Goal: Task Accomplishment & Management: Manage account settings

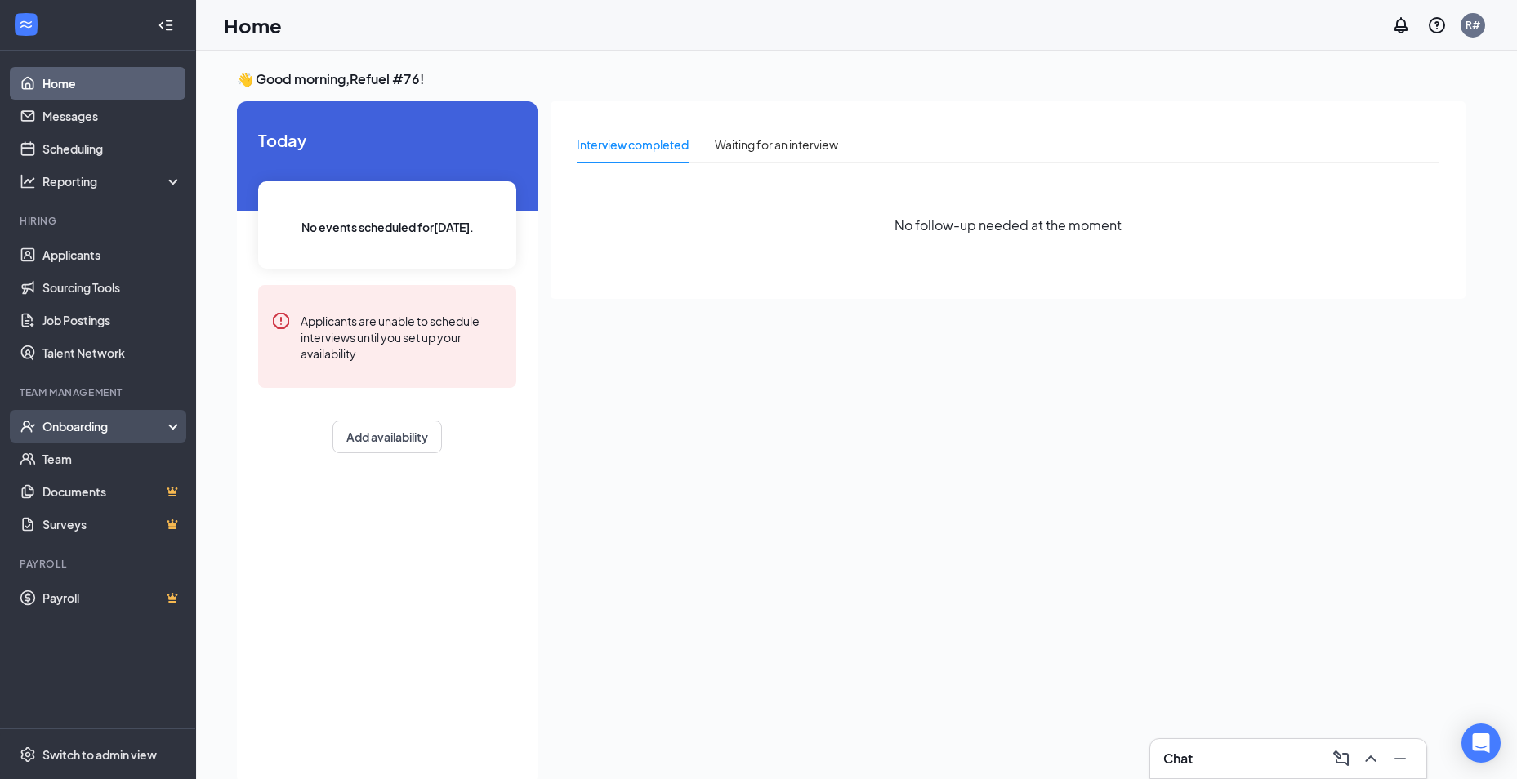
click at [61, 431] on div "Onboarding" at bounding box center [105, 426] width 126 height 16
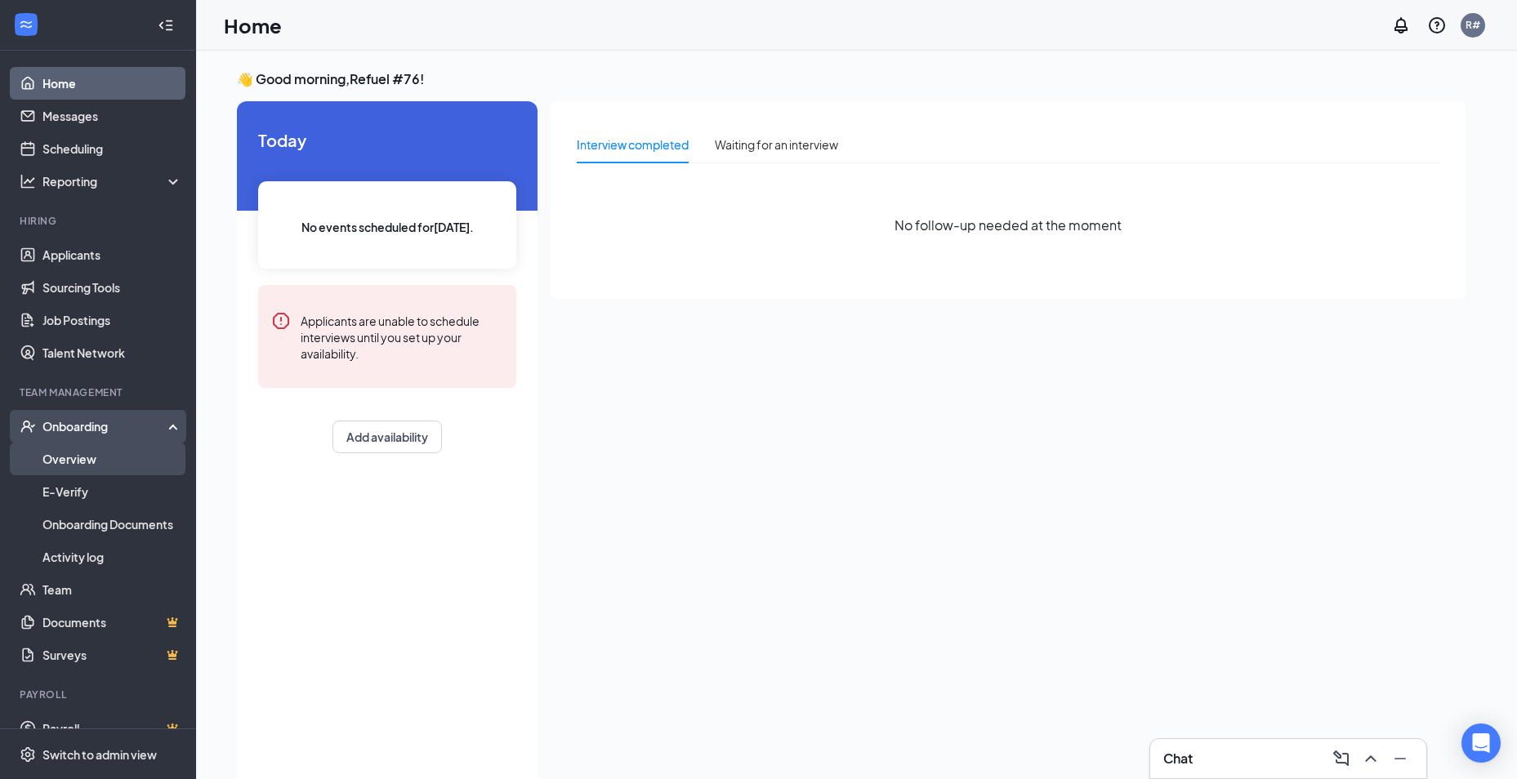
click at [68, 454] on link "Overview" at bounding box center [112, 459] width 140 height 33
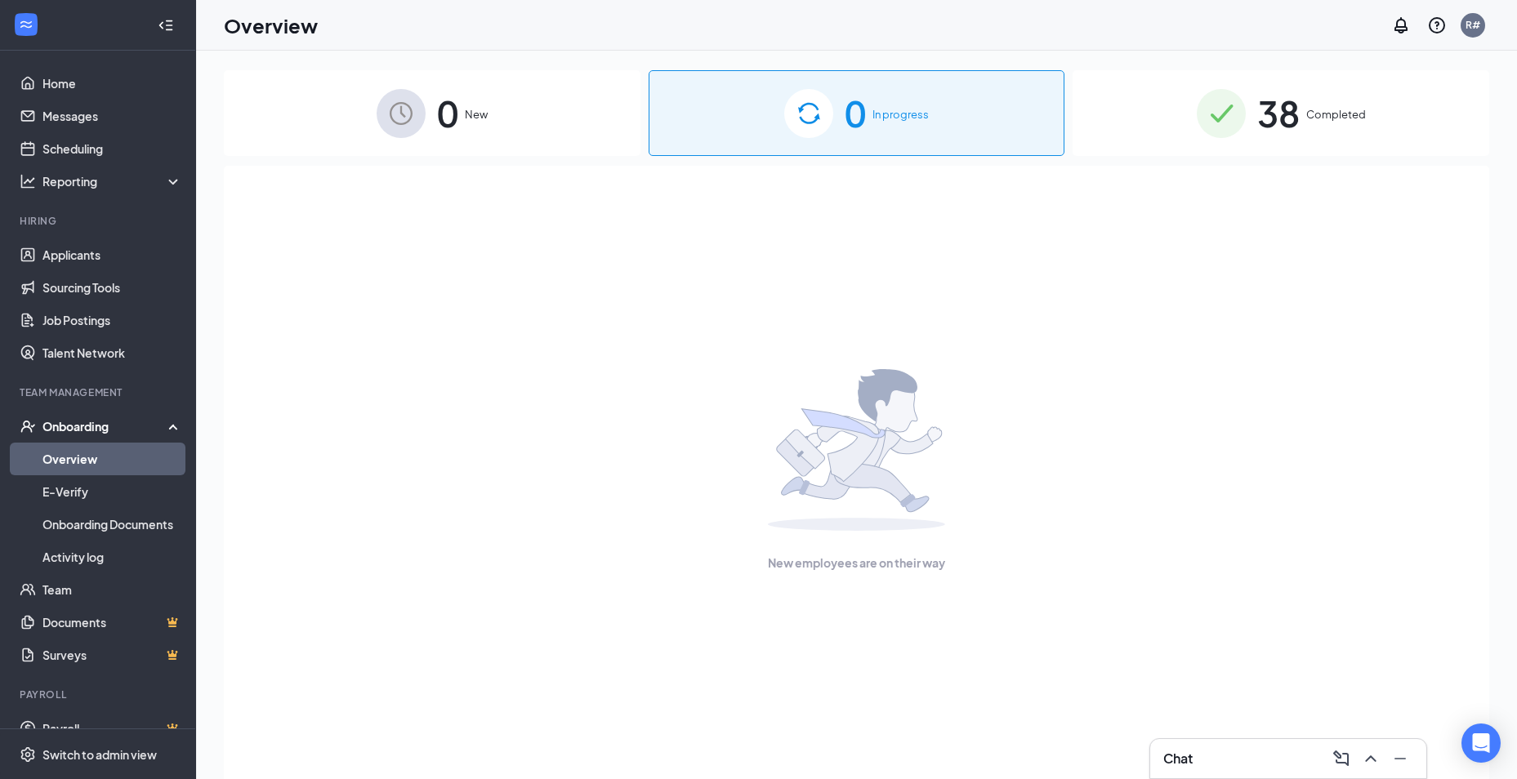
click at [1316, 121] on span "Completed" at bounding box center [1337, 114] width 60 height 16
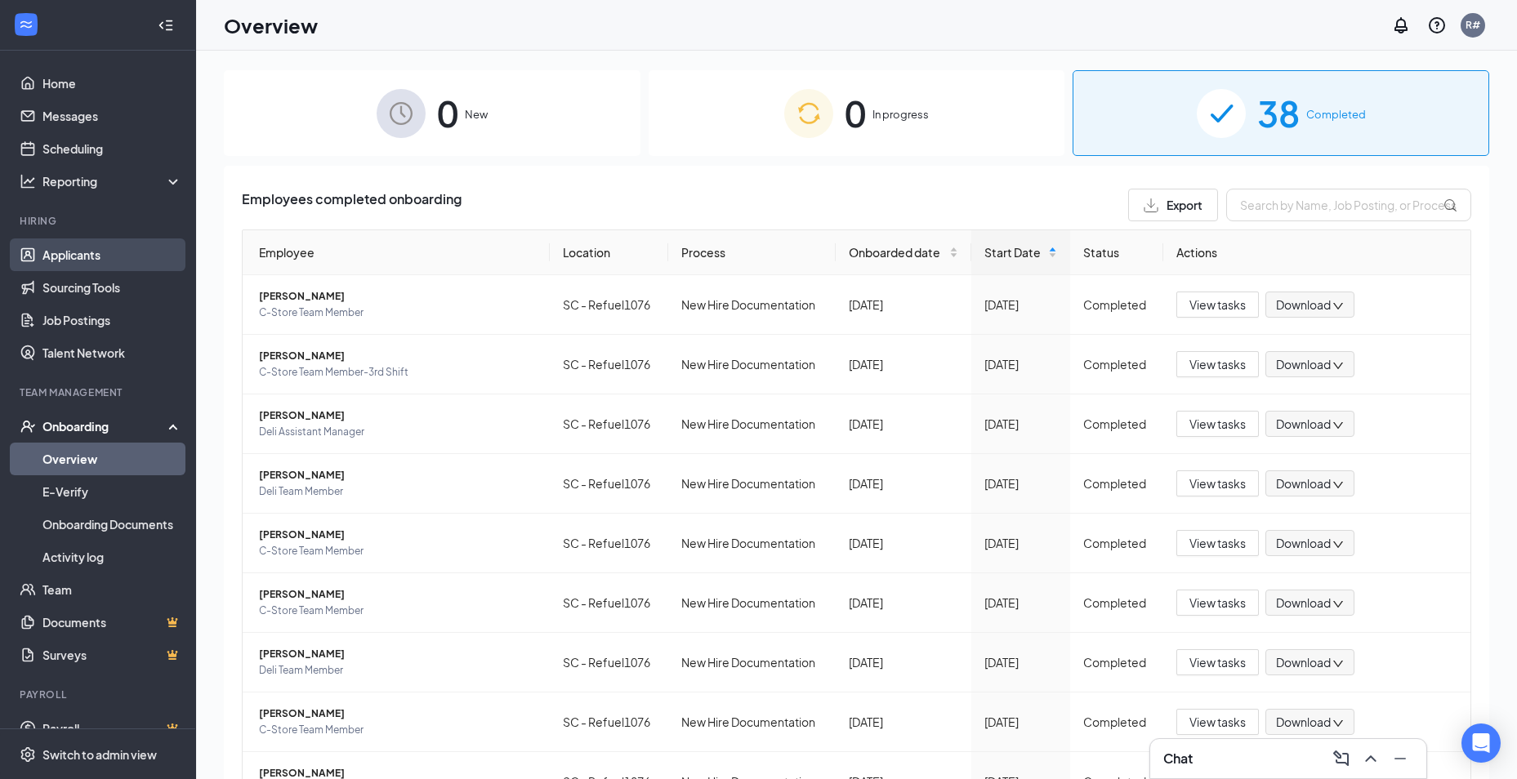
click at [48, 253] on link "Applicants" at bounding box center [112, 255] width 140 height 33
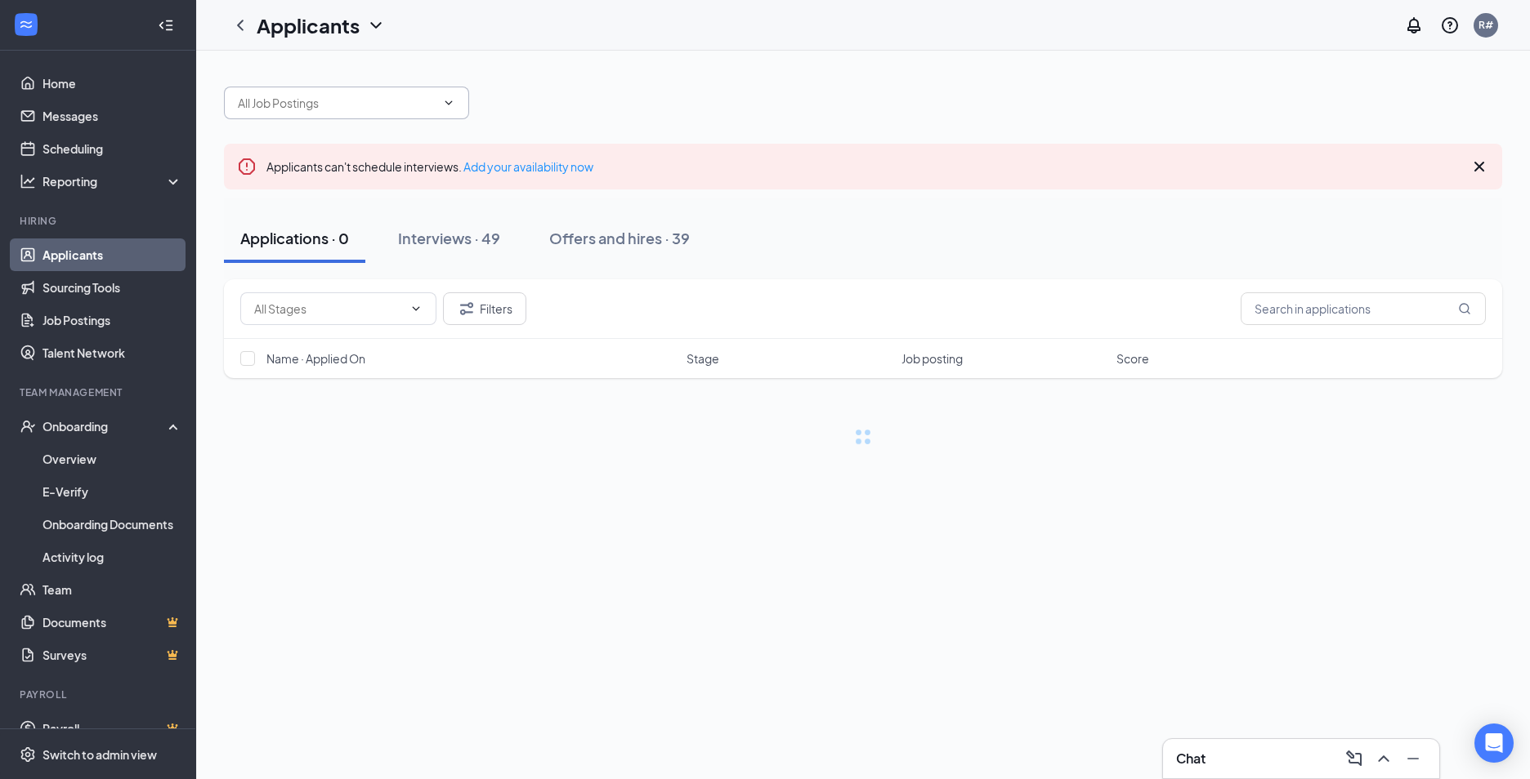
click at [400, 97] on input "text" at bounding box center [337, 103] width 198 height 18
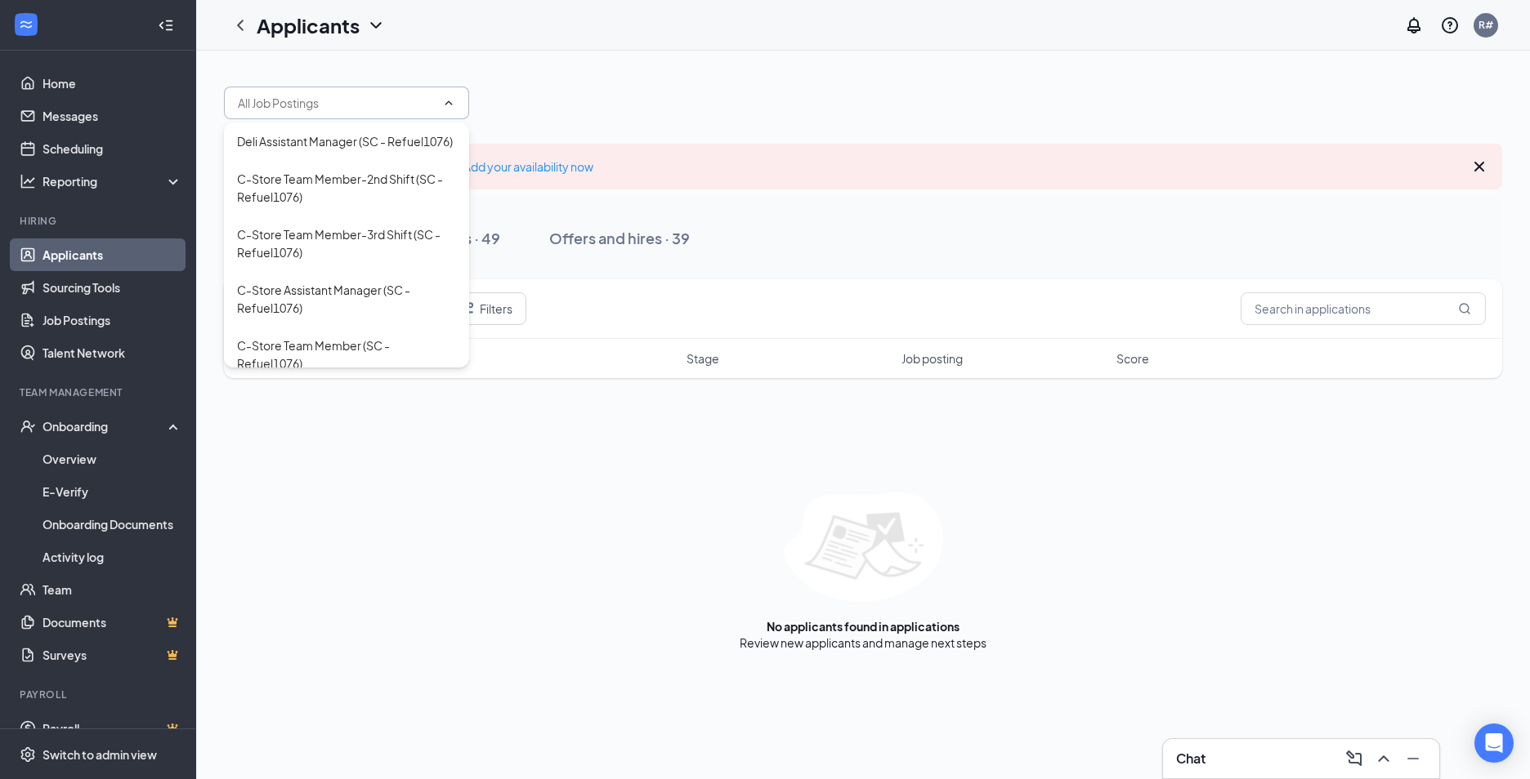
click at [595, 80] on div at bounding box center [863, 94] width 1278 height 49
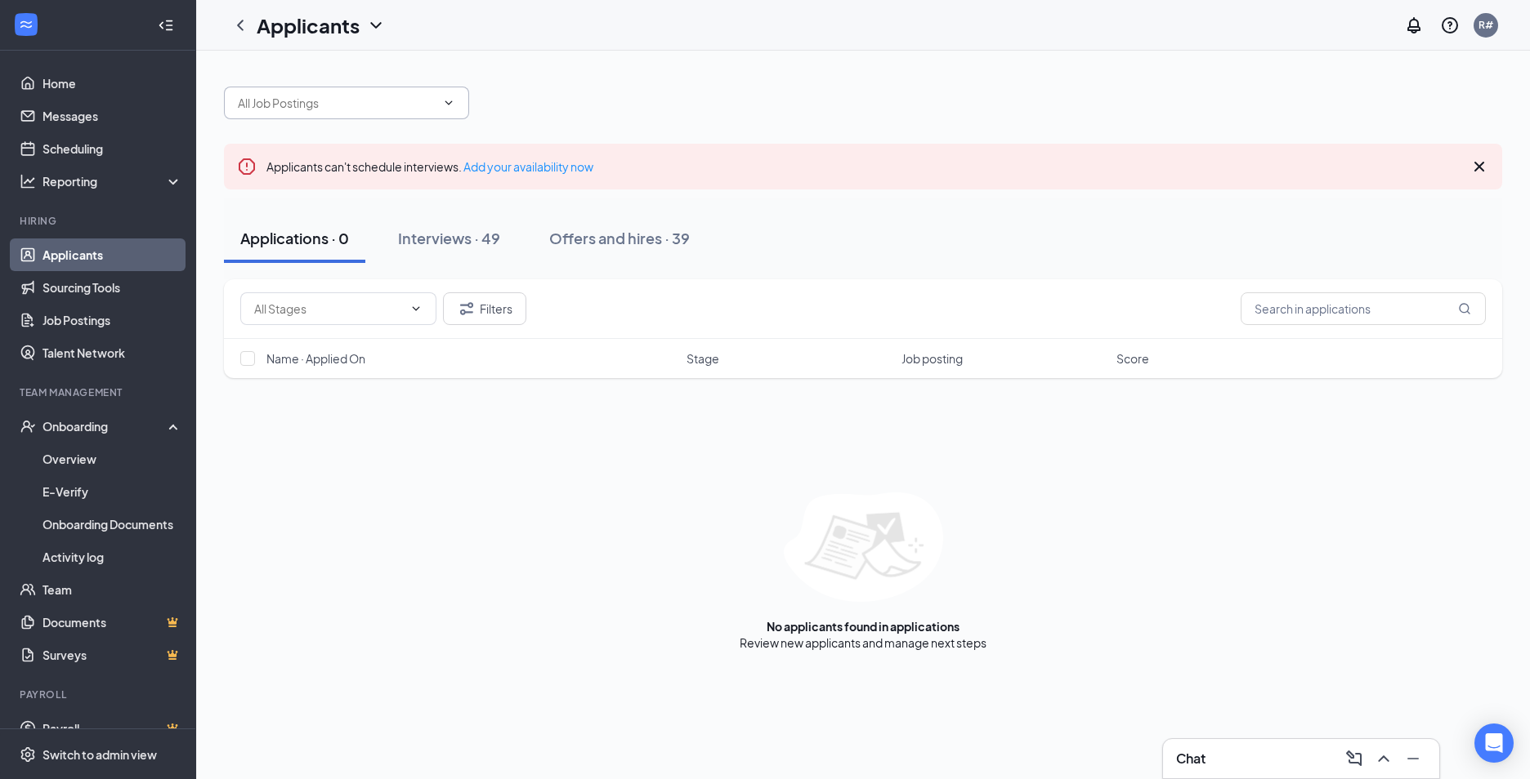
click at [453, 104] on icon "ChevronDown" at bounding box center [448, 102] width 13 height 13
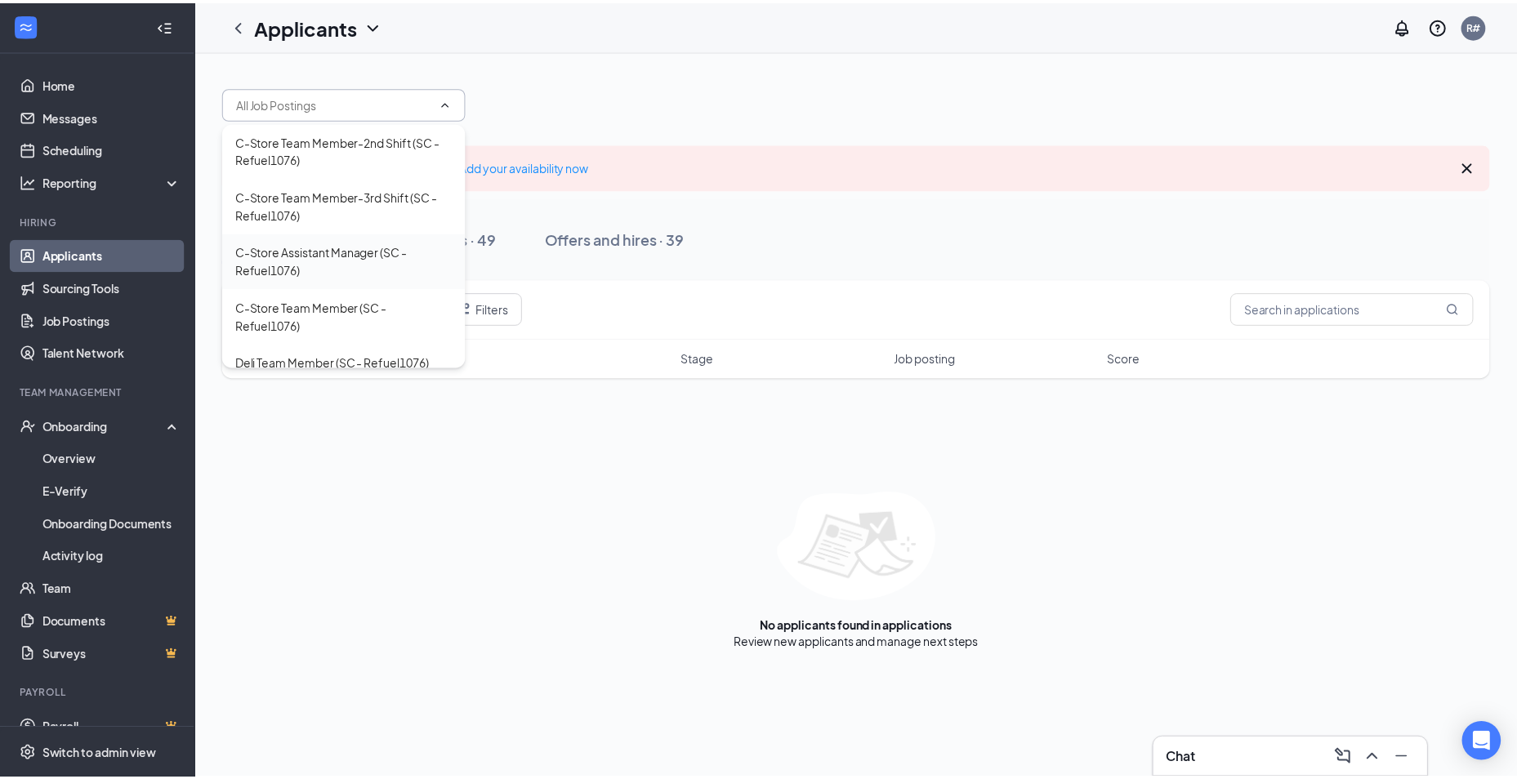
scroll to position [70, 0]
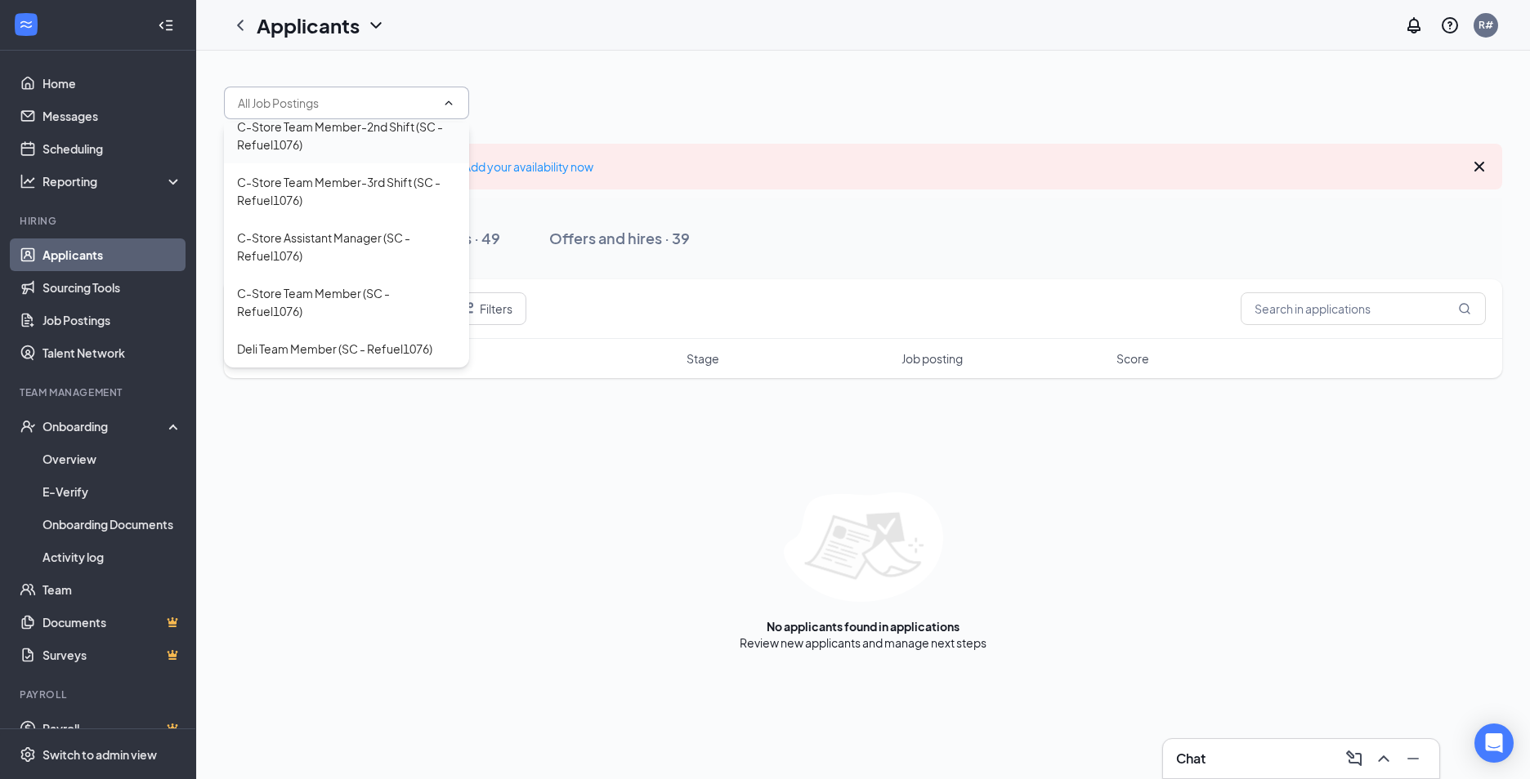
click at [337, 145] on div "C-Store Team Member-2nd Shift (SC - Refuel1076)" at bounding box center [346, 136] width 219 height 36
type input "C-Store Team Member-2nd Shift (SC - Refuel1076)"
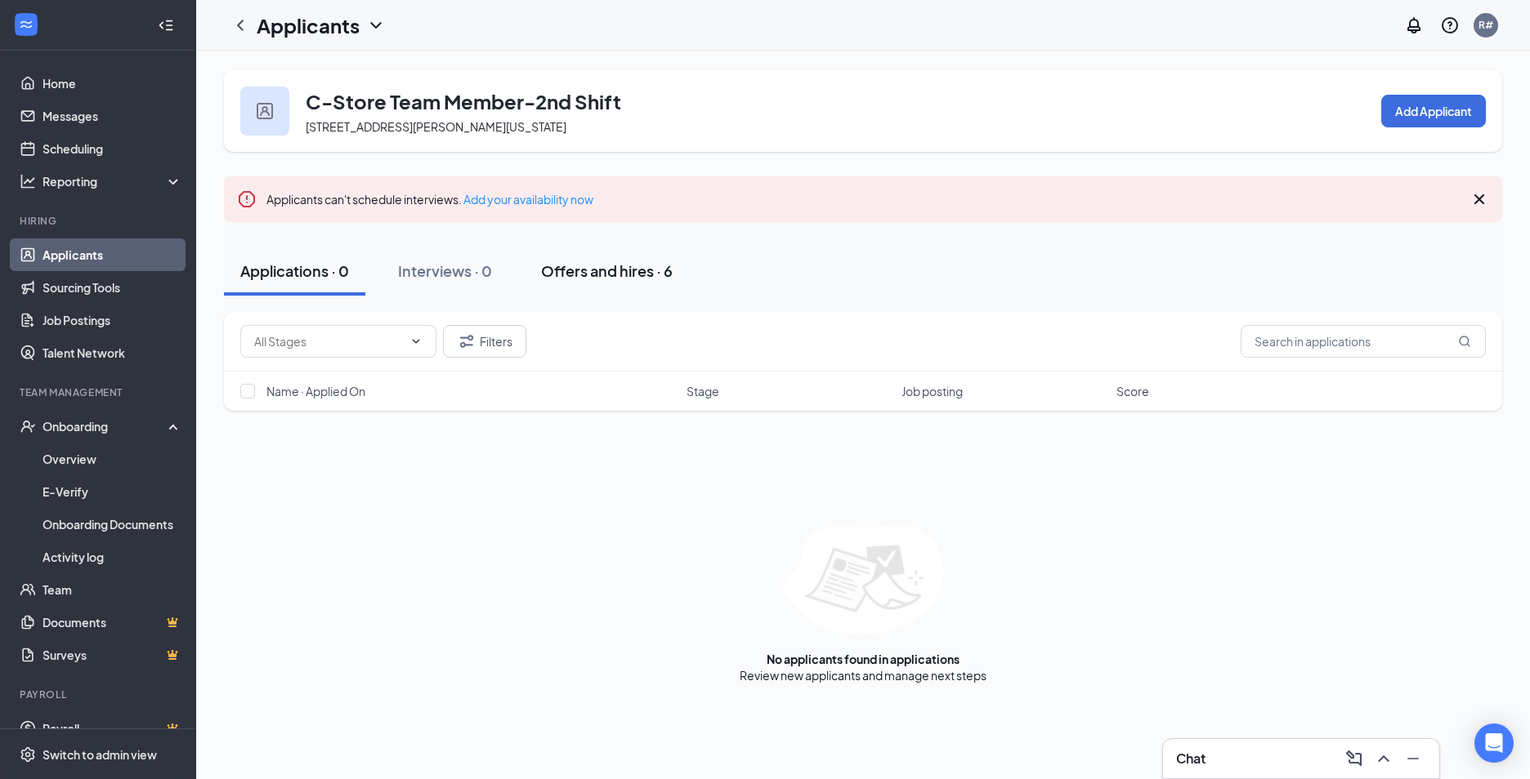
click at [630, 275] on div "Offers and hires · 6" at bounding box center [607, 271] width 132 height 20
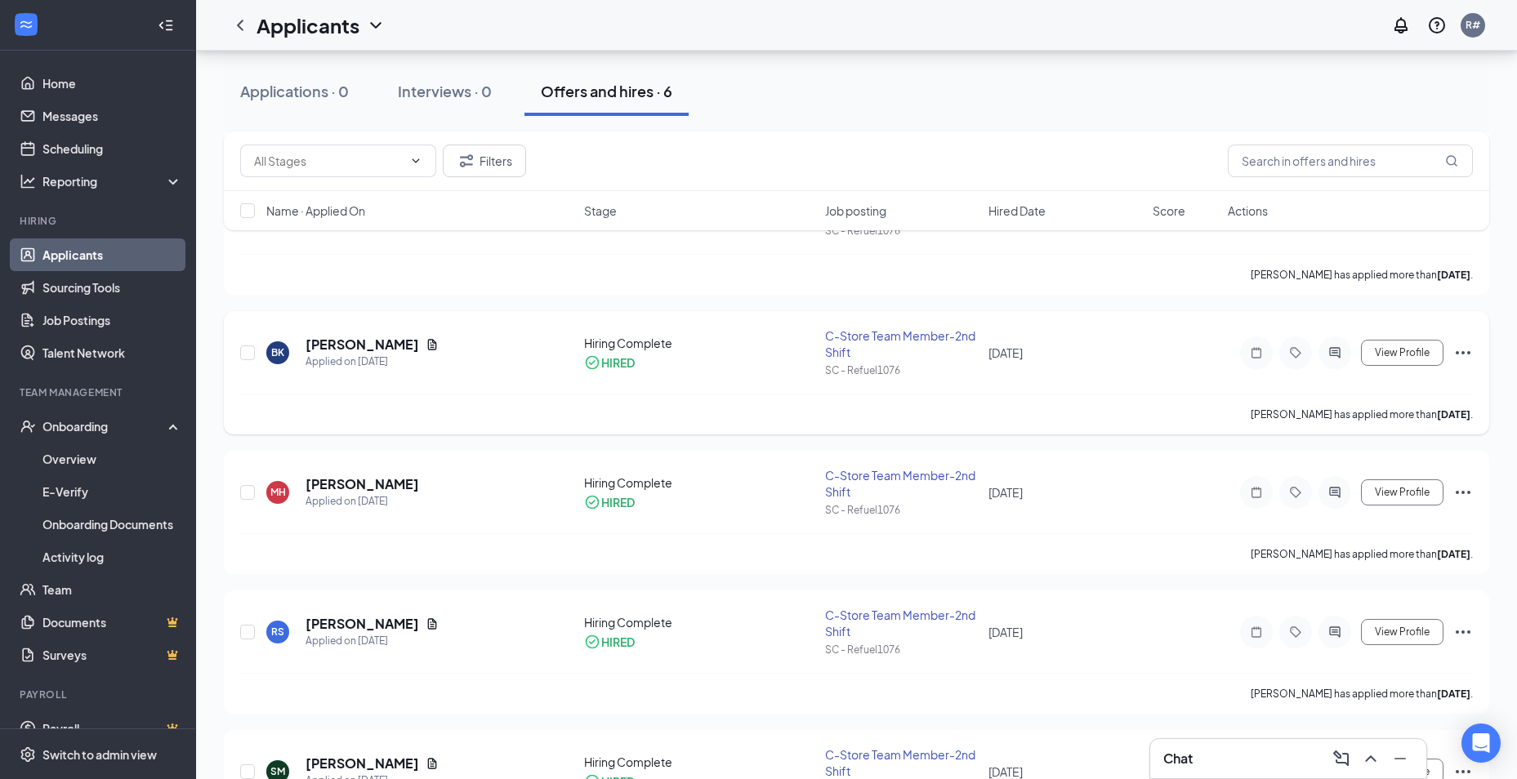
scroll to position [409, 0]
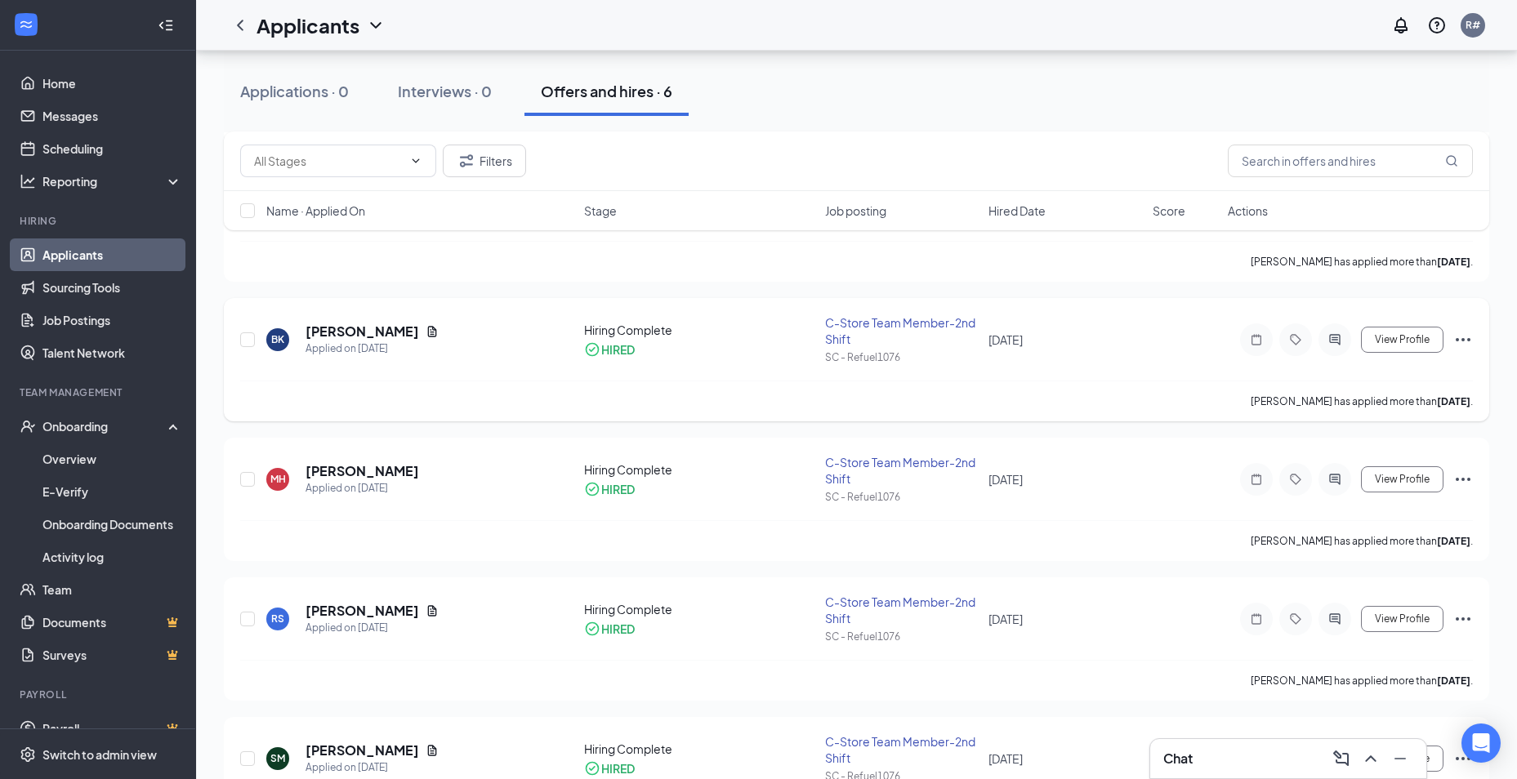
click at [1467, 338] on icon "Ellipses" at bounding box center [1464, 340] width 20 height 20
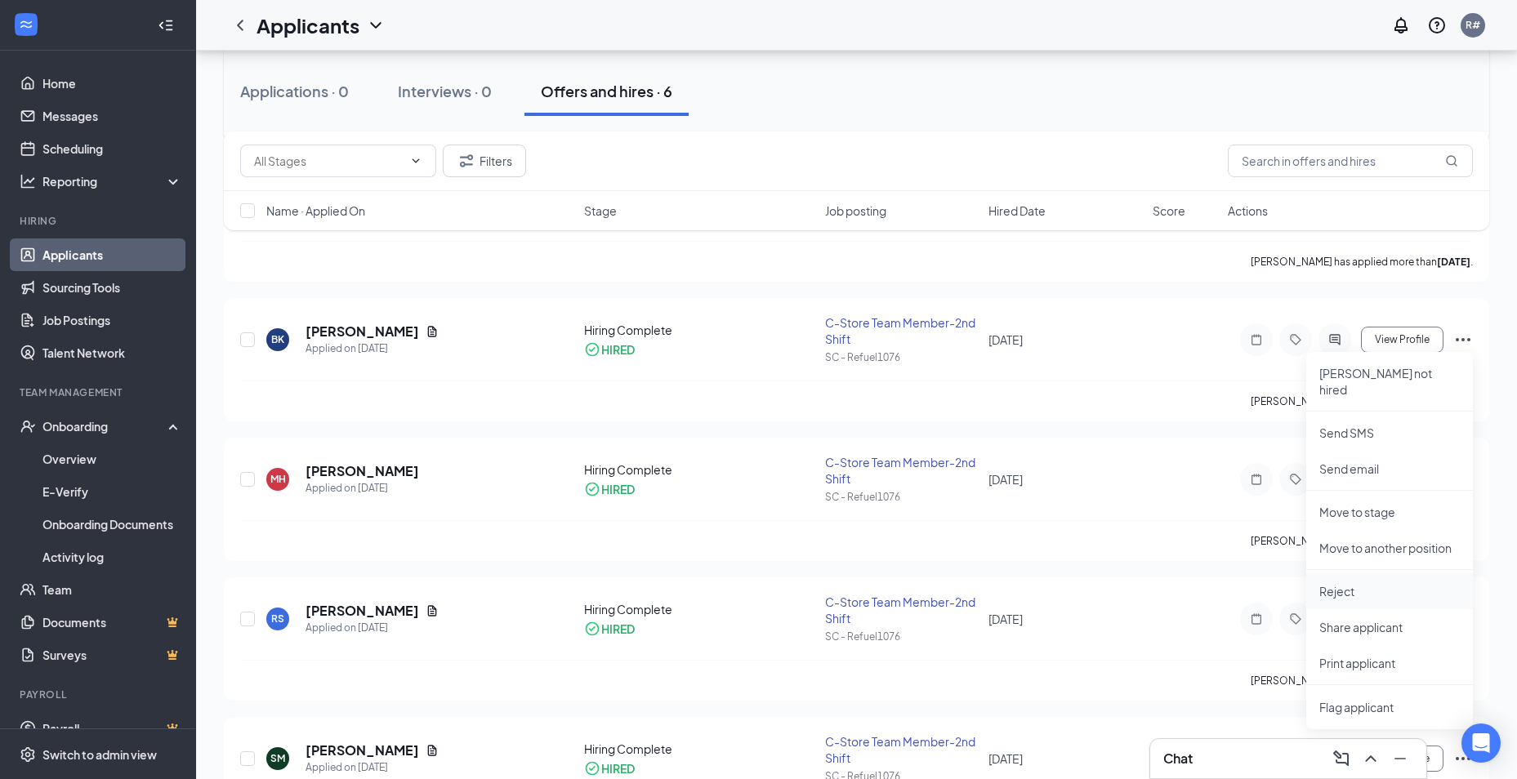
click at [1320, 583] on p "Reject" at bounding box center [1390, 591] width 141 height 16
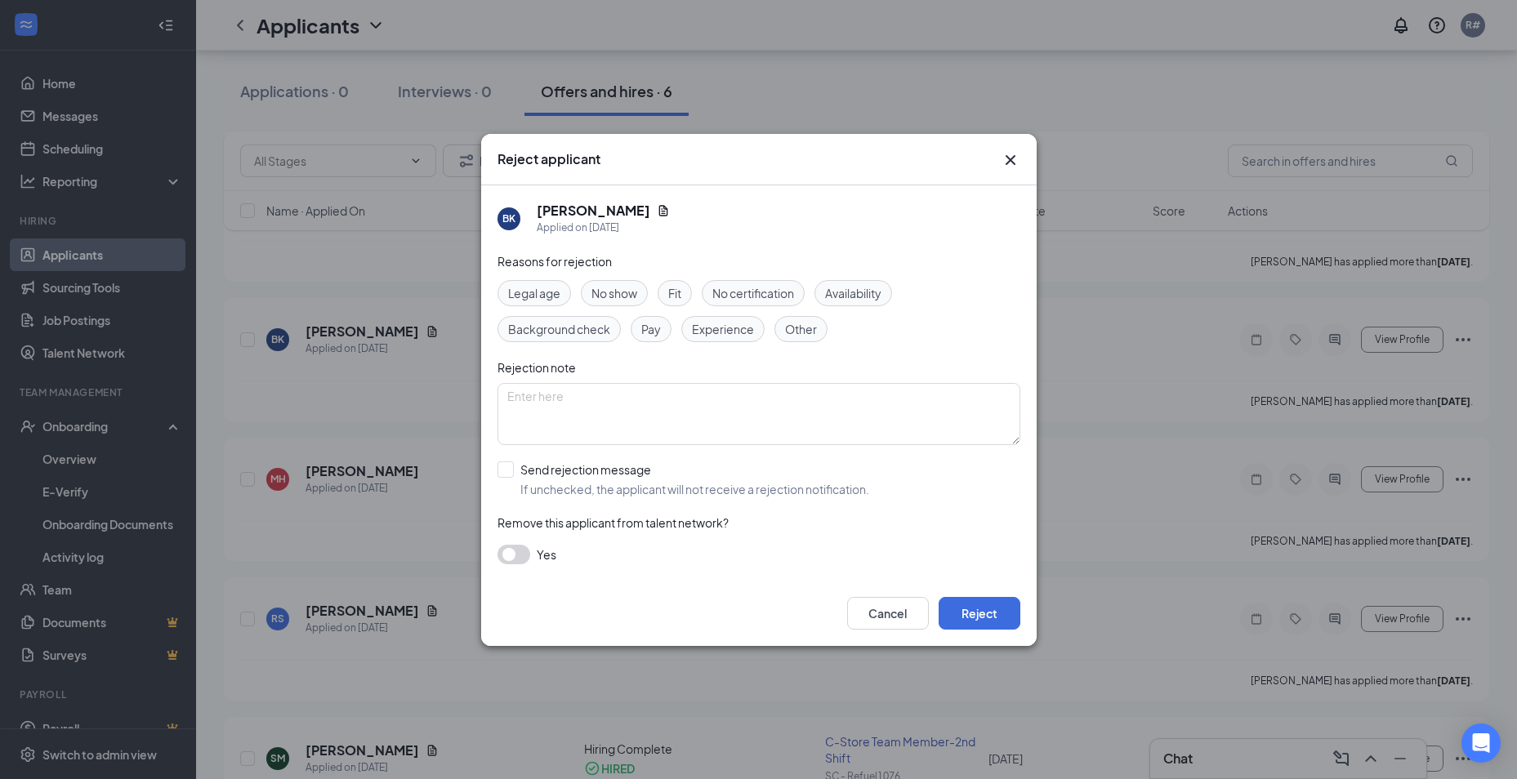
click at [804, 327] on span "Other" at bounding box center [801, 329] width 32 height 18
click at [982, 617] on button "Reject" at bounding box center [980, 613] width 82 height 33
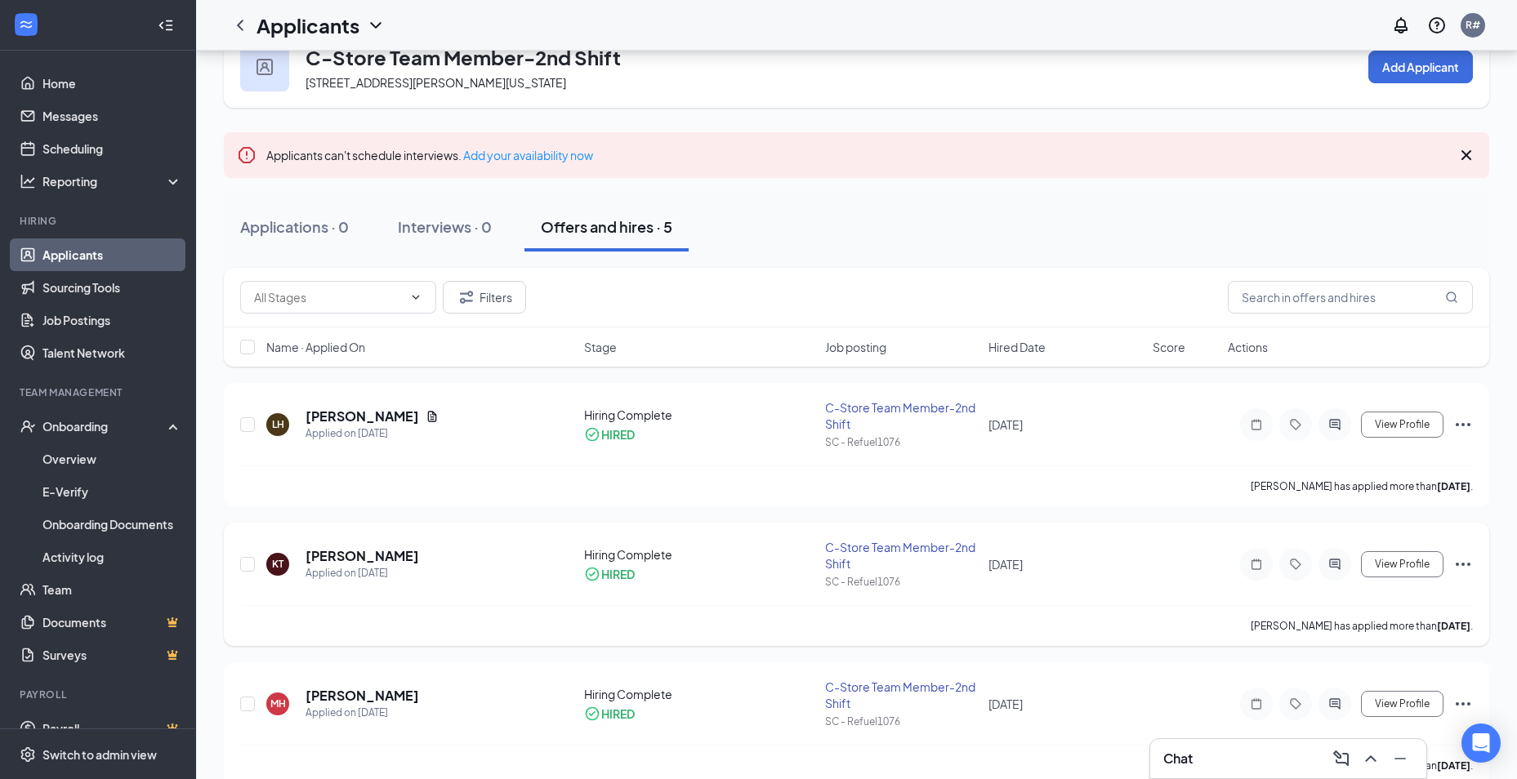
scroll to position [23, 0]
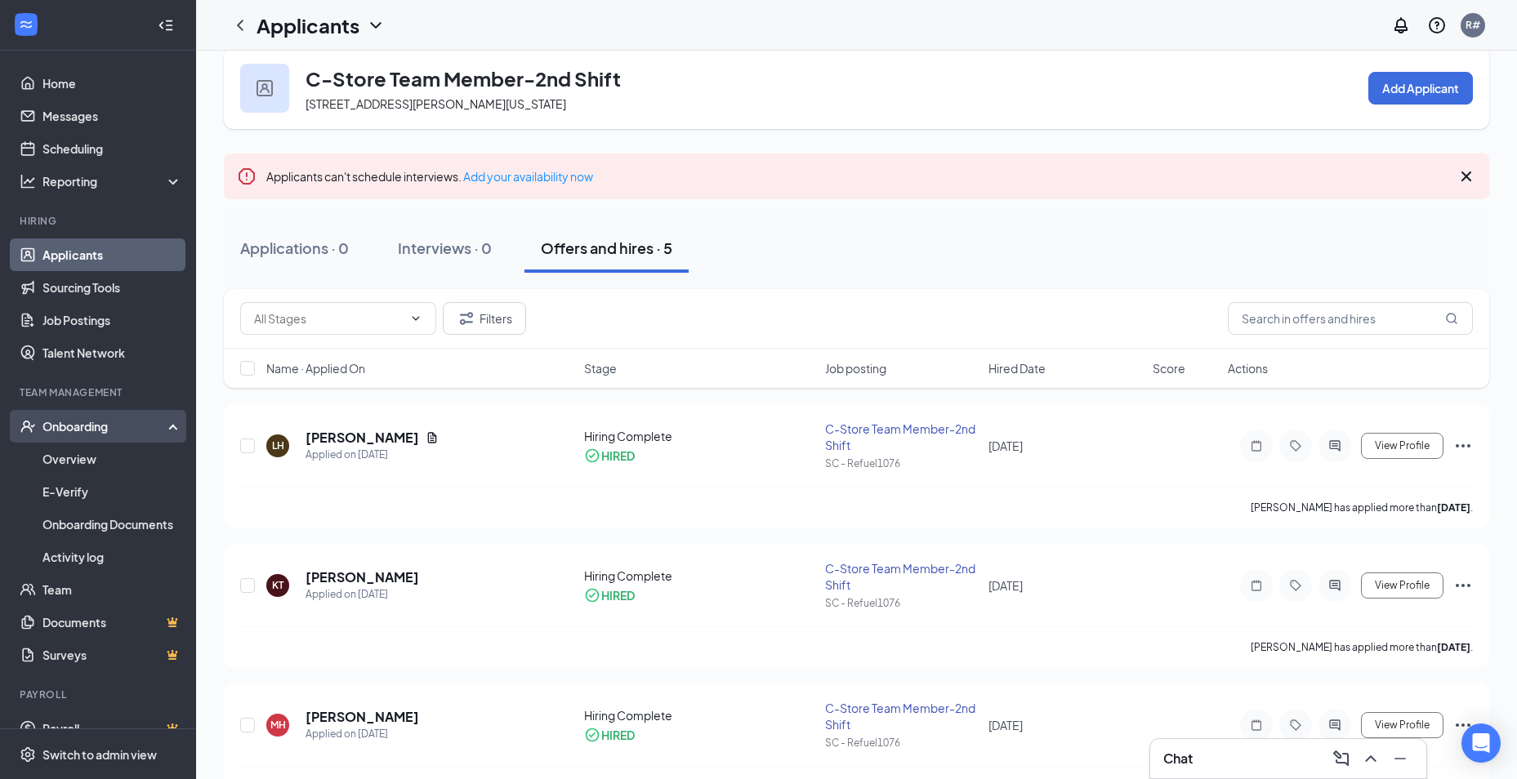
click at [71, 443] on div "Onboarding" at bounding box center [98, 426] width 196 height 33
click at [67, 433] on div "Onboarding" at bounding box center [105, 426] width 126 height 16
click at [56, 460] on link "Overview" at bounding box center [112, 459] width 140 height 33
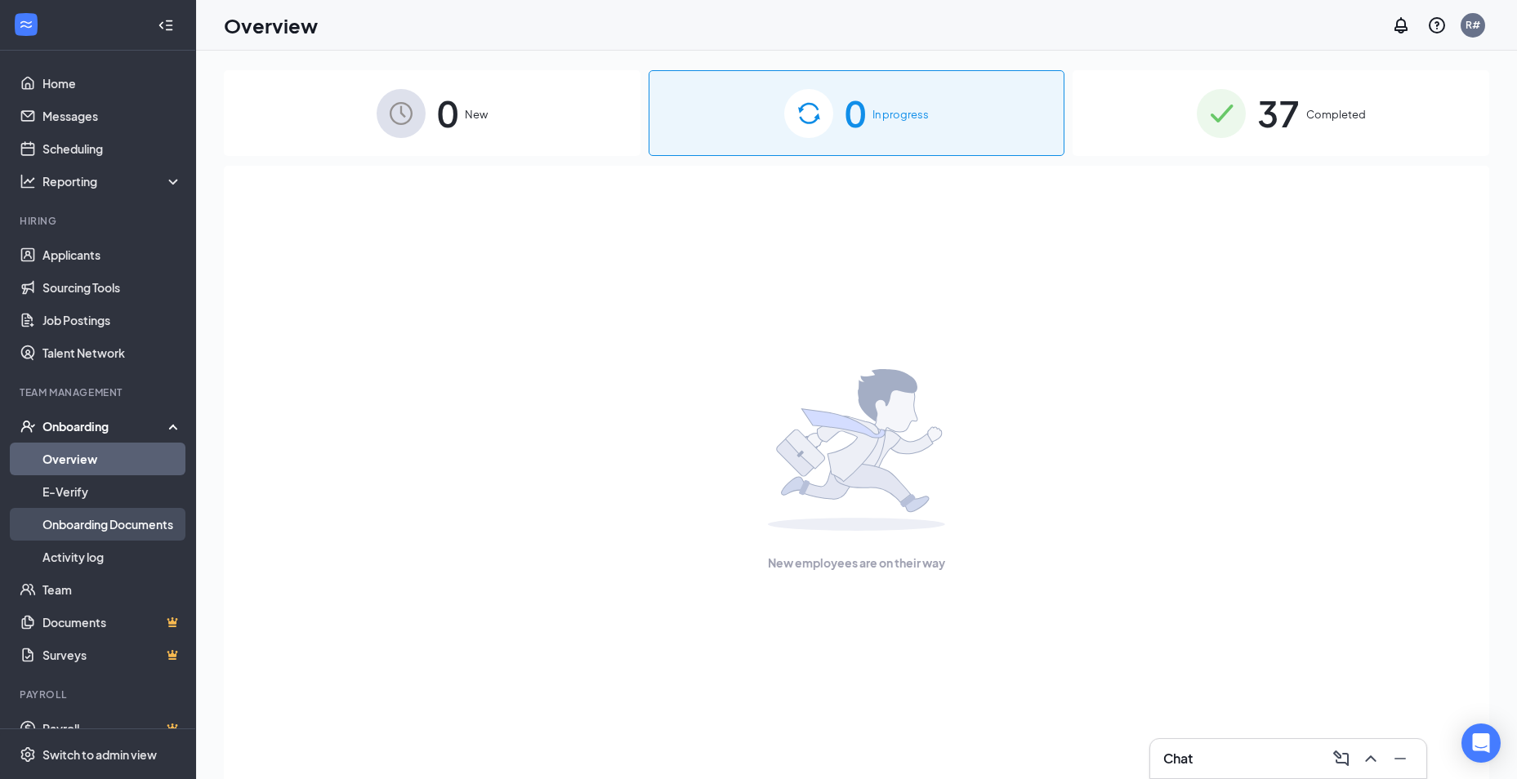
click at [57, 521] on link "Onboarding Documents" at bounding box center [112, 524] width 140 height 33
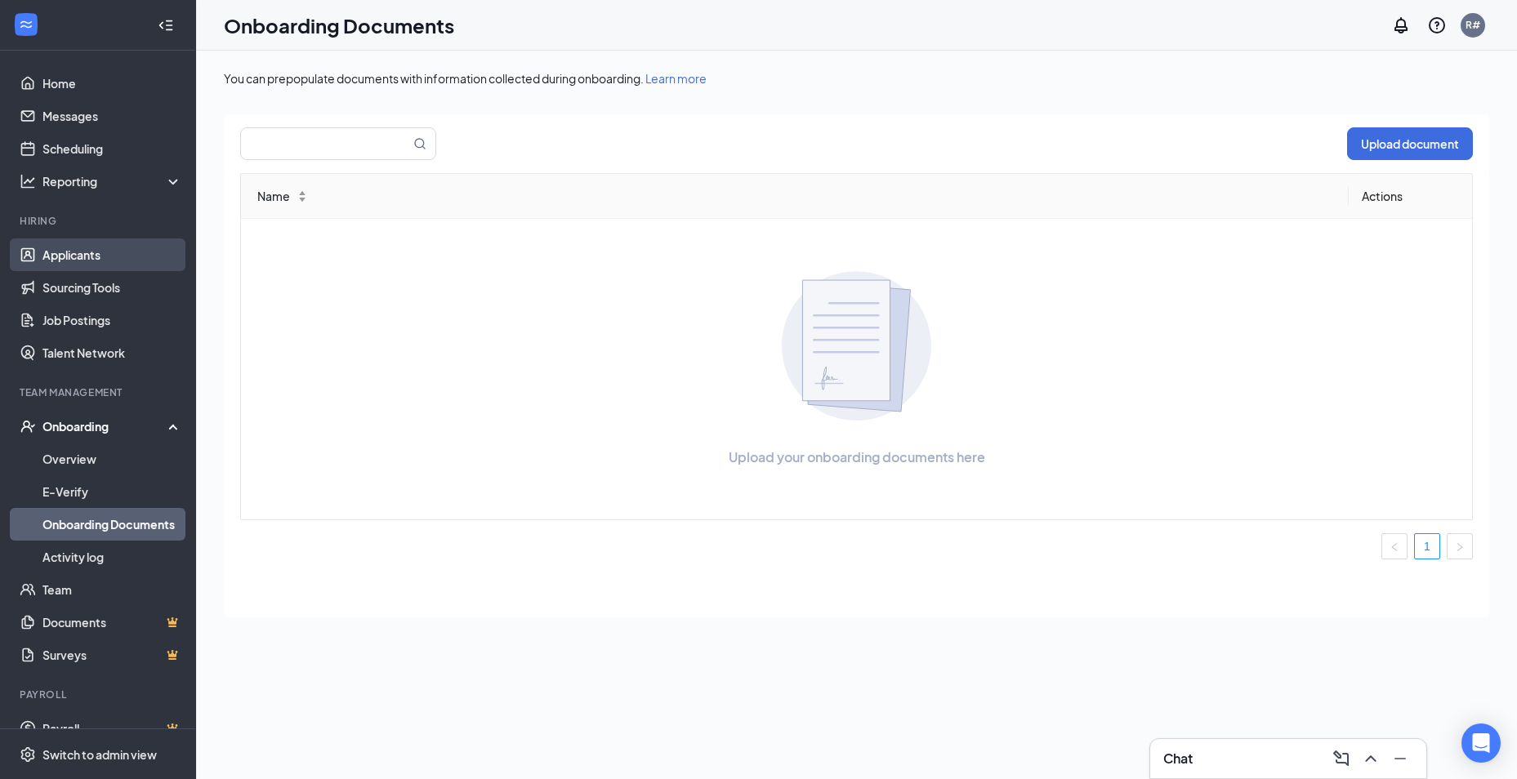
click at [63, 257] on link "Applicants" at bounding box center [112, 255] width 140 height 33
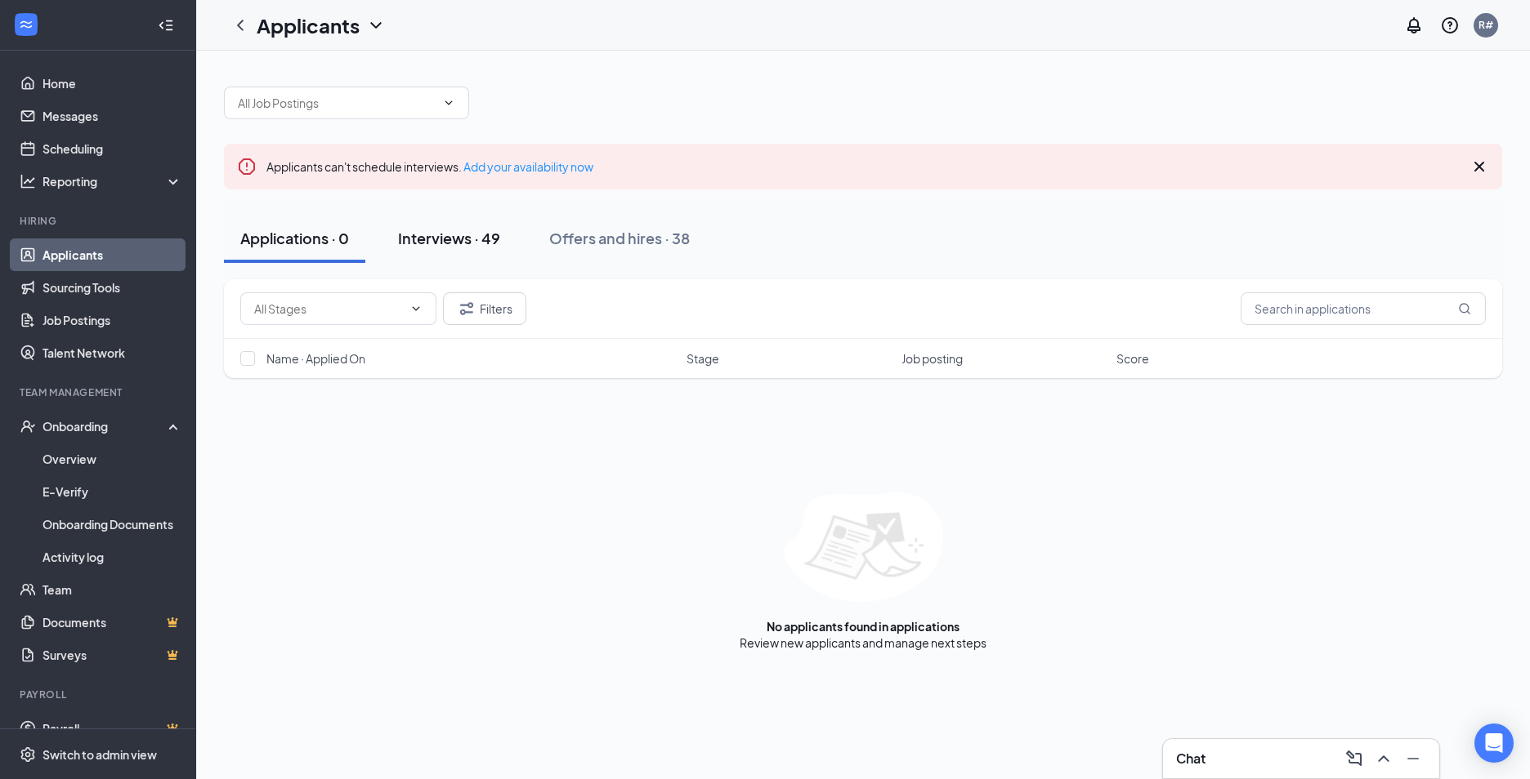
click at [451, 235] on div "Interviews · 49" at bounding box center [449, 238] width 102 height 20
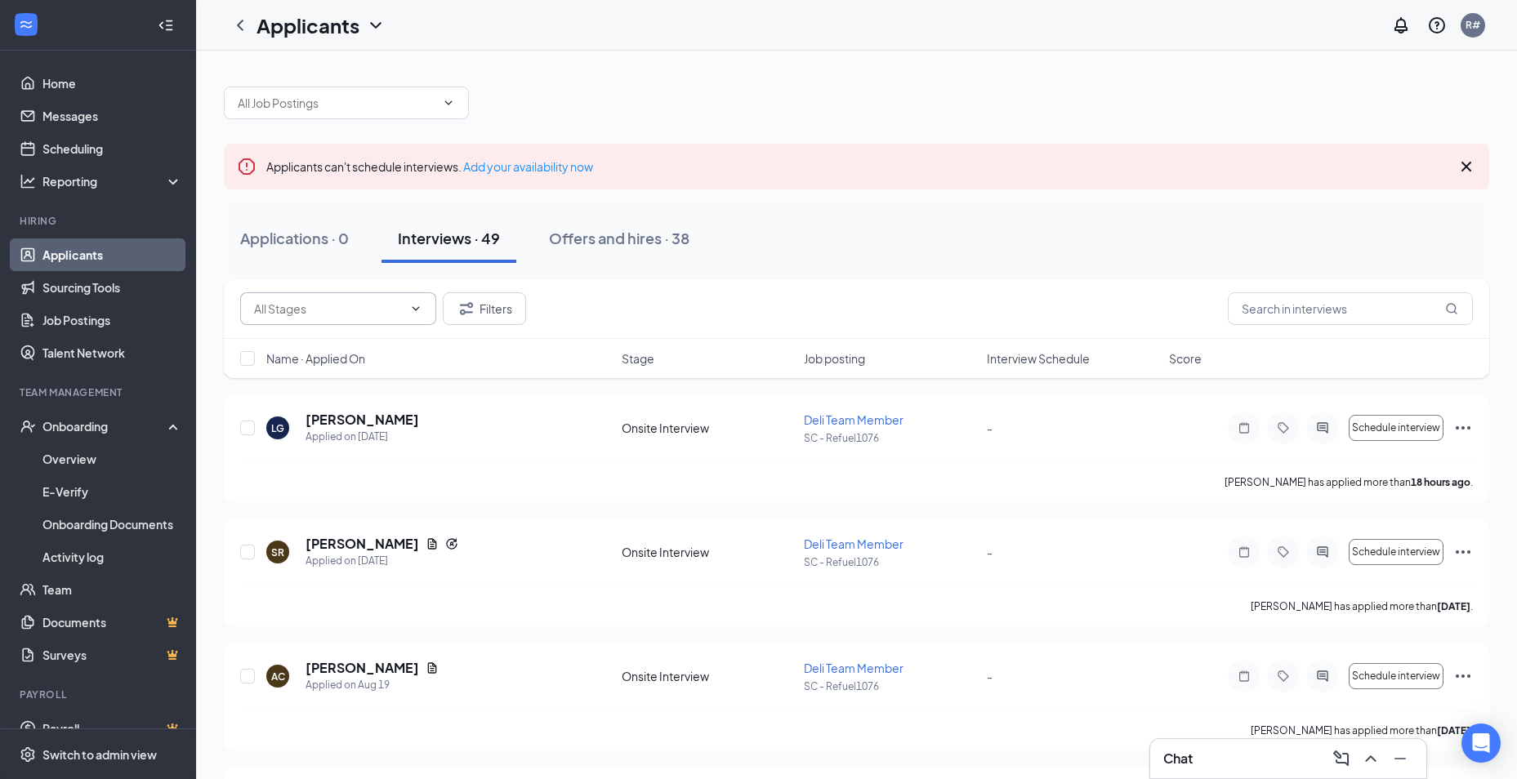
click at [343, 302] on input "text" at bounding box center [328, 309] width 149 height 18
click at [1304, 318] on input "text" at bounding box center [1350, 309] width 245 height 33
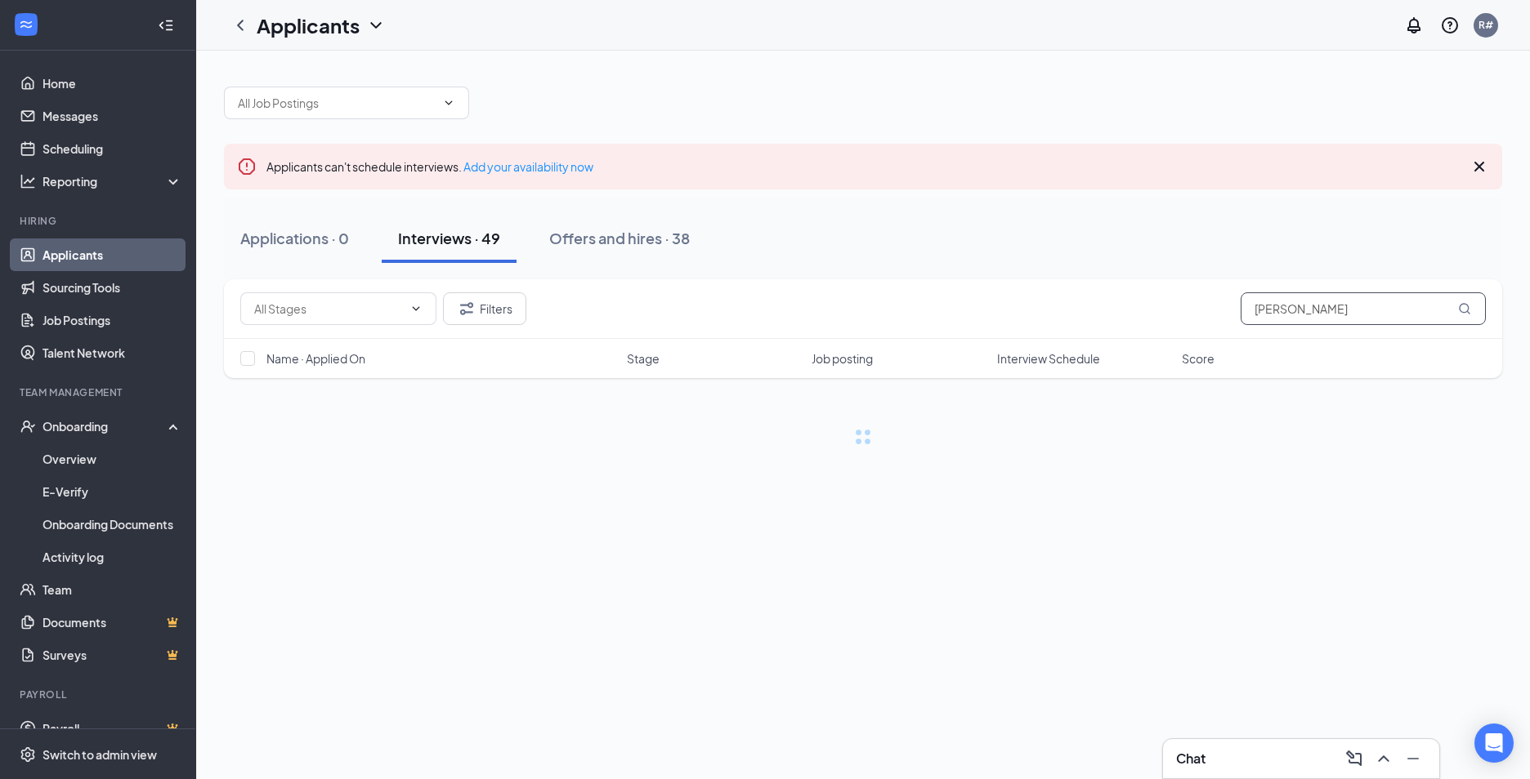
type input "[PERSON_NAME]"
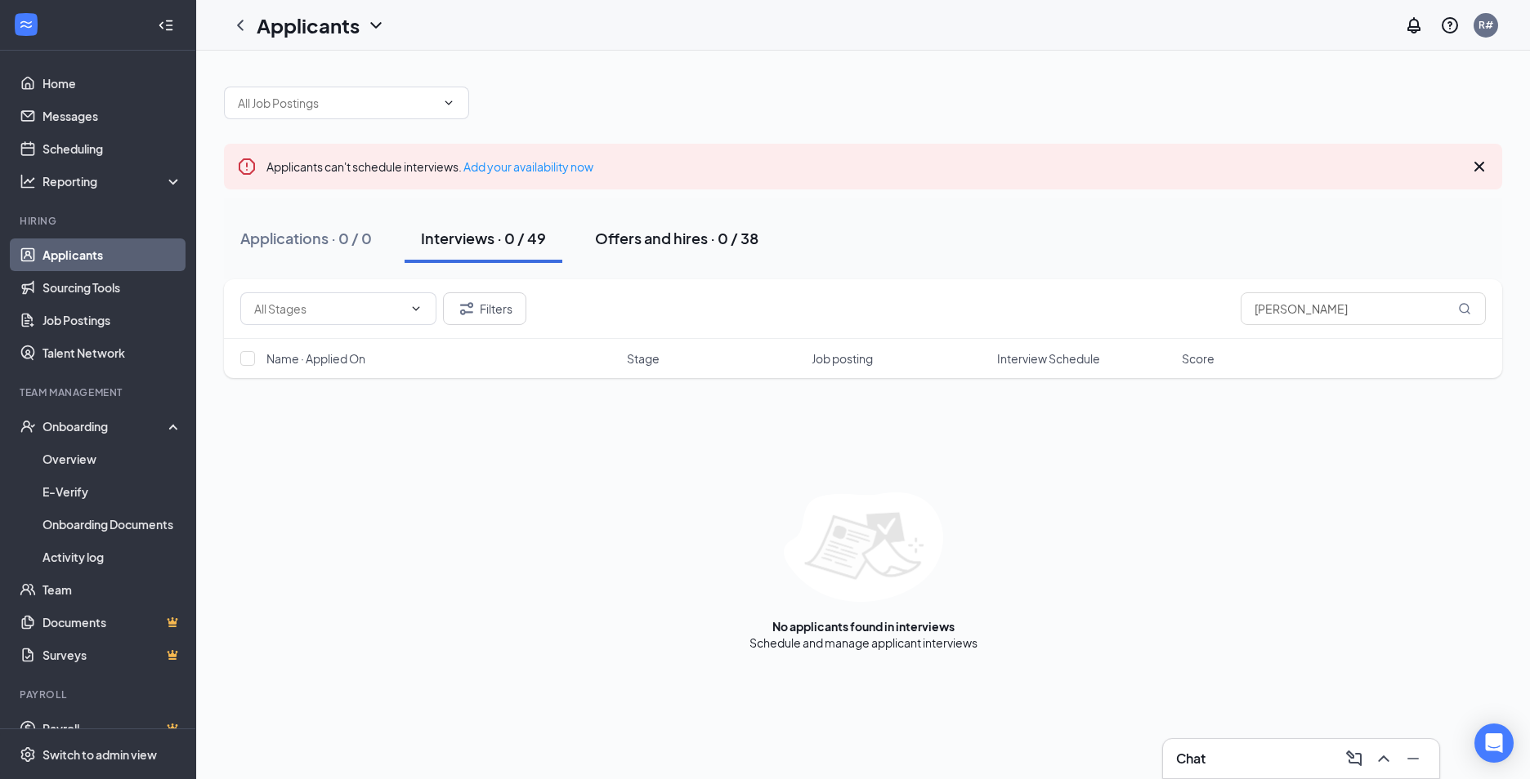
click at [662, 247] on div "Offers and hires · 0 / 38" at bounding box center [676, 238] width 163 height 20
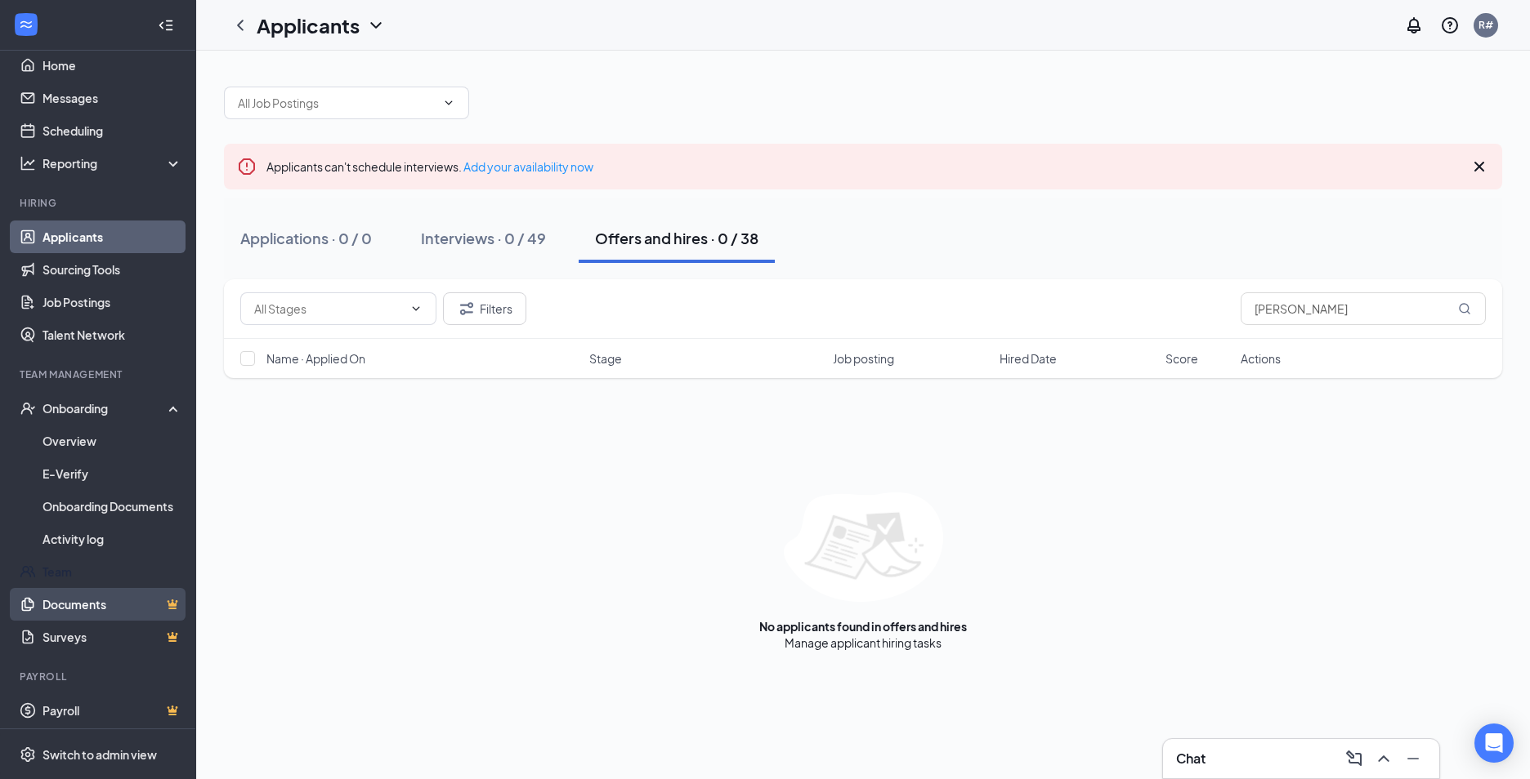
scroll to position [23, 0]
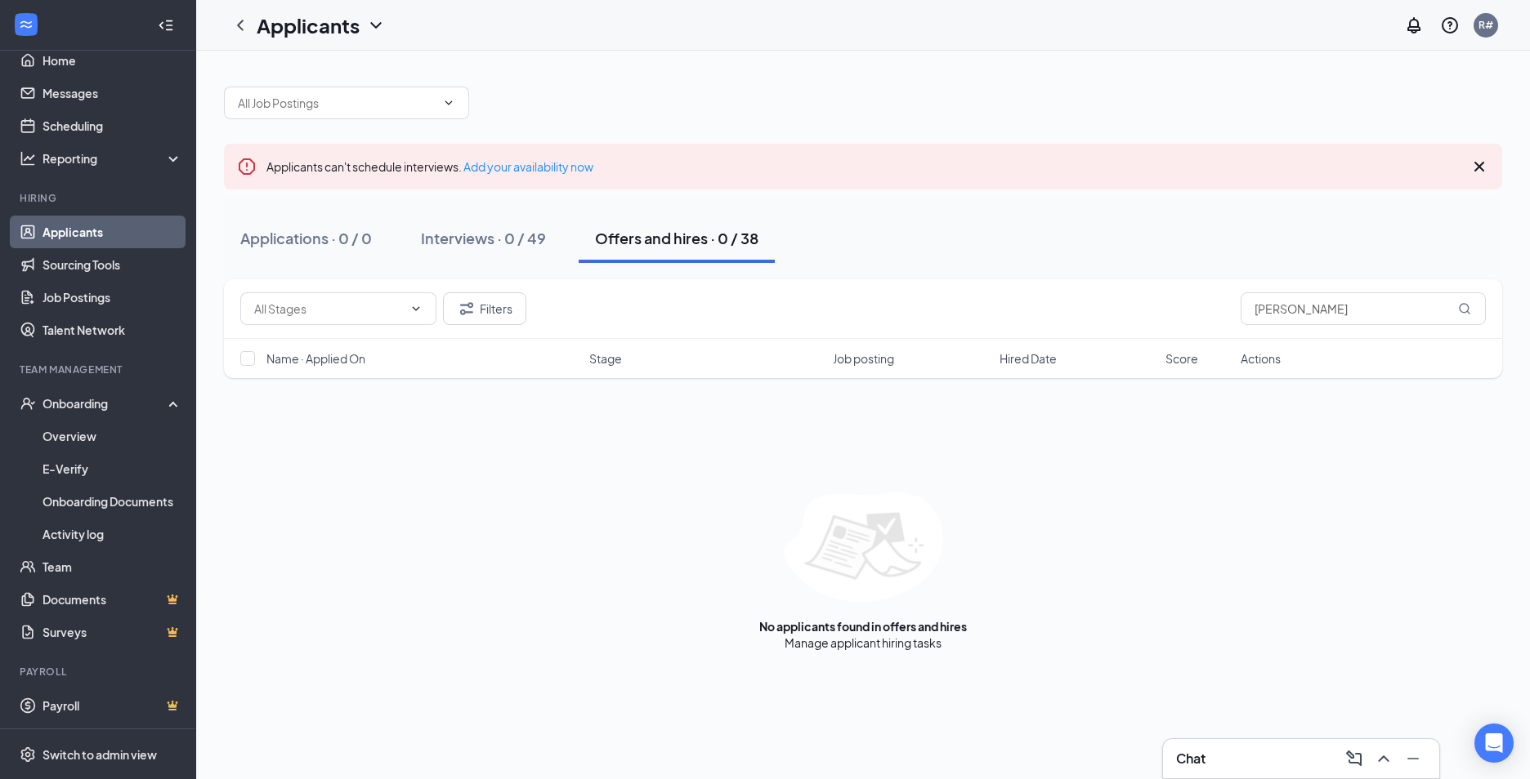
click at [98, 235] on link "Applicants" at bounding box center [112, 232] width 140 height 33
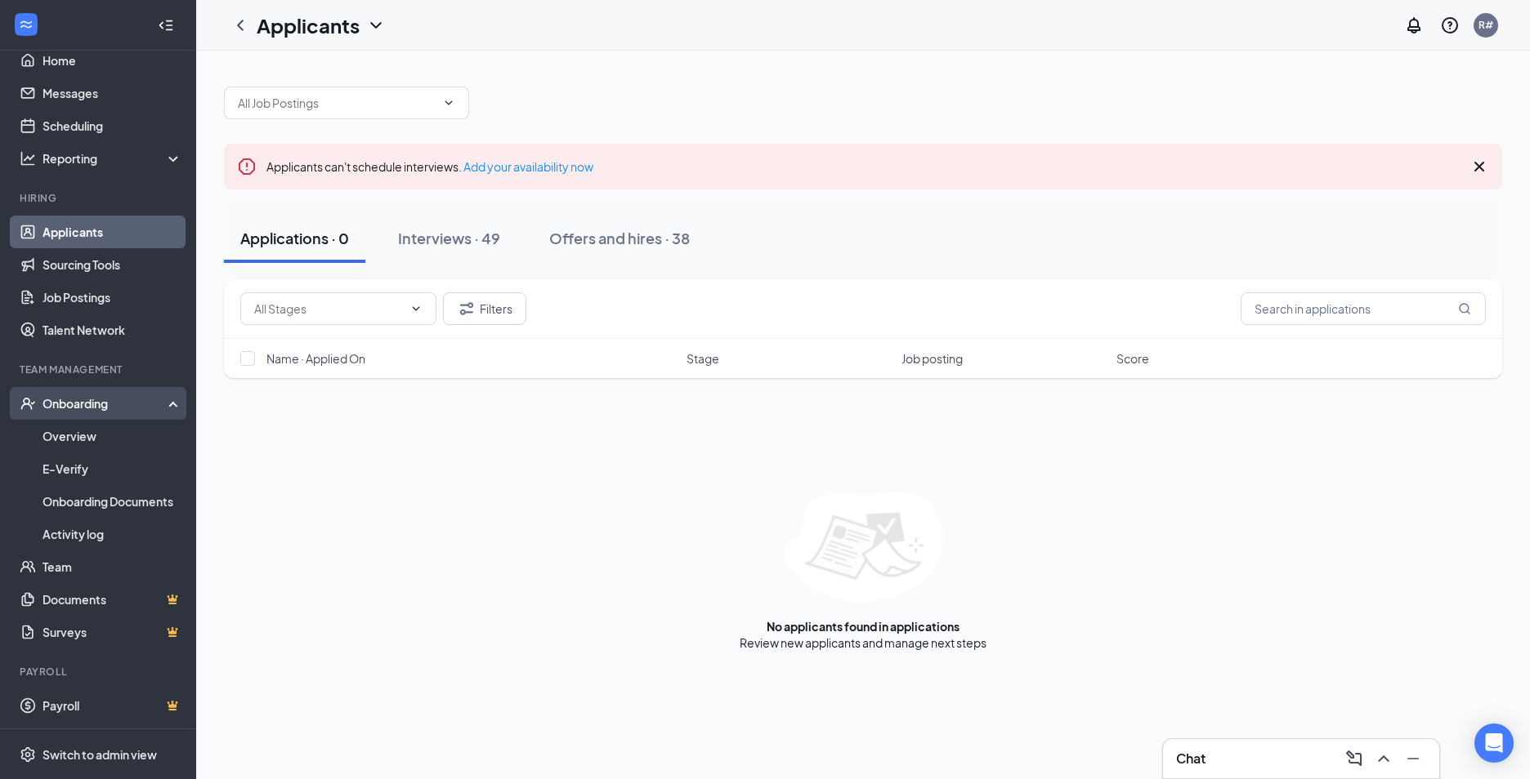
click at [55, 395] on div "Onboarding" at bounding box center [98, 403] width 196 height 33
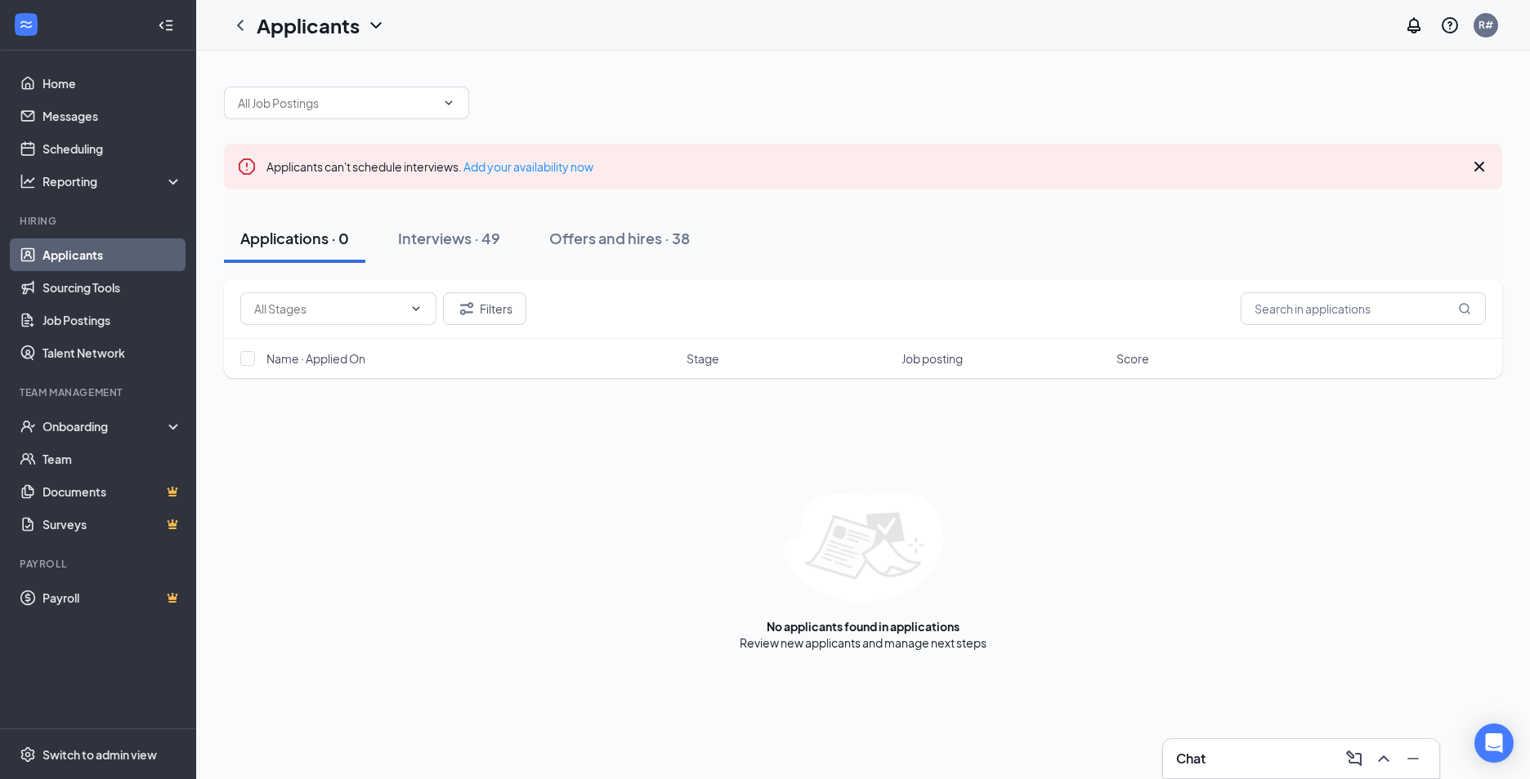
click at [83, 257] on link "Applicants" at bounding box center [112, 255] width 140 height 33
click at [84, 328] on link "Job Postings" at bounding box center [112, 320] width 140 height 33
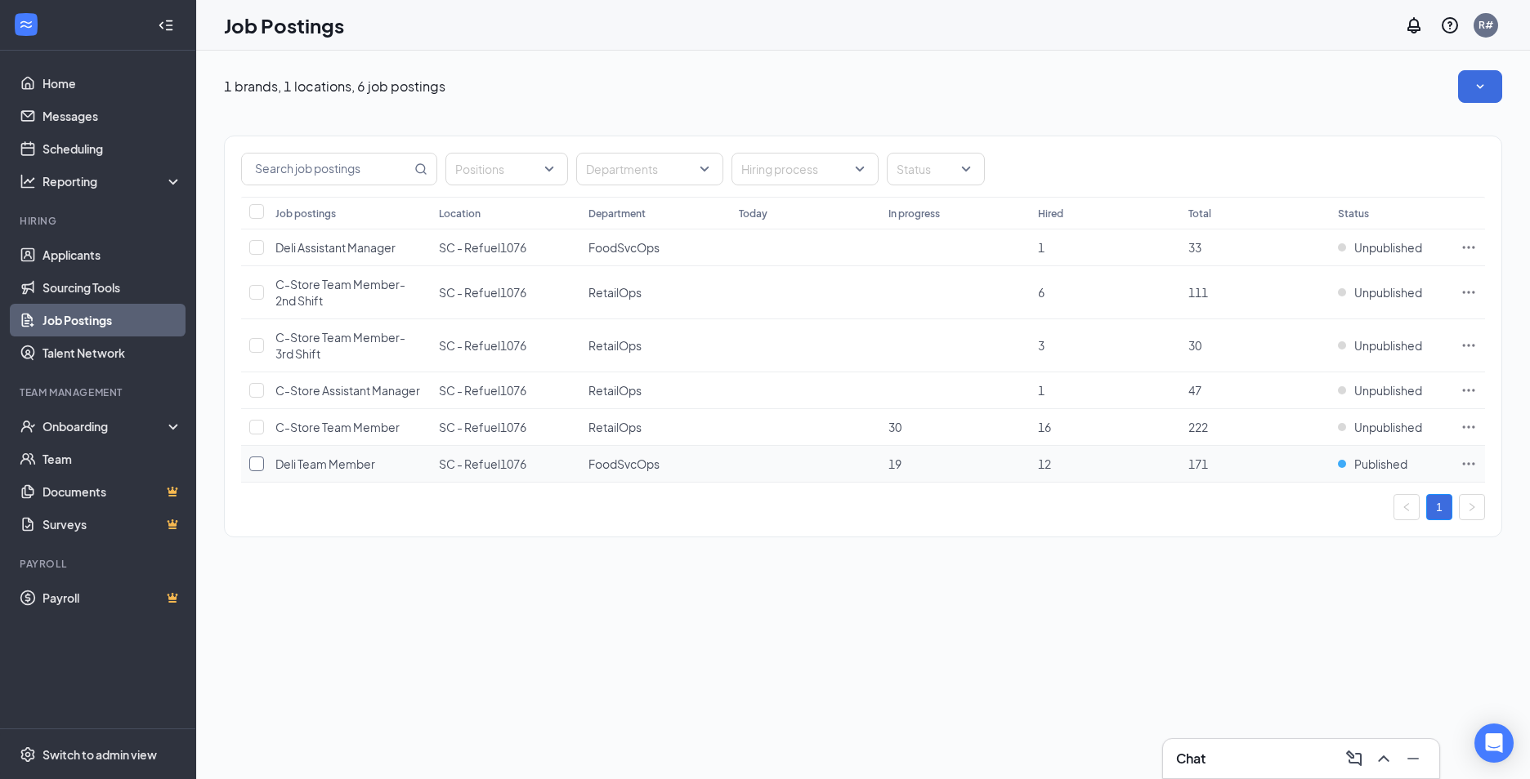
click at [253, 471] on input "checkbox" at bounding box center [256, 464] width 15 height 15
checkbox input "true"
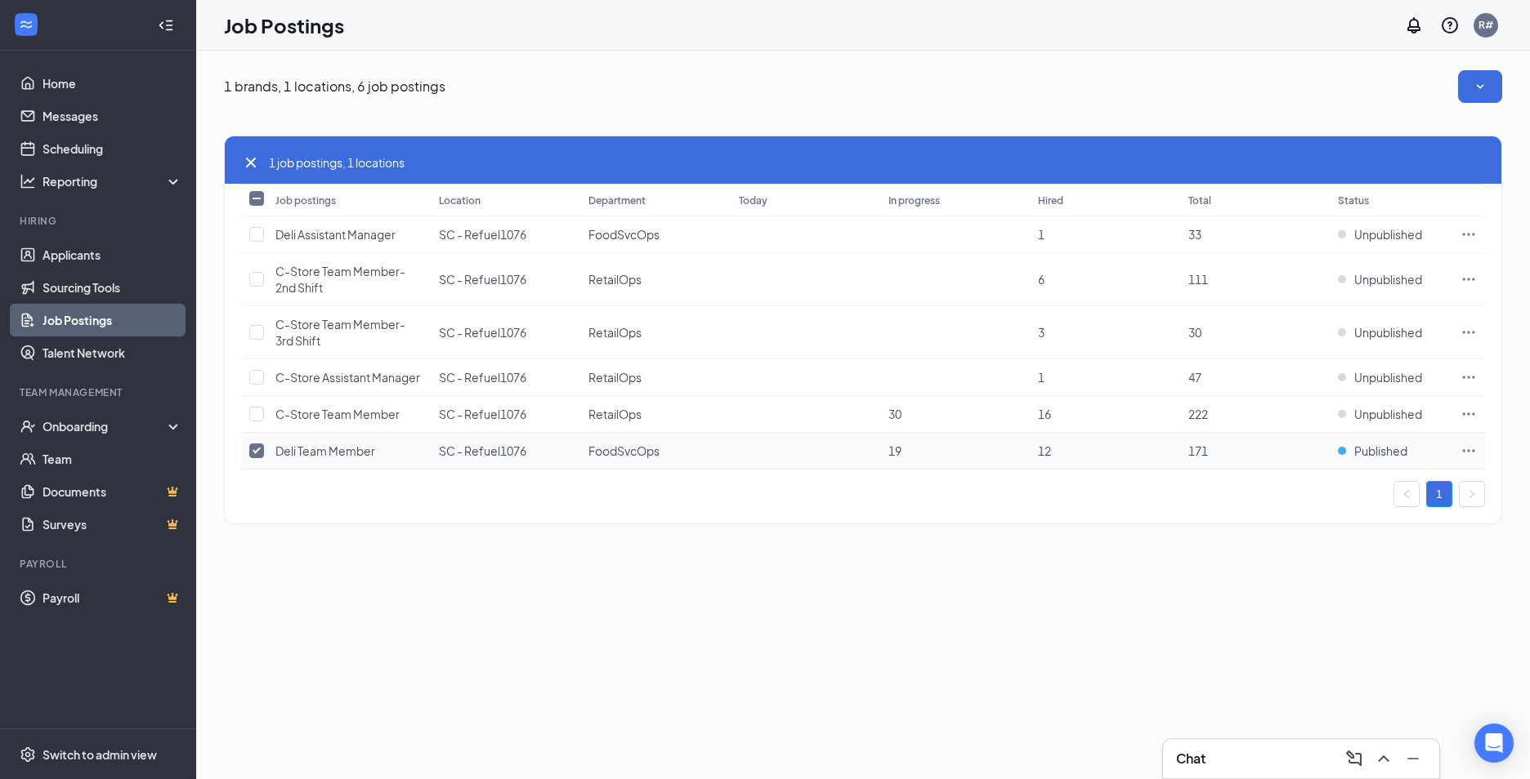
click at [1473, 453] on icon "Ellipses" at bounding box center [1468, 451] width 16 height 16
click at [1262, 595] on span "View applicants" at bounding box center [1285, 590] width 83 height 15
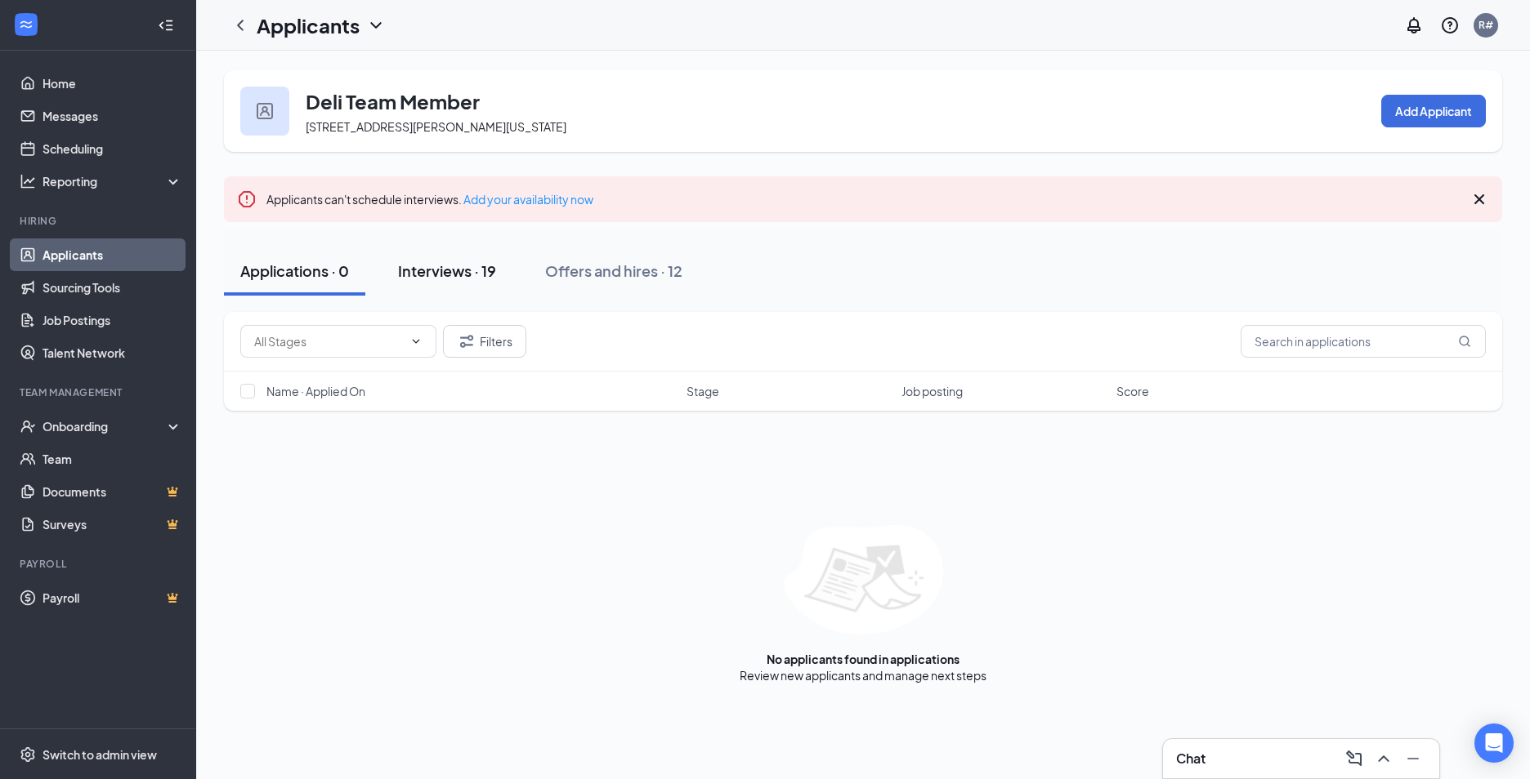
click at [430, 266] on div "Interviews · 19" at bounding box center [447, 271] width 98 height 20
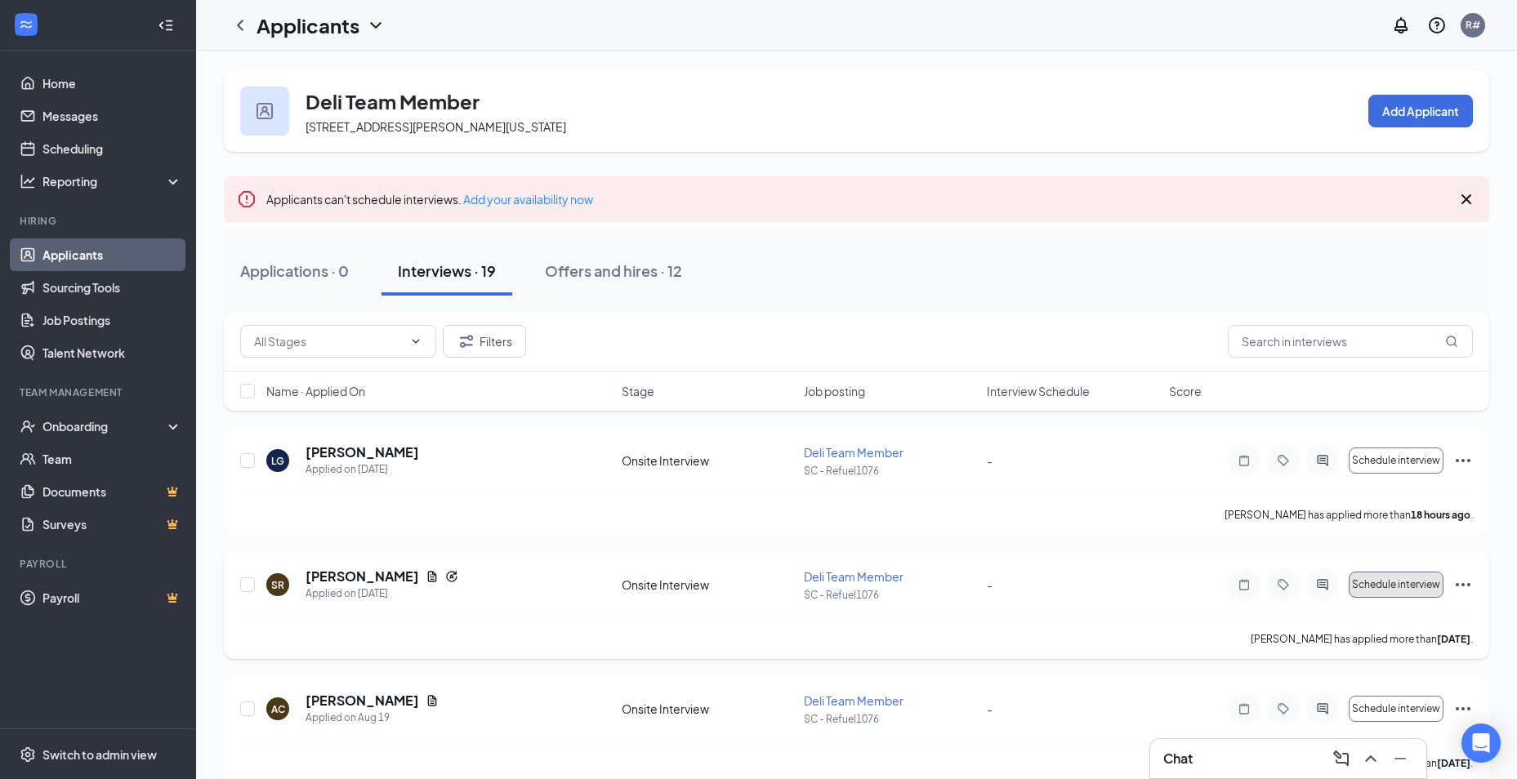
click at [1389, 585] on span "Schedule interview" at bounding box center [1396, 584] width 88 height 11
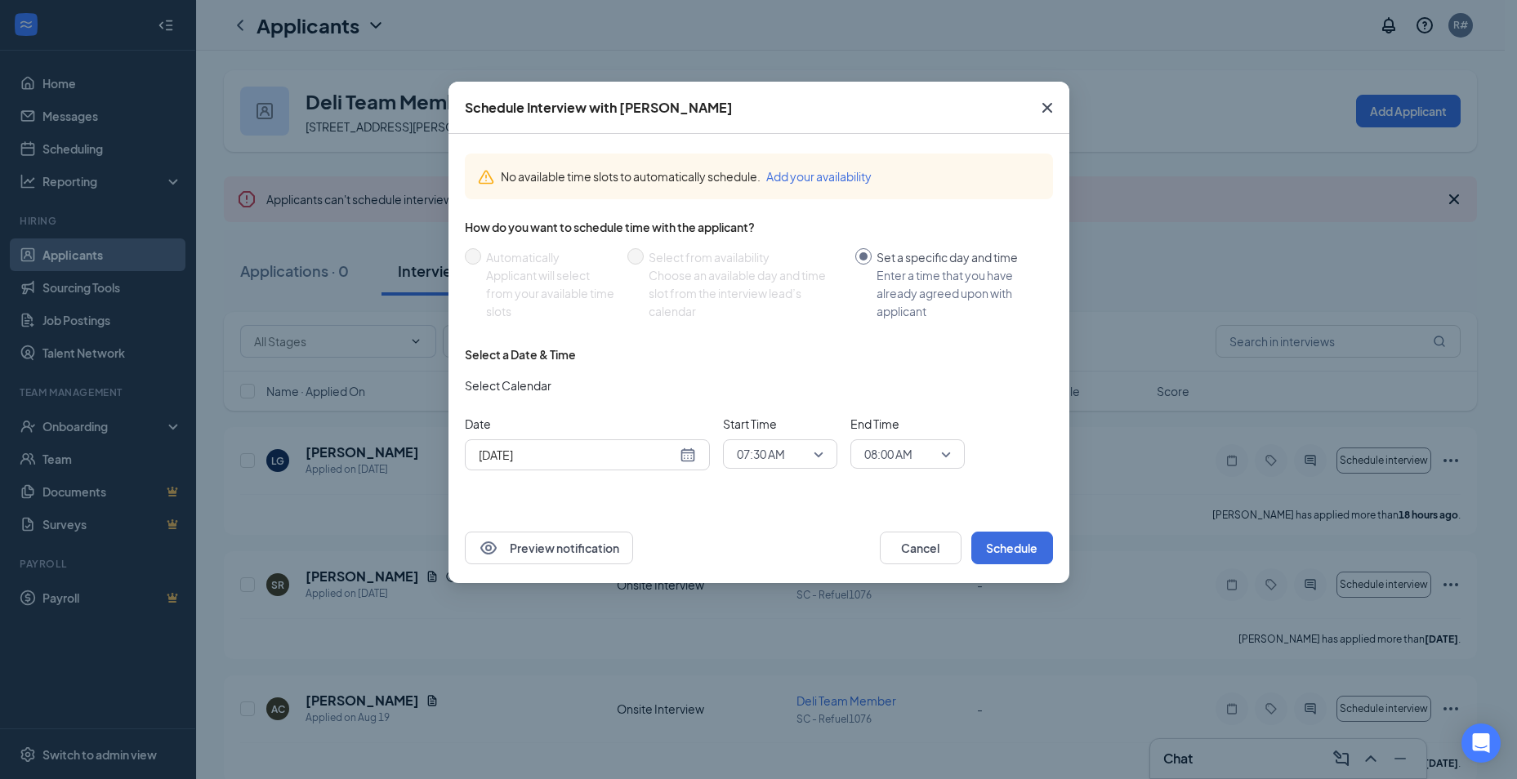
click at [819, 454] on span "07:30 AM" at bounding box center [780, 454] width 87 height 25
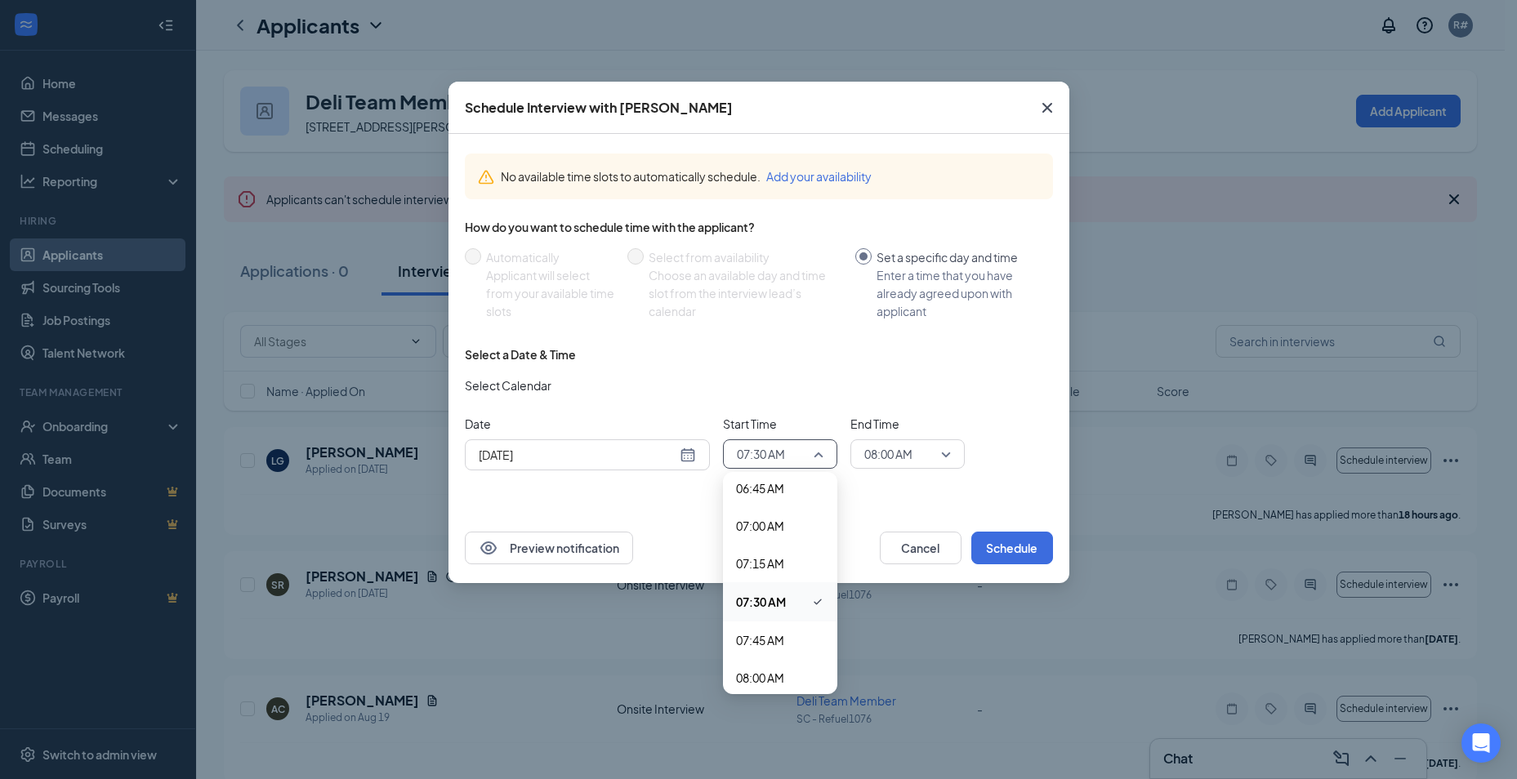
scroll to position [794, 0]
click at [1028, 550] on button "Schedule" at bounding box center [1013, 548] width 82 height 33
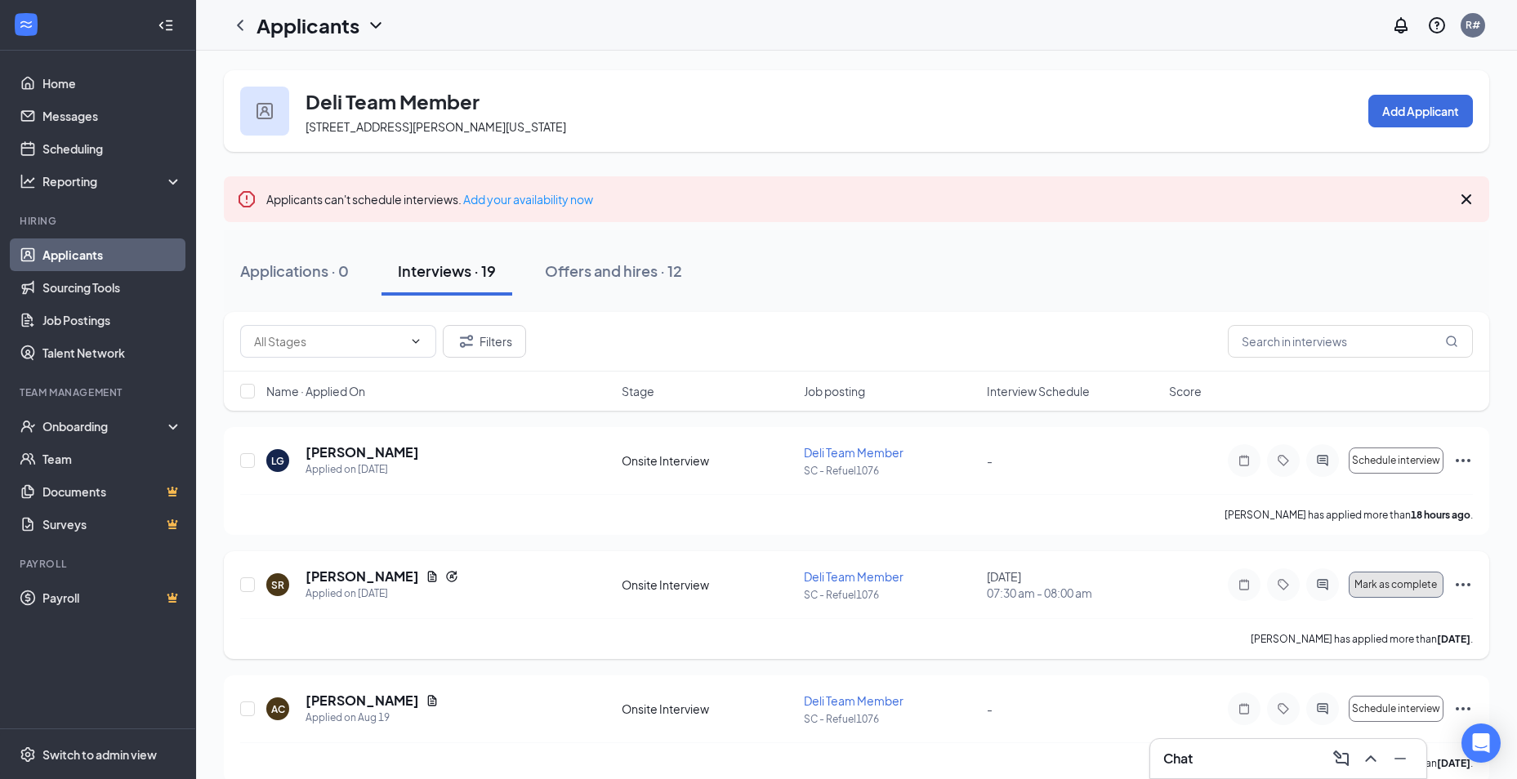
click at [1361, 579] on span "Mark as complete" at bounding box center [1396, 584] width 83 height 11
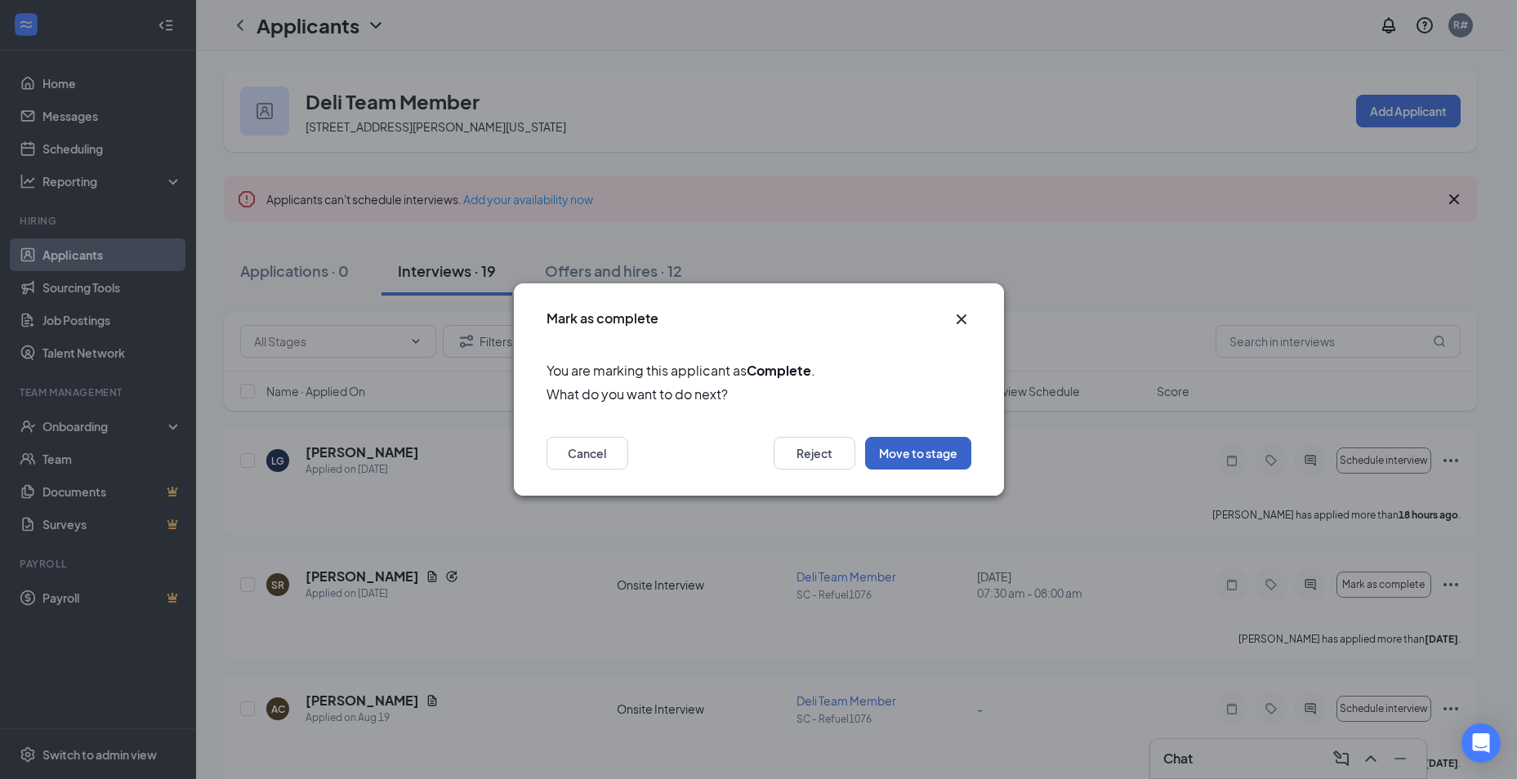
click at [882, 451] on button "Move to stage" at bounding box center [918, 453] width 106 height 33
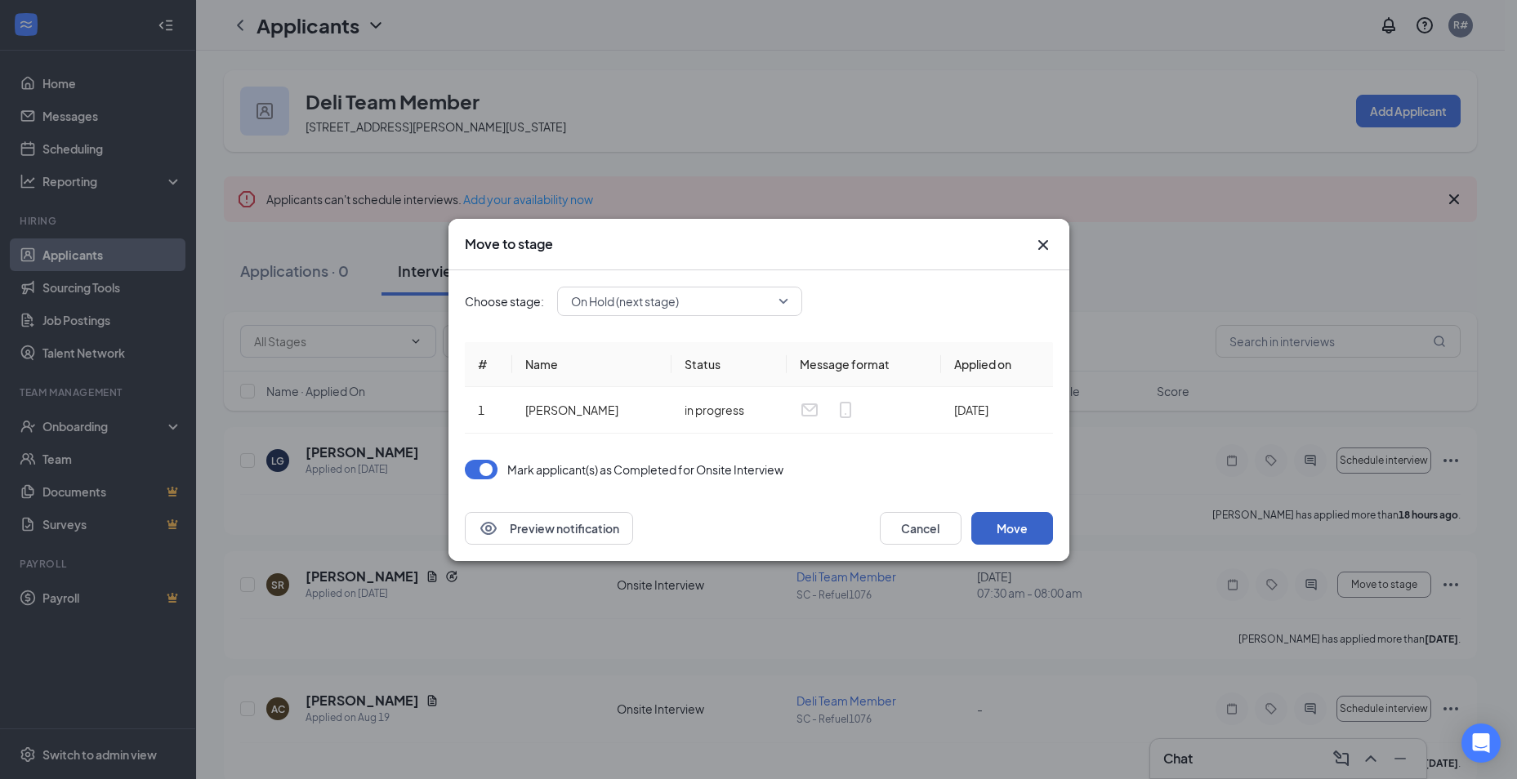
click at [1009, 528] on button "Move" at bounding box center [1013, 528] width 82 height 33
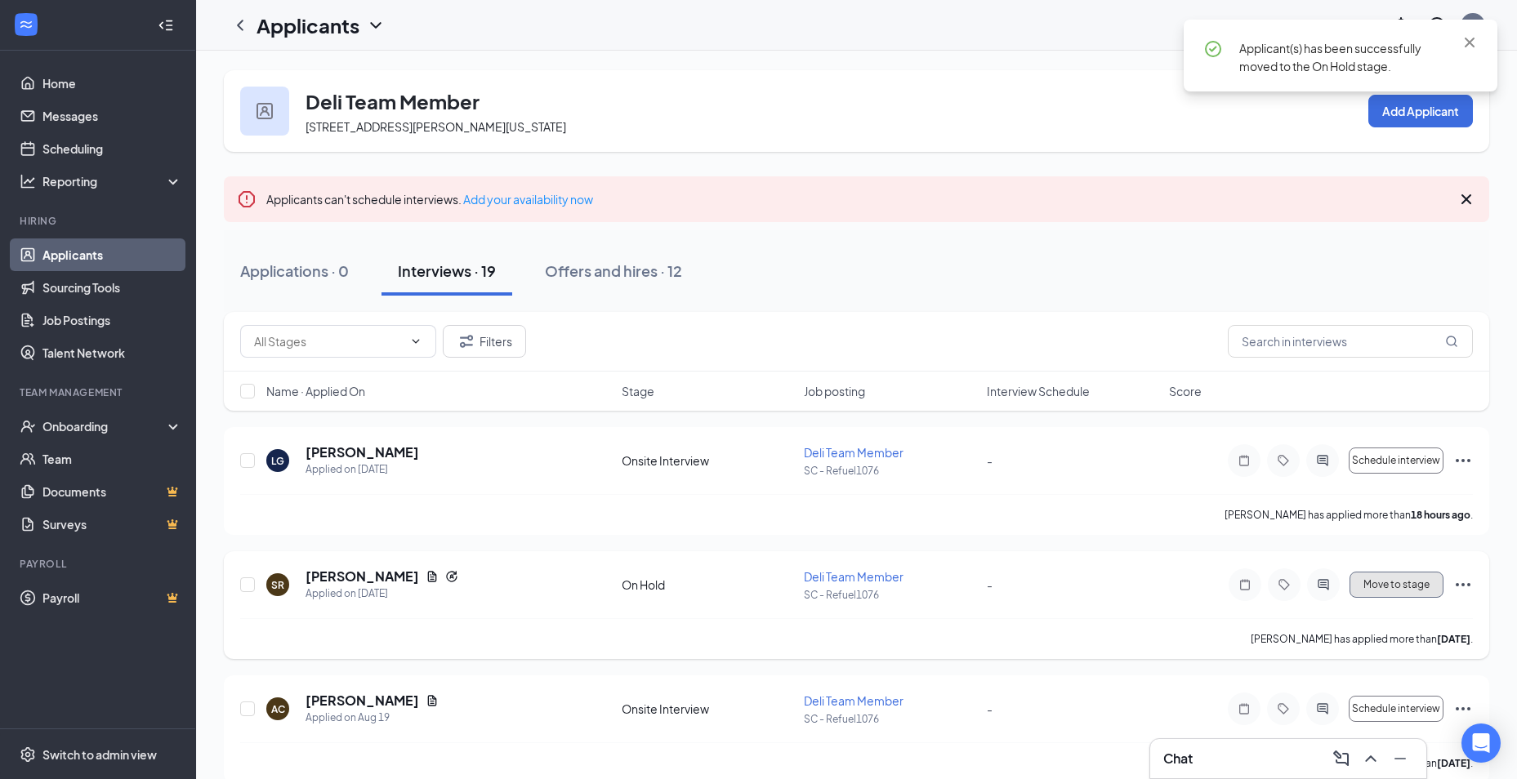
click at [1401, 583] on span "Move to stage" at bounding box center [1397, 584] width 66 height 11
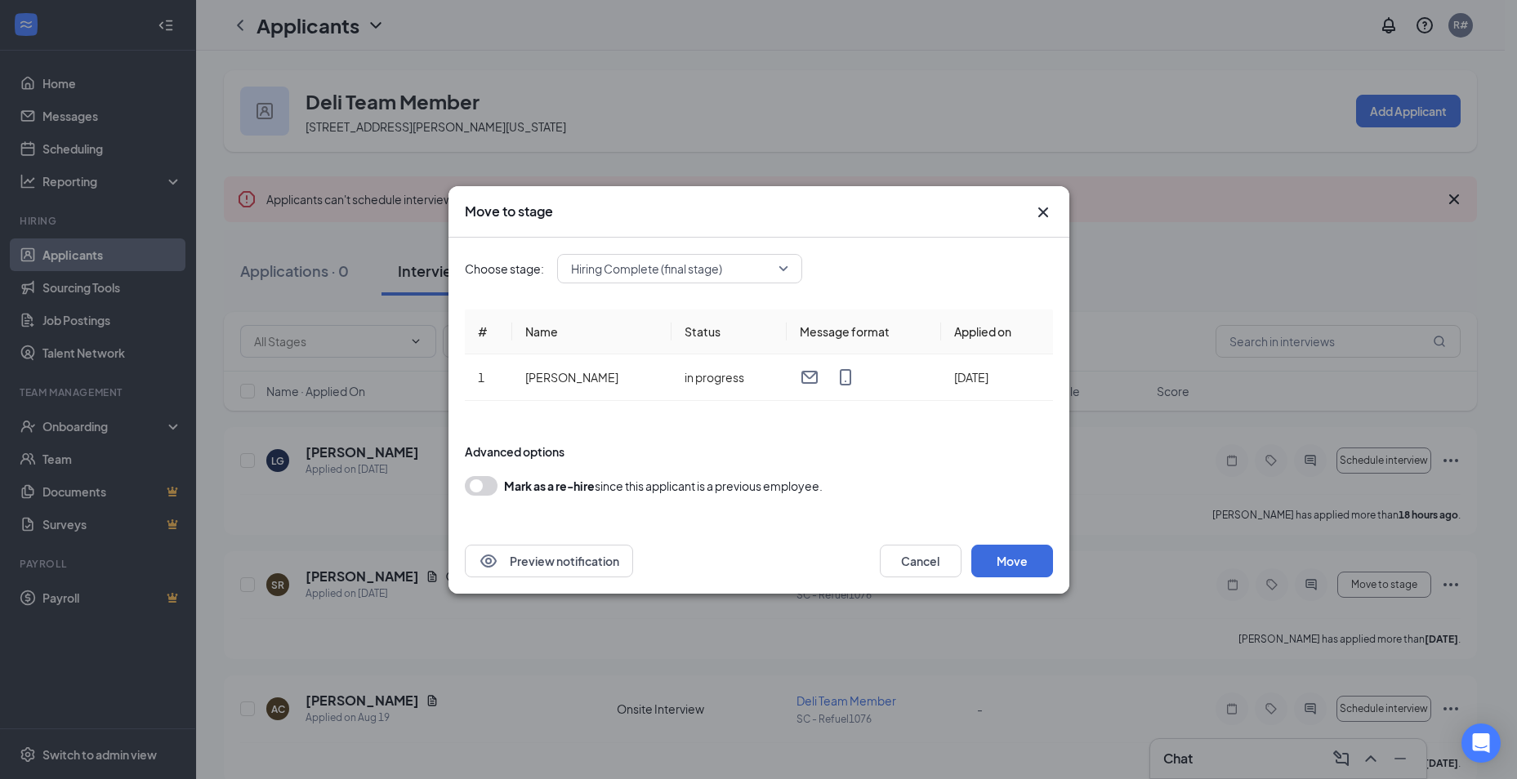
click at [641, 272] on span "Hiring Complete (final stage)" at bounding box center [646, 269] width 151 height 25
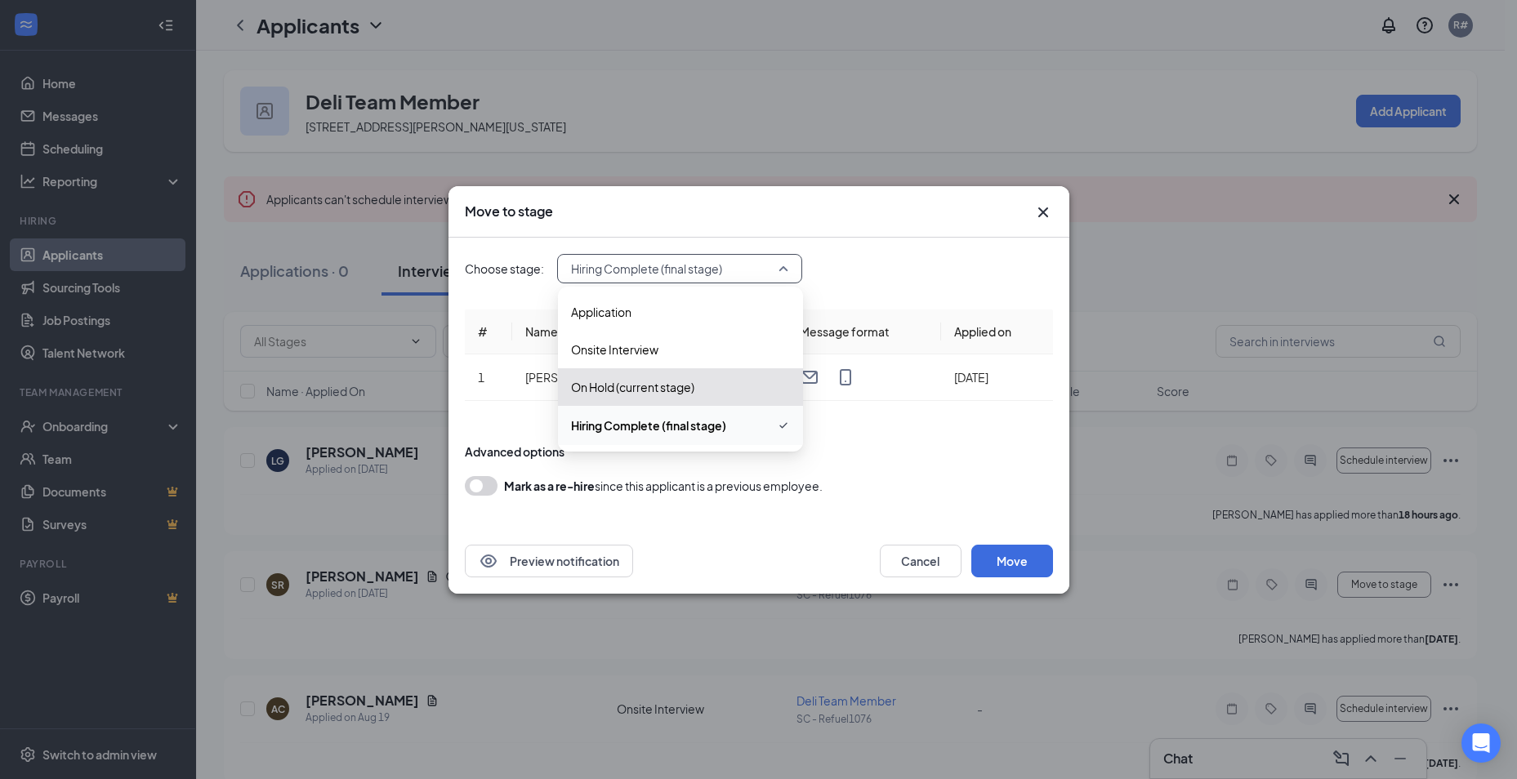
click at [672, 418] on span "Hiring Complete (final stage)" at bounding box center [648, 426] width 155 height 18
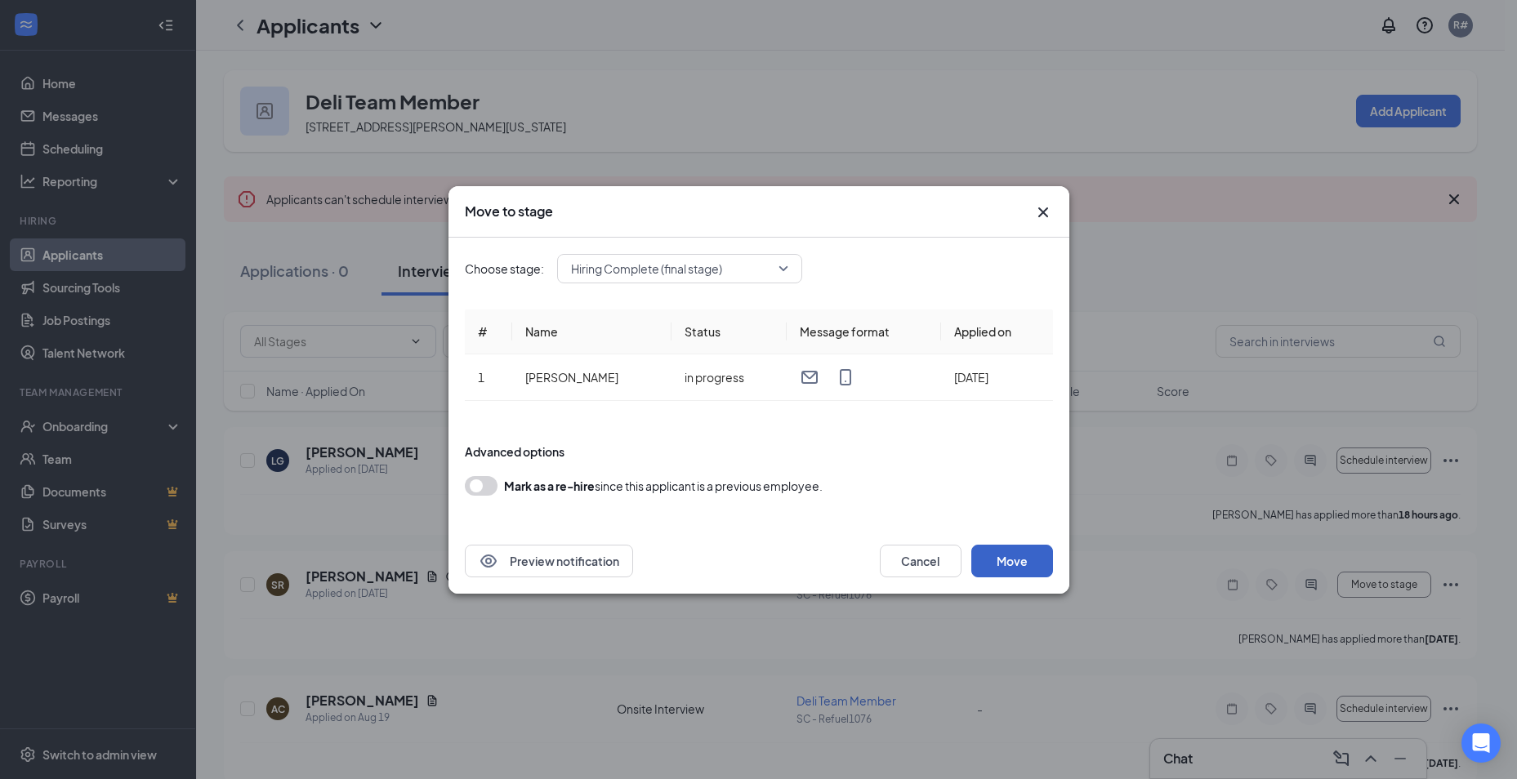
click at [998, 559] on button "Move" at bounding box center [1013, 561] width 82 height 33
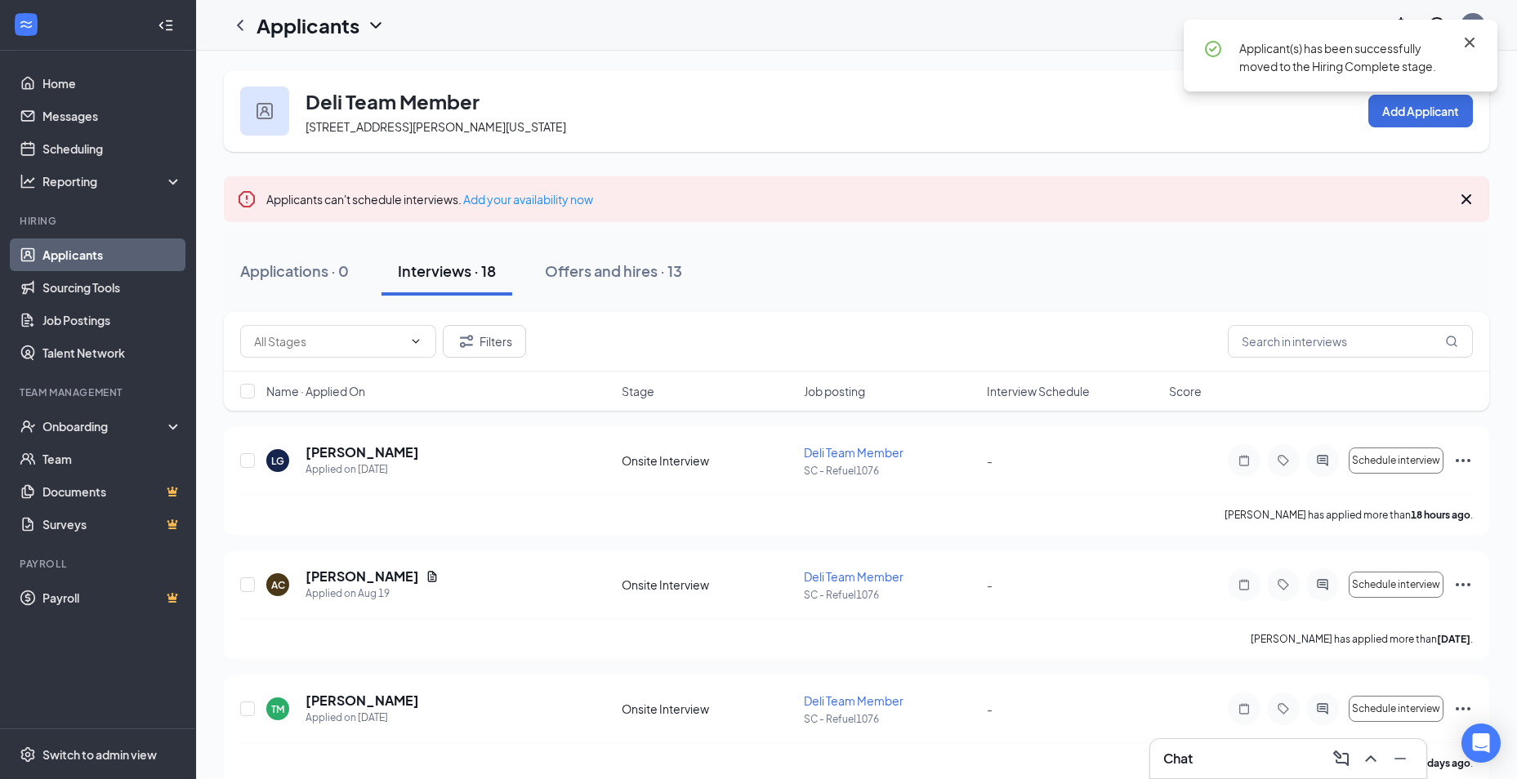
click at [1468, 43] on icon "Cross" at bounding box center [1470, 43] width 10 height 10
click at [605, 279] on div "Offers and hires · 13" at bounding box center [613, 271] width 137 height 20
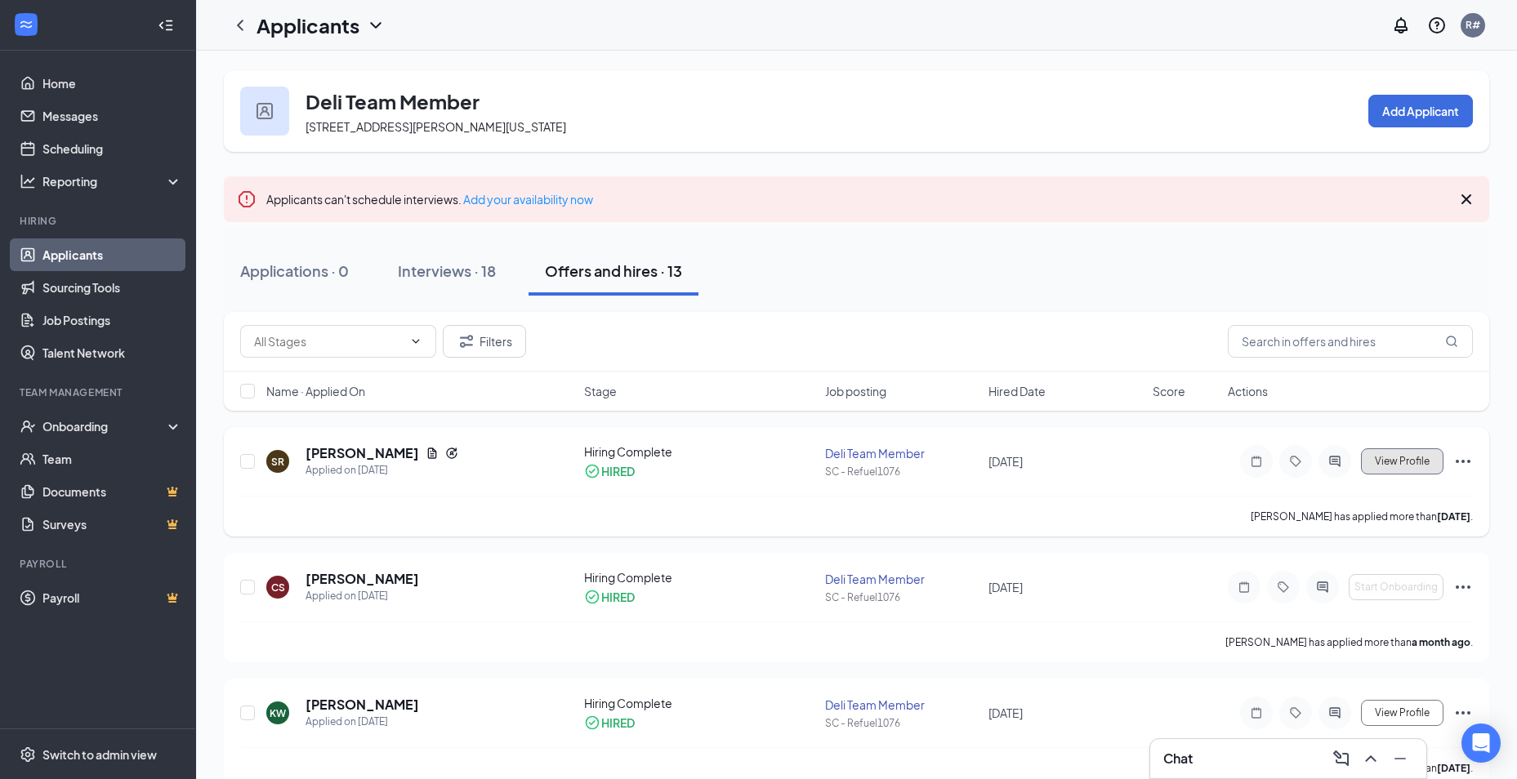
click at [1385, 461] on span "View Profile" at bounding box center [1402, 461] width 55 height 11
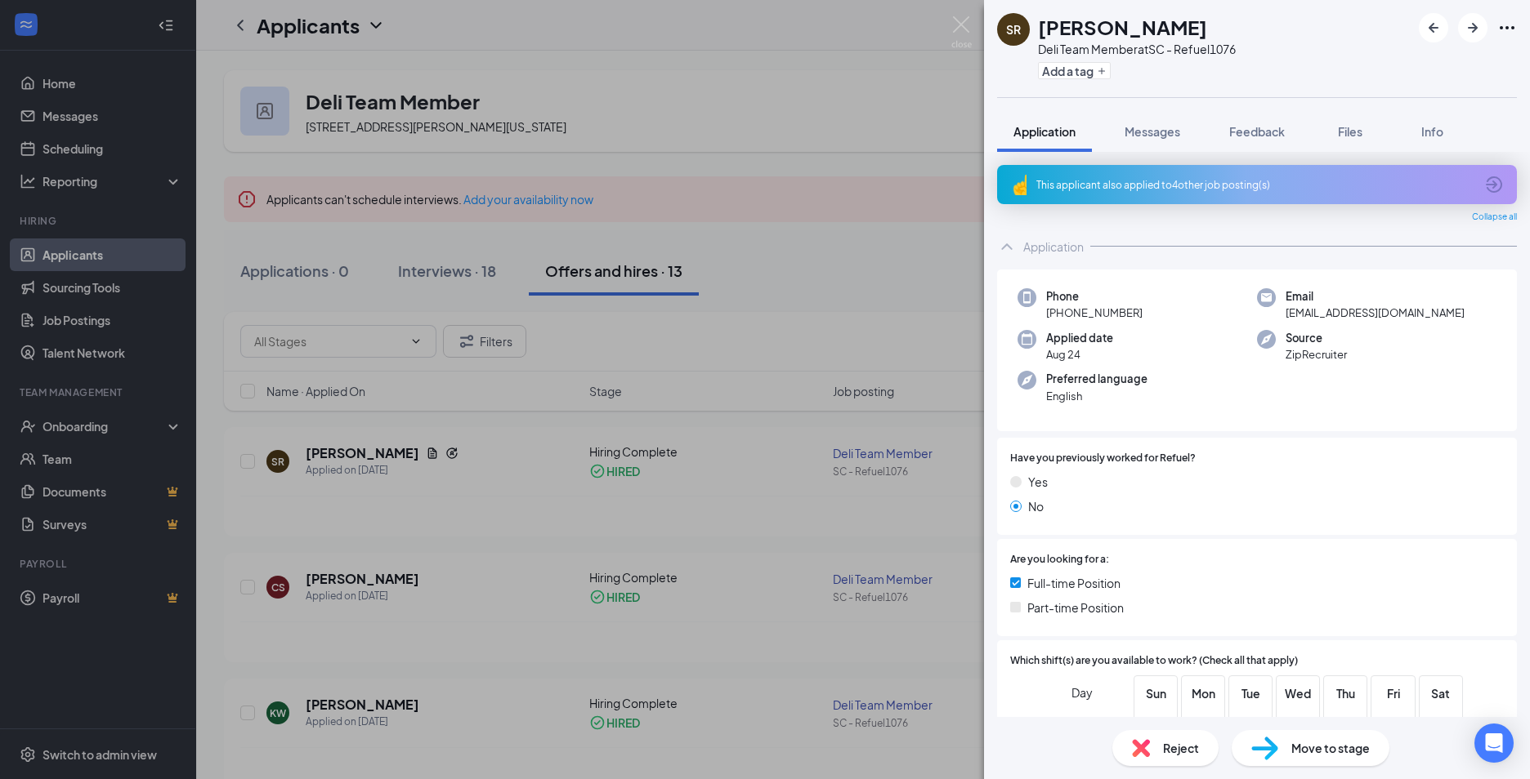
click at [1286, 762] on div "Move to stage" at bounding box center [1310, 748] width 158 height 36
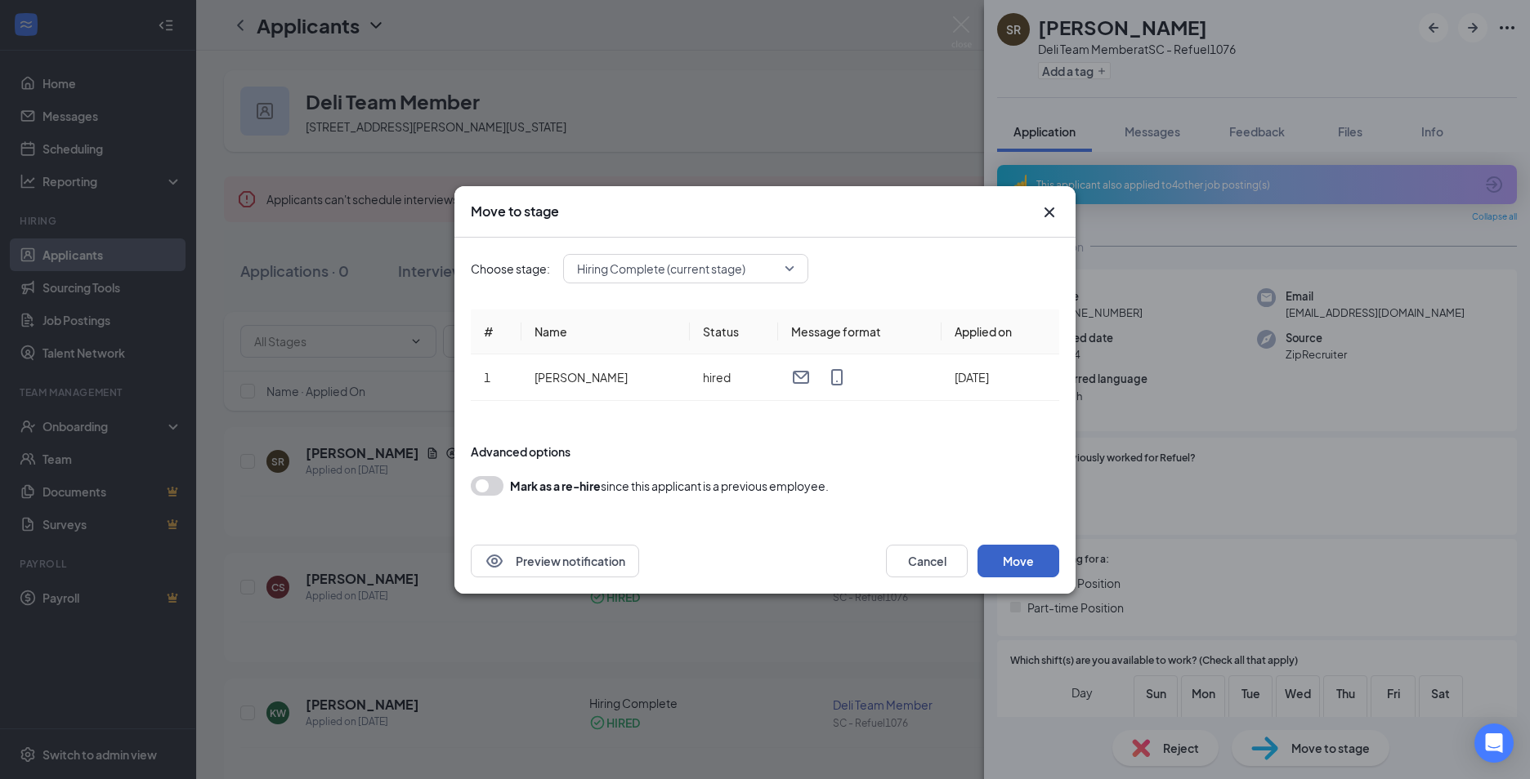
click at [1017, 559] on button "Move" at bounding box center [1018, 561] width 82 height 33
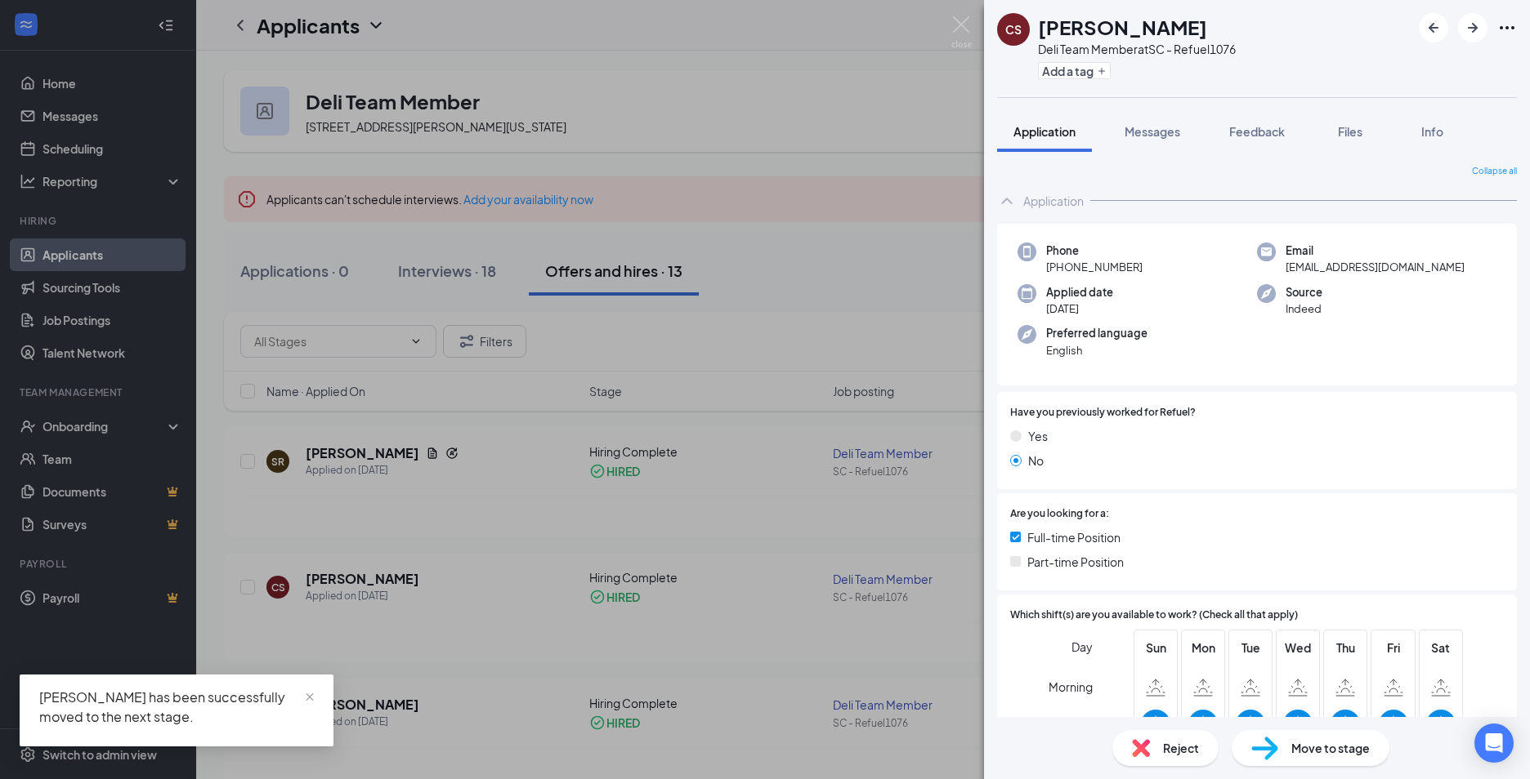
click at [207, 712] on div "Shanon Rowe has been successfully moved to the next stage." at bounding box center [176, 707] width 275 height 39
click at [533, 579] on div "CS Christopher Staggers Deli Team Member at SC - Refuel1076 Add a tag Applicati…" at bounding box center [765, 389] width 1530 height 779
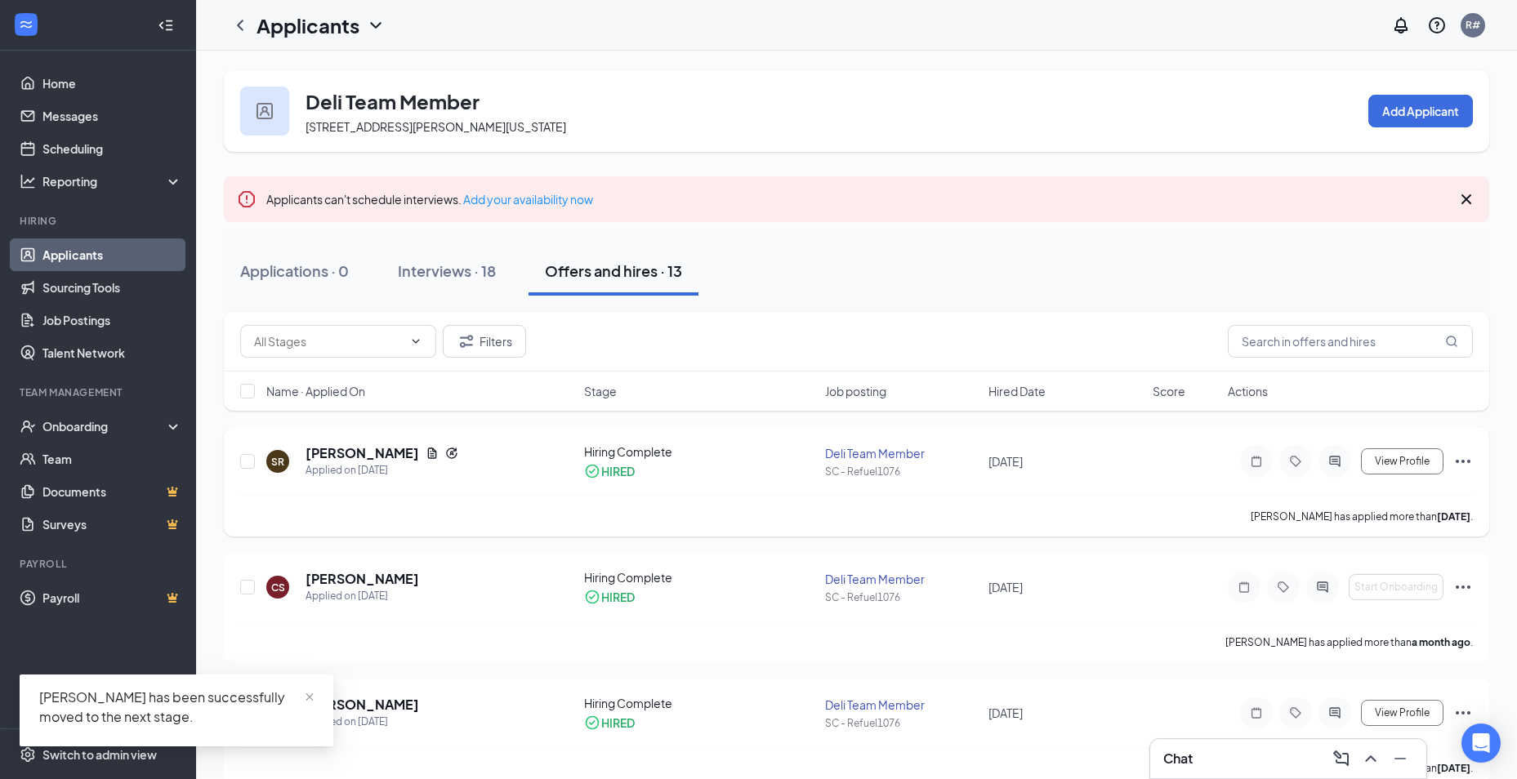
click at [1458, 459] on icon "Ellipses" at bounding box center [1464, 462] width 20 height 20
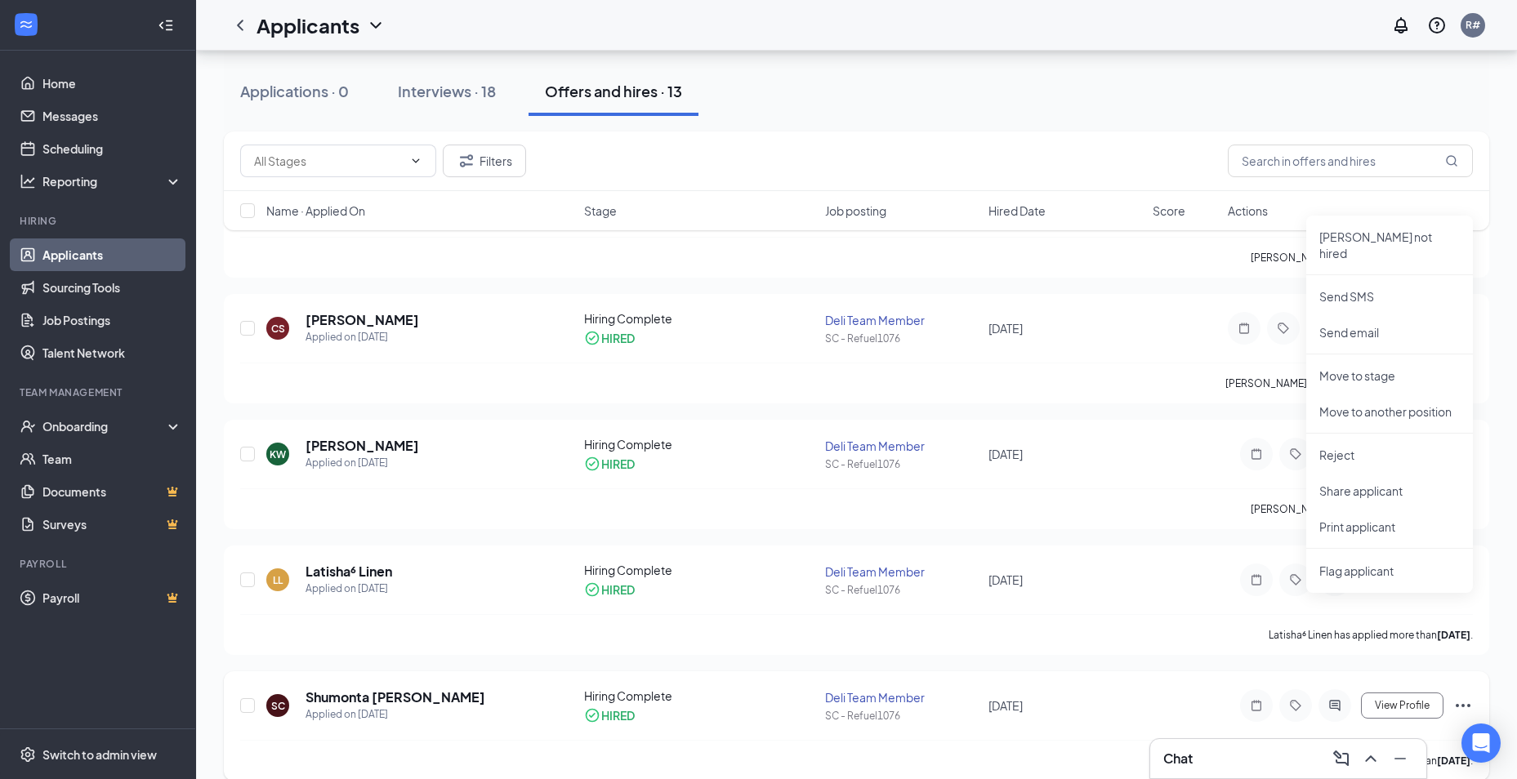
scroll to position [409, 0]
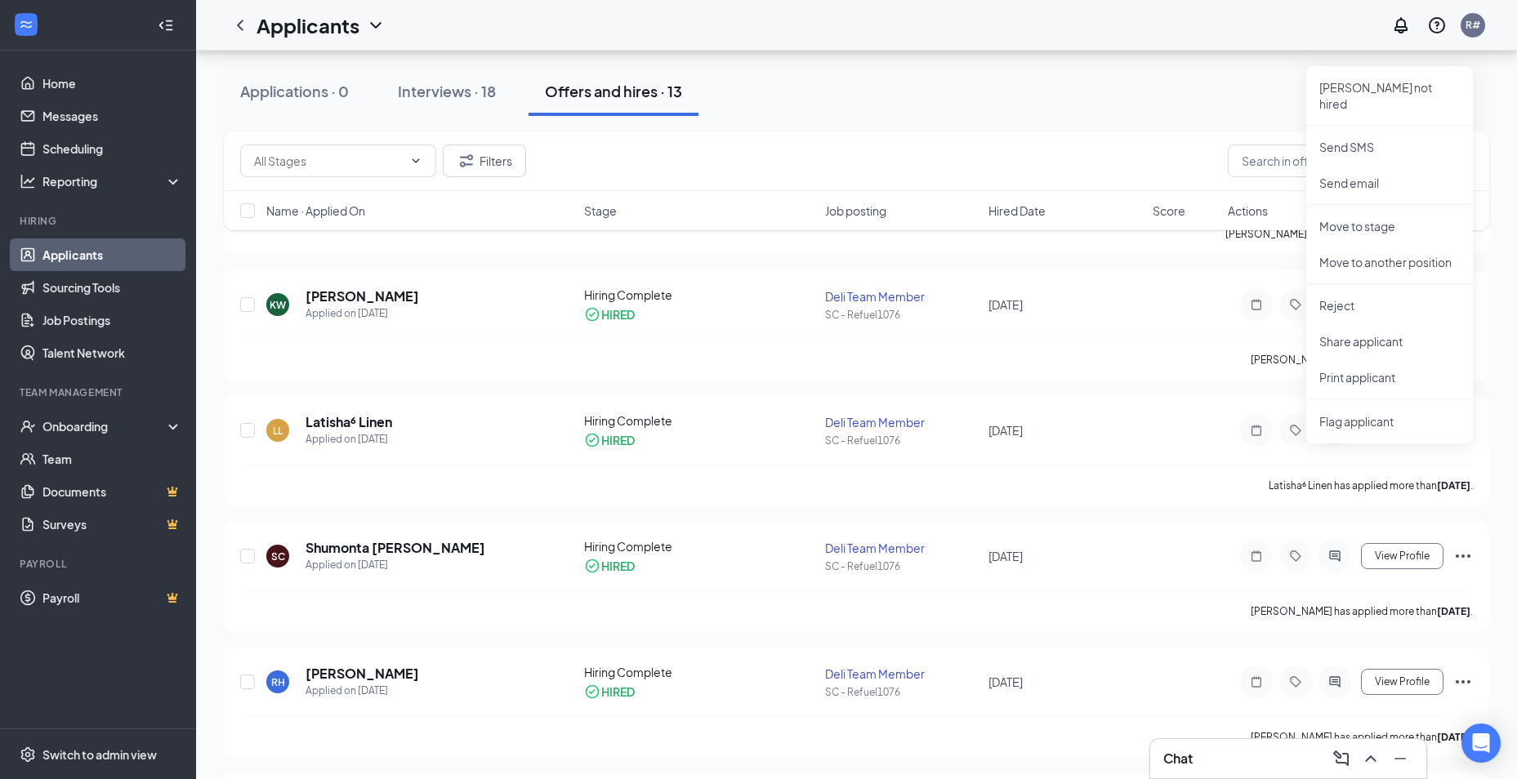
click at [69, 259] on link "Applicants" at bounding box center [112, 255] width 140 height 33
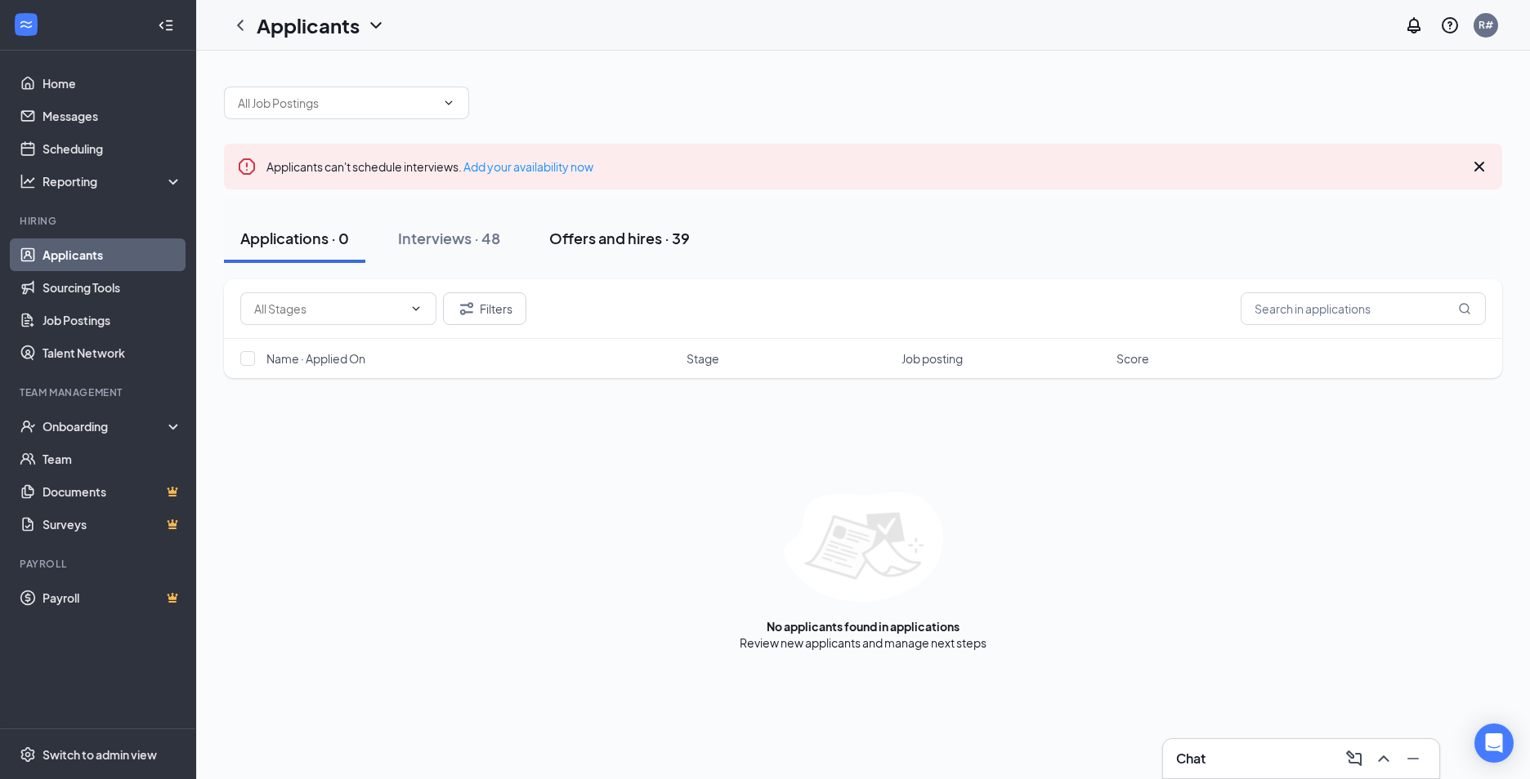
click at [629, 238] on div "Offers and hires · 39" at bounding box center [619, 238] width 141 height 20
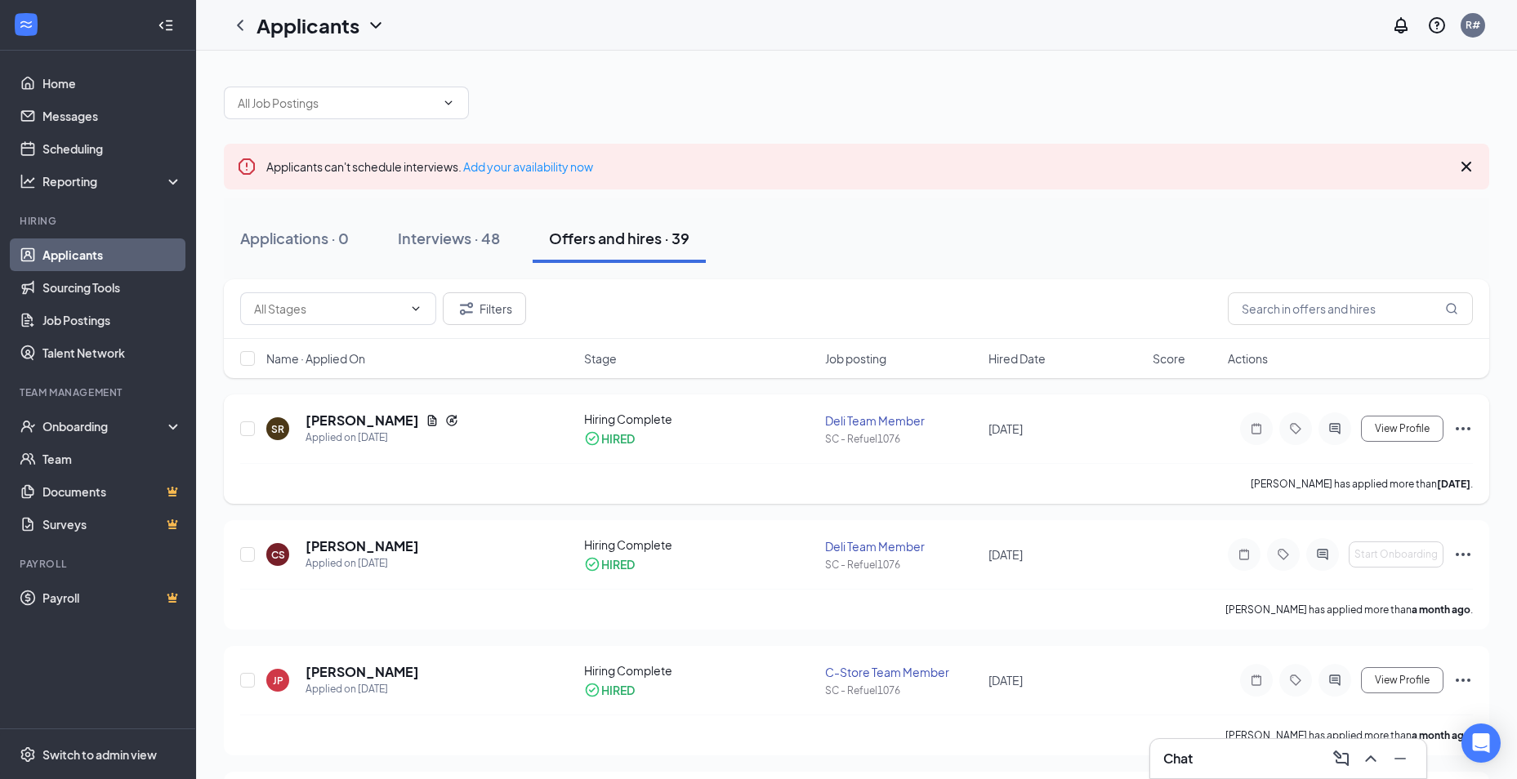
click at [1463, 430] on icon "Ellipses" at bounding box center [1463, 428] width 15 height 3
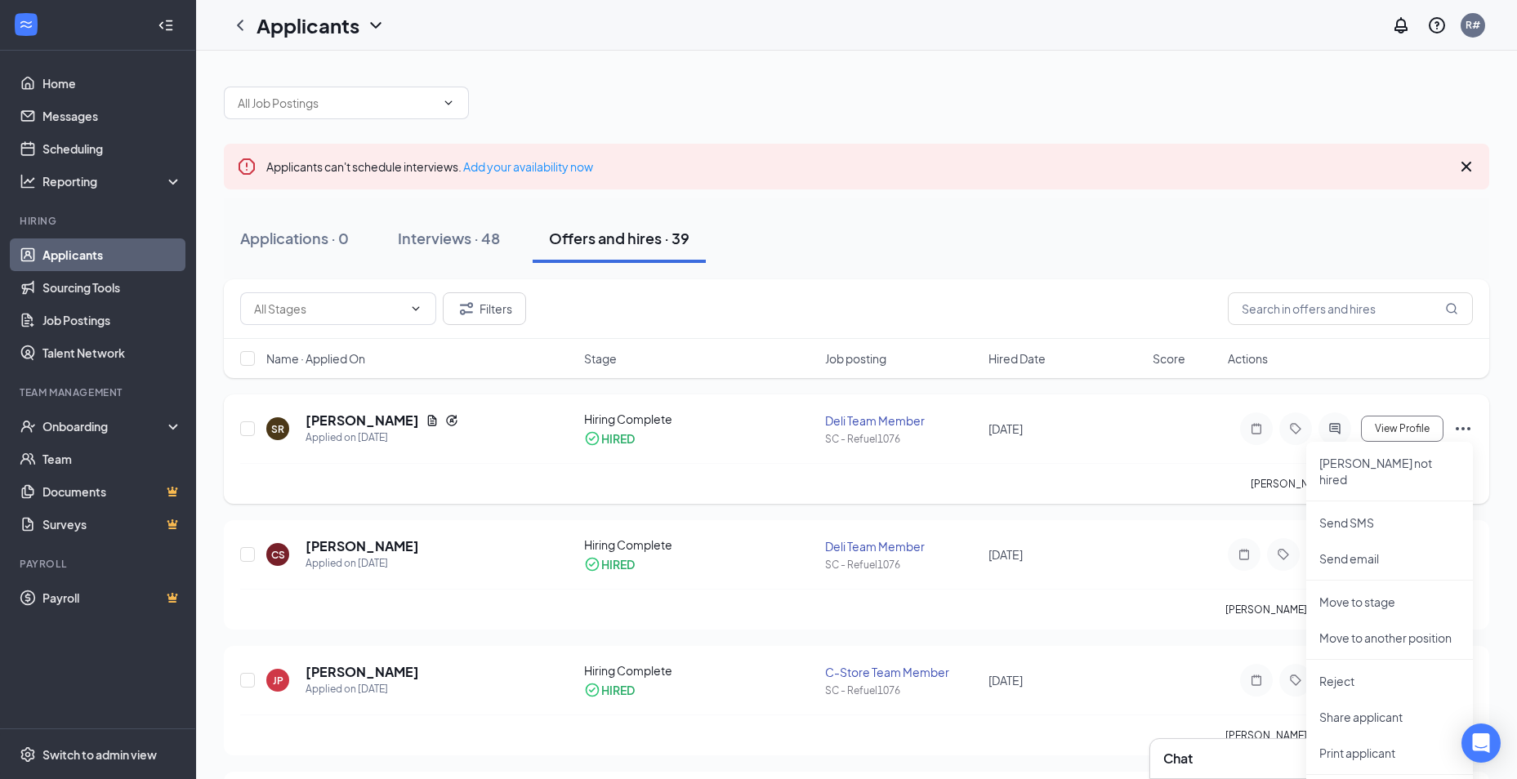
click at [972, 423] on div "Deli Team Member" at bounding box center [902, 421] width 154 height 16
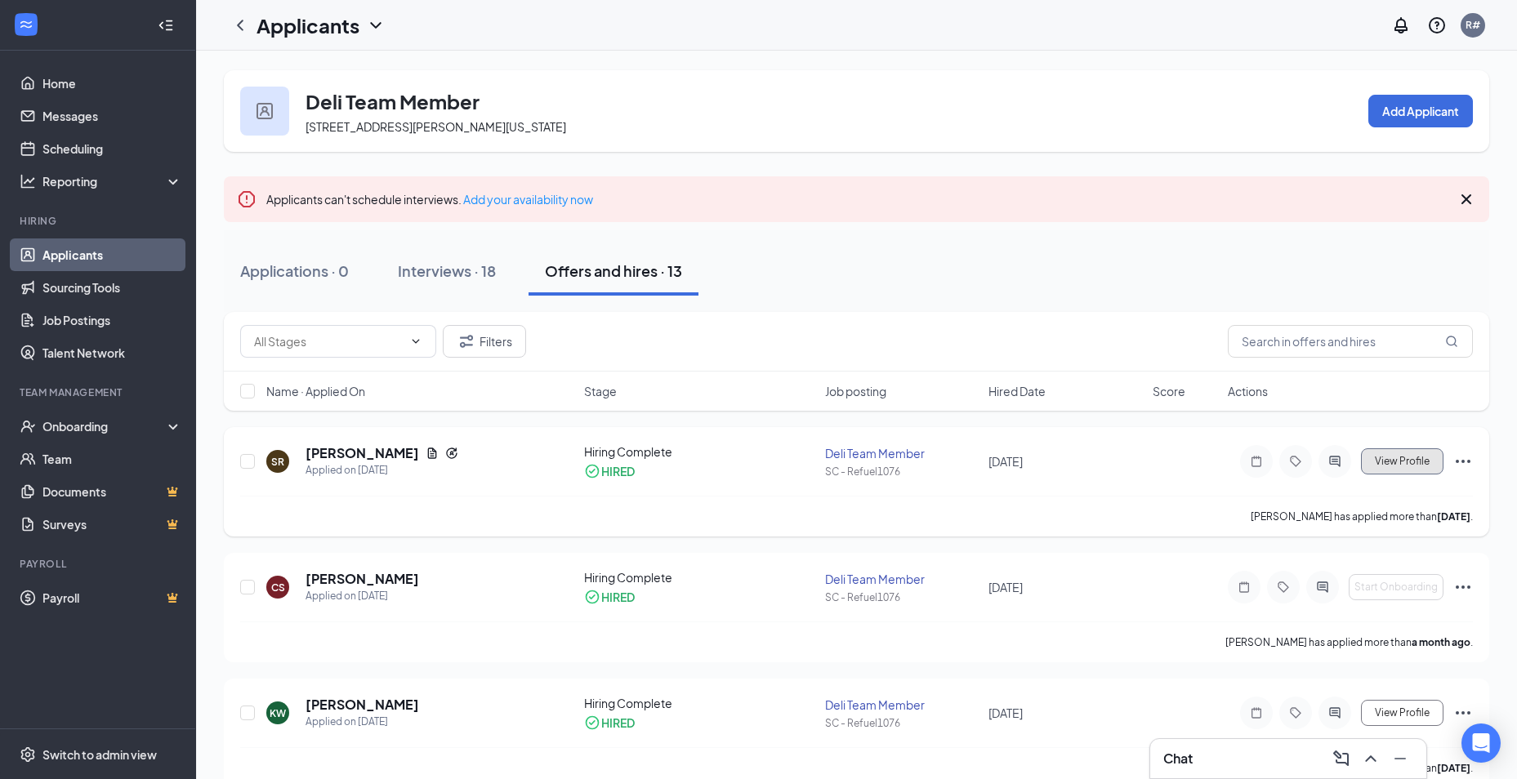
click at [1405, 471] on button "View Profile" at bounding box center [1402, 462] width 83 height 26
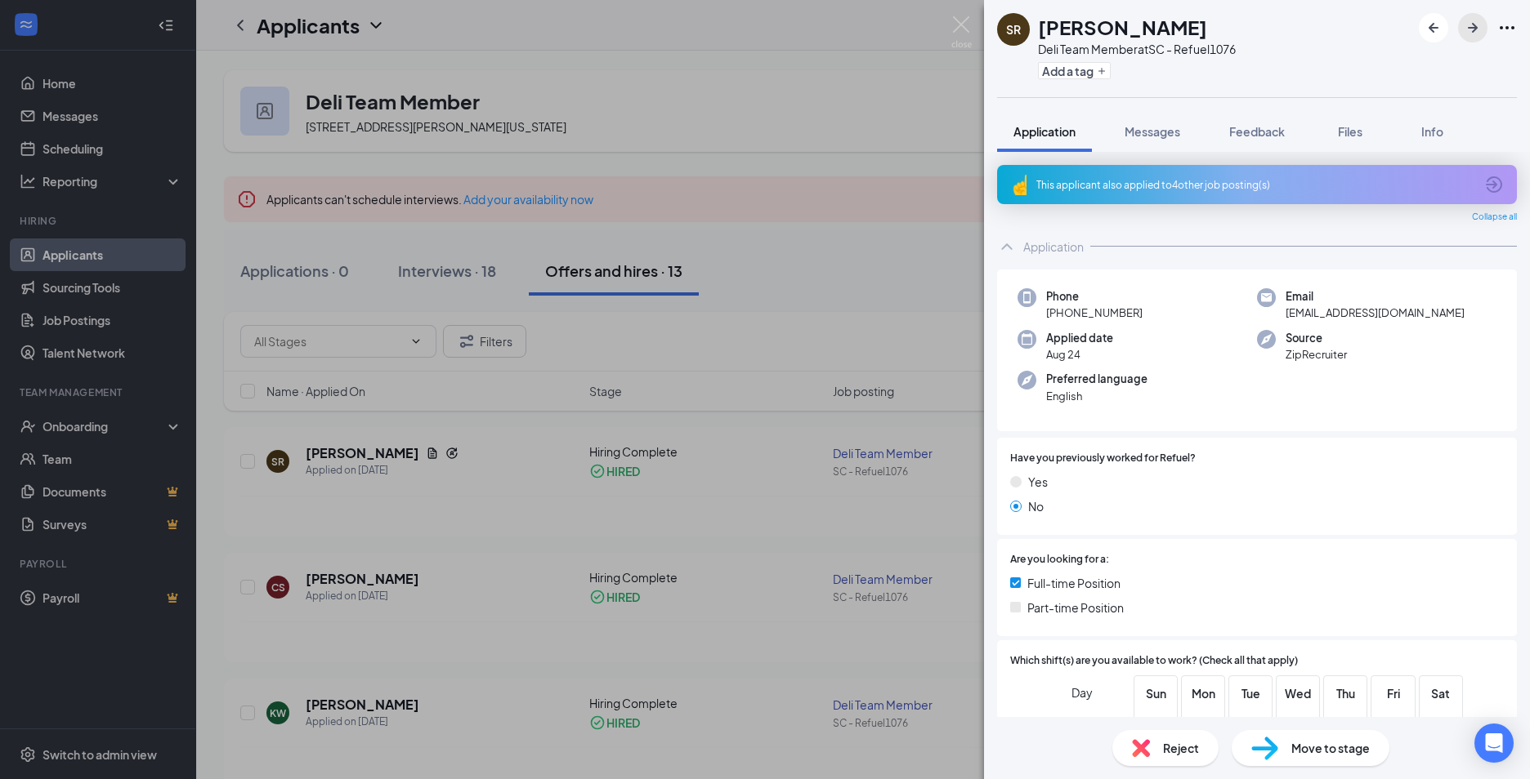
click at [1474, 34] on icon "ArrowRight" at bounding box center [1473, 28] width 20 height 20
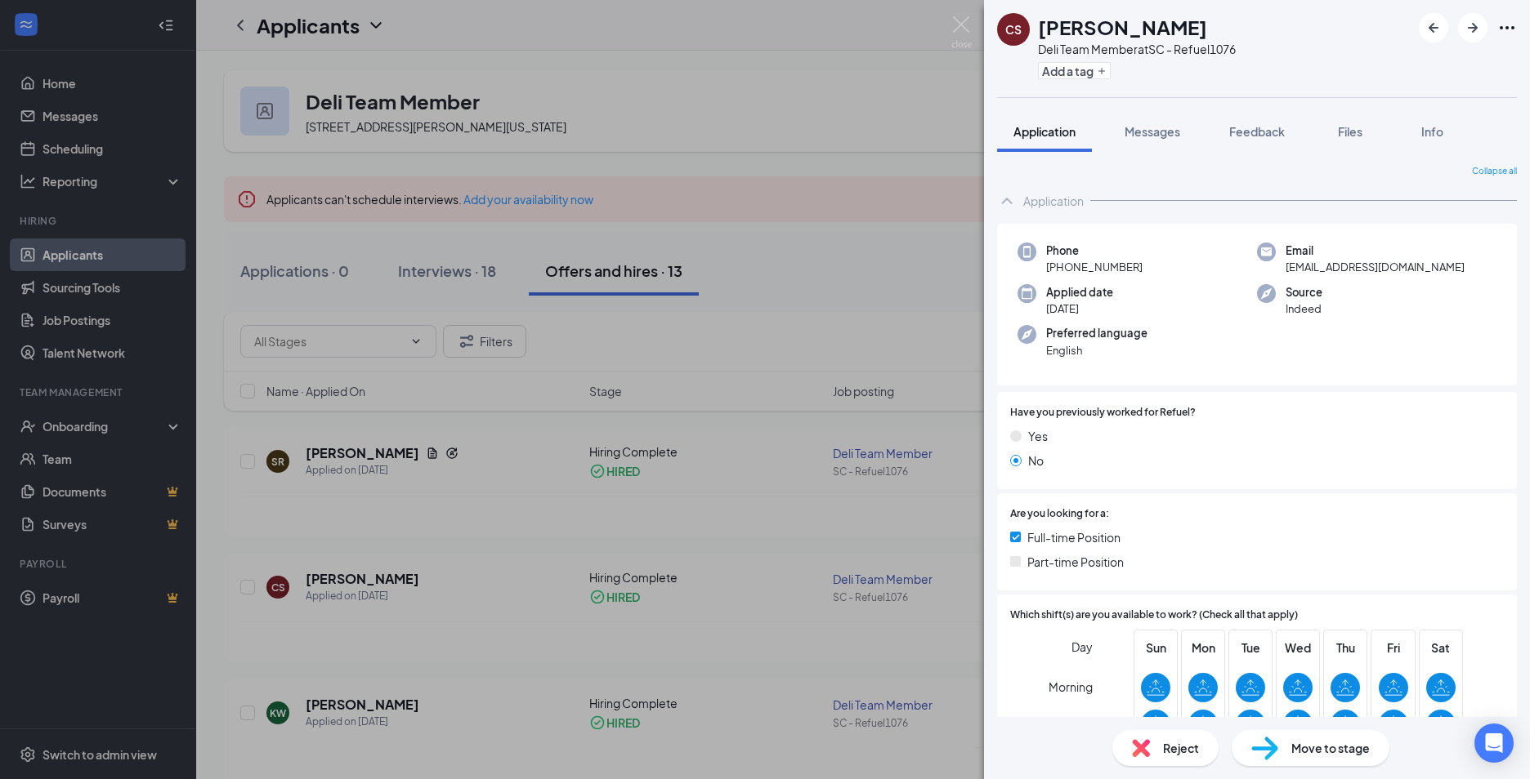
click at [1414, 32] on div "CS Christopher Staggers Deli Team Member at SC - Refuel1076 Add a tag" at bounding box center [1257, 48] width 546 height 97
click at [1422, 25] on button "button" at bounding box center [1432, 27] width 29 height 29
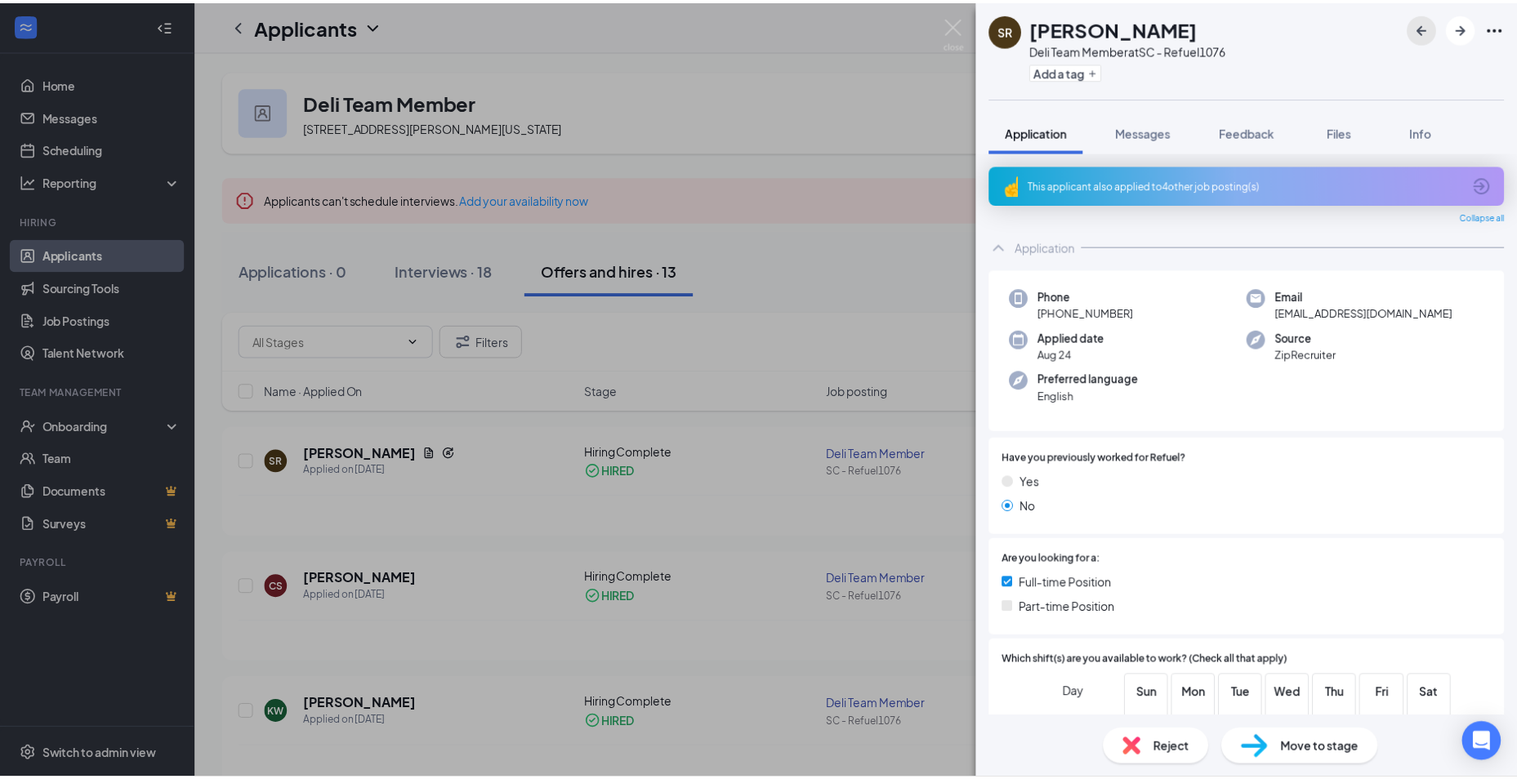
scroll to position [409, 0]
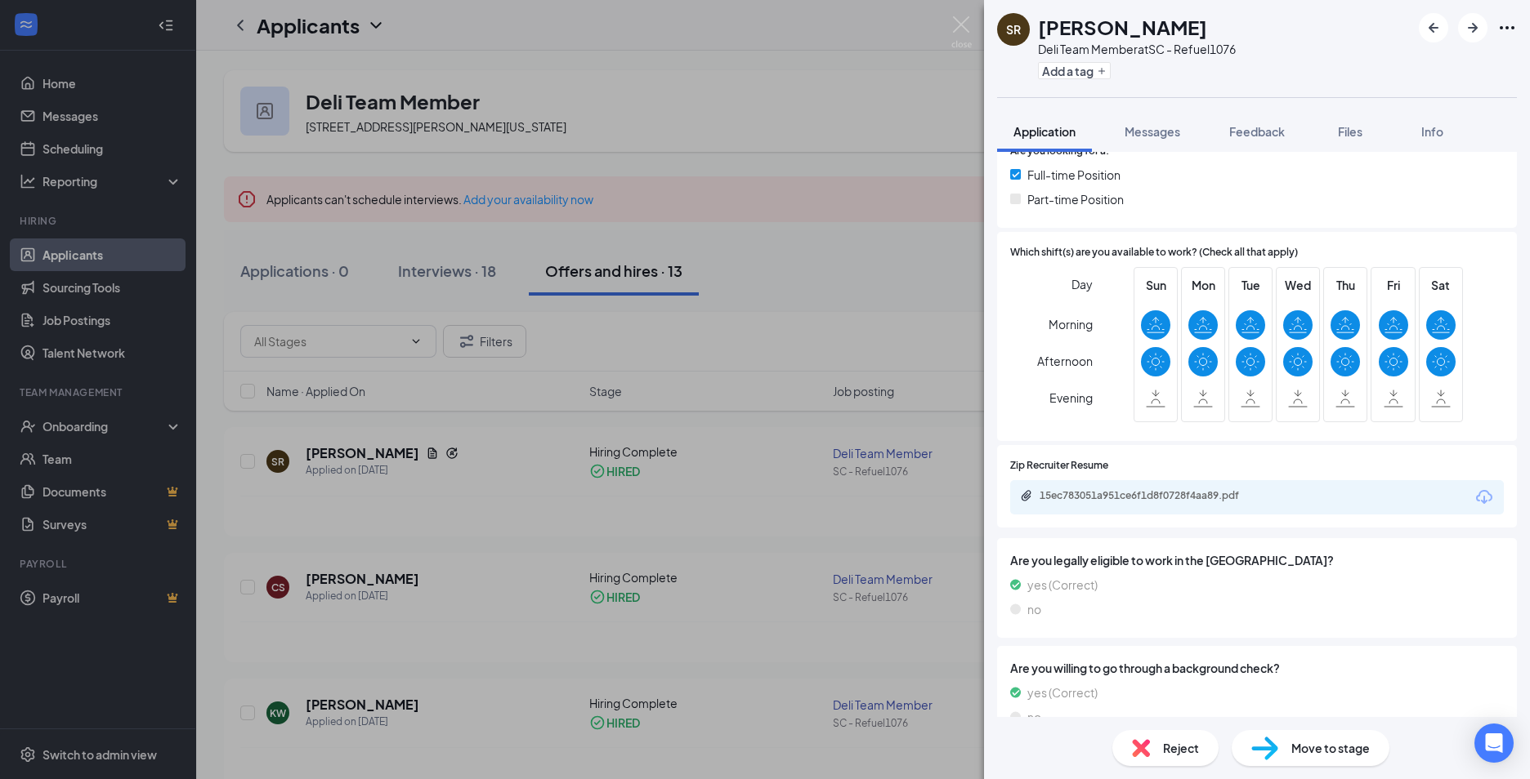
click at [590, 352] on div "SR Shanon Rowe Deli Team Member at SC - Refuel1076 Add a tag Application Messag…" at bounding box center [765, 389] width 1530 height 779
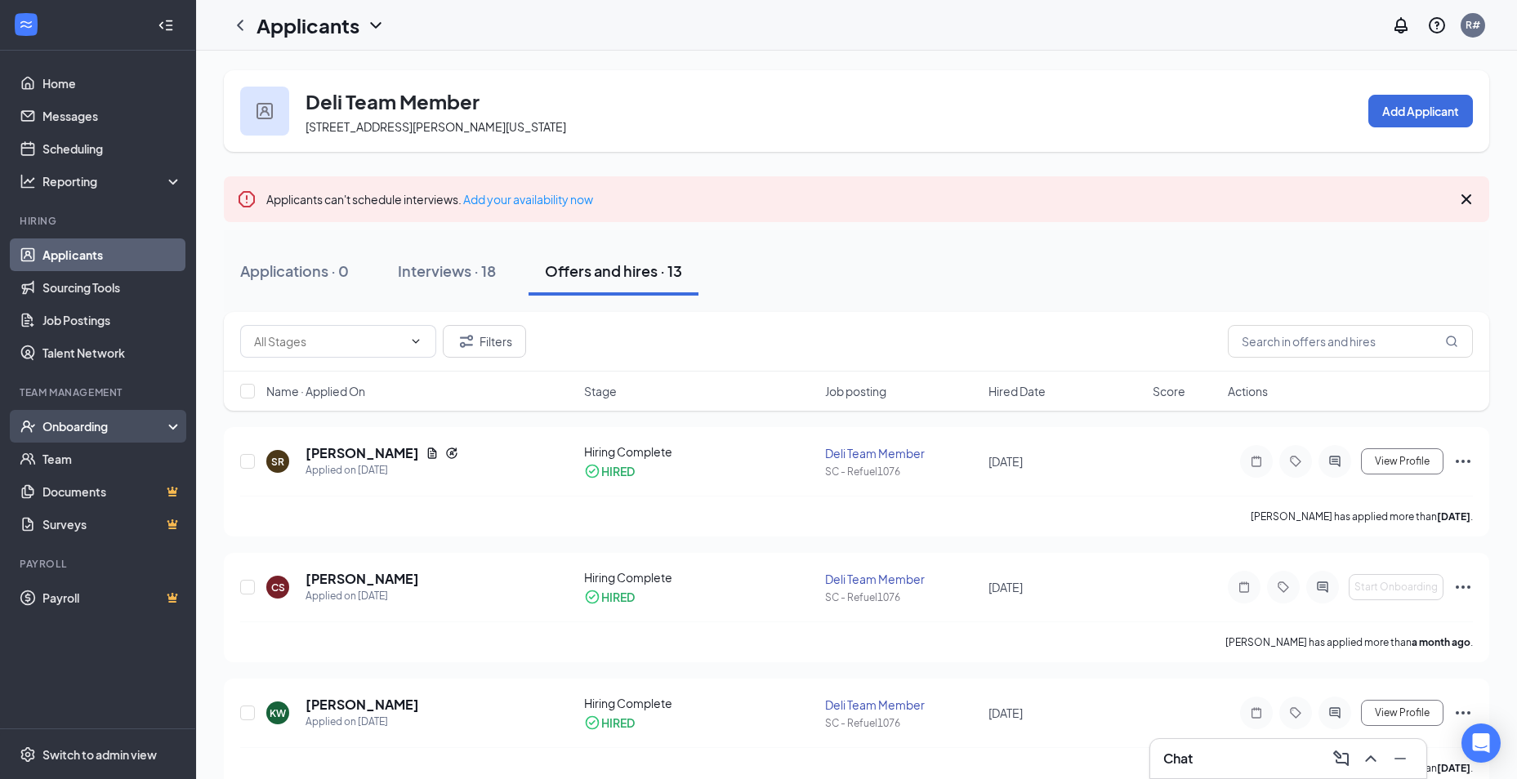
click at [81, 431] on div "Onboarding" at bounding box center [105, 426] width 126 height 16
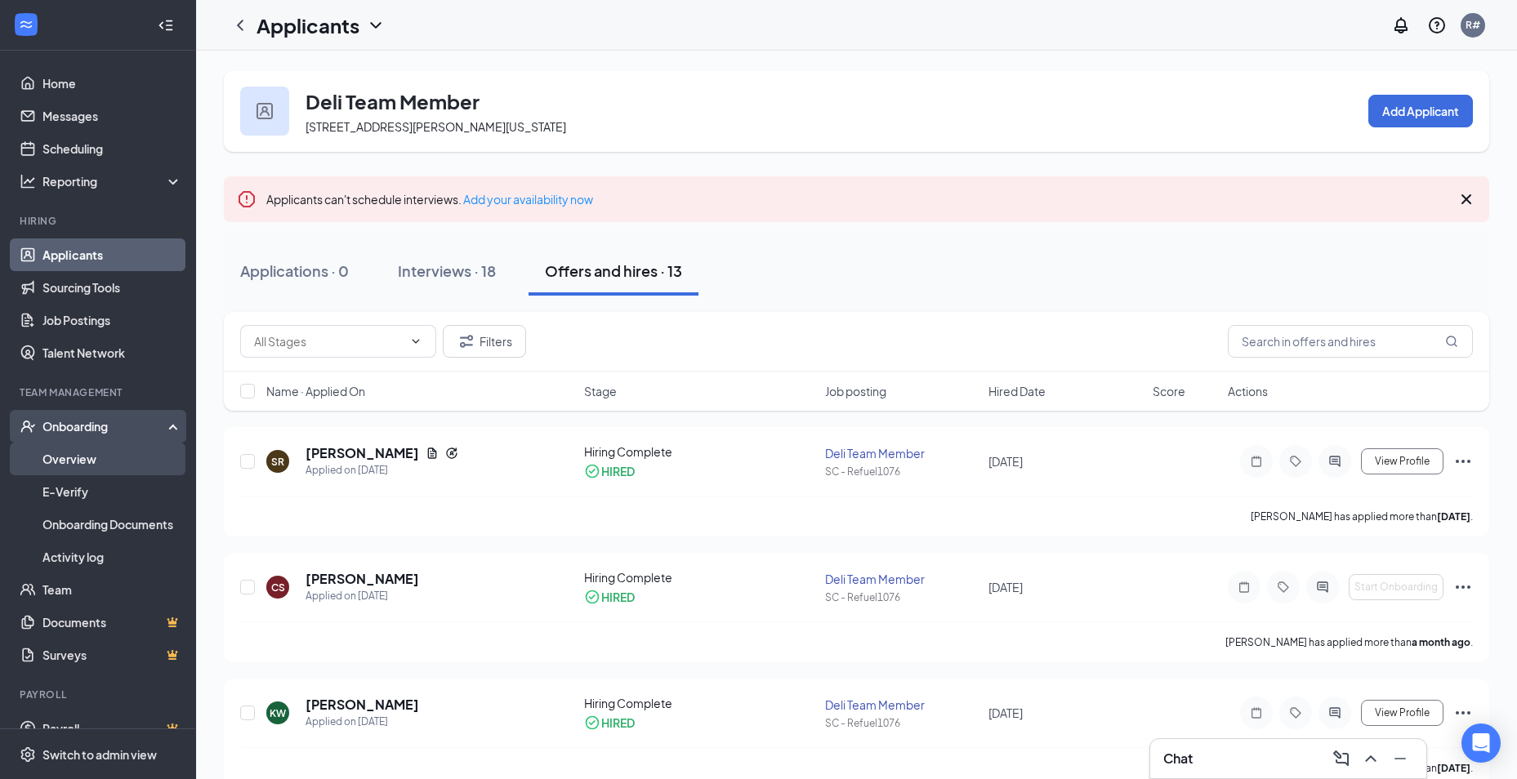
click at [75, 461] on link "Overview" at bounding box center [112, 459] width 140 height 33
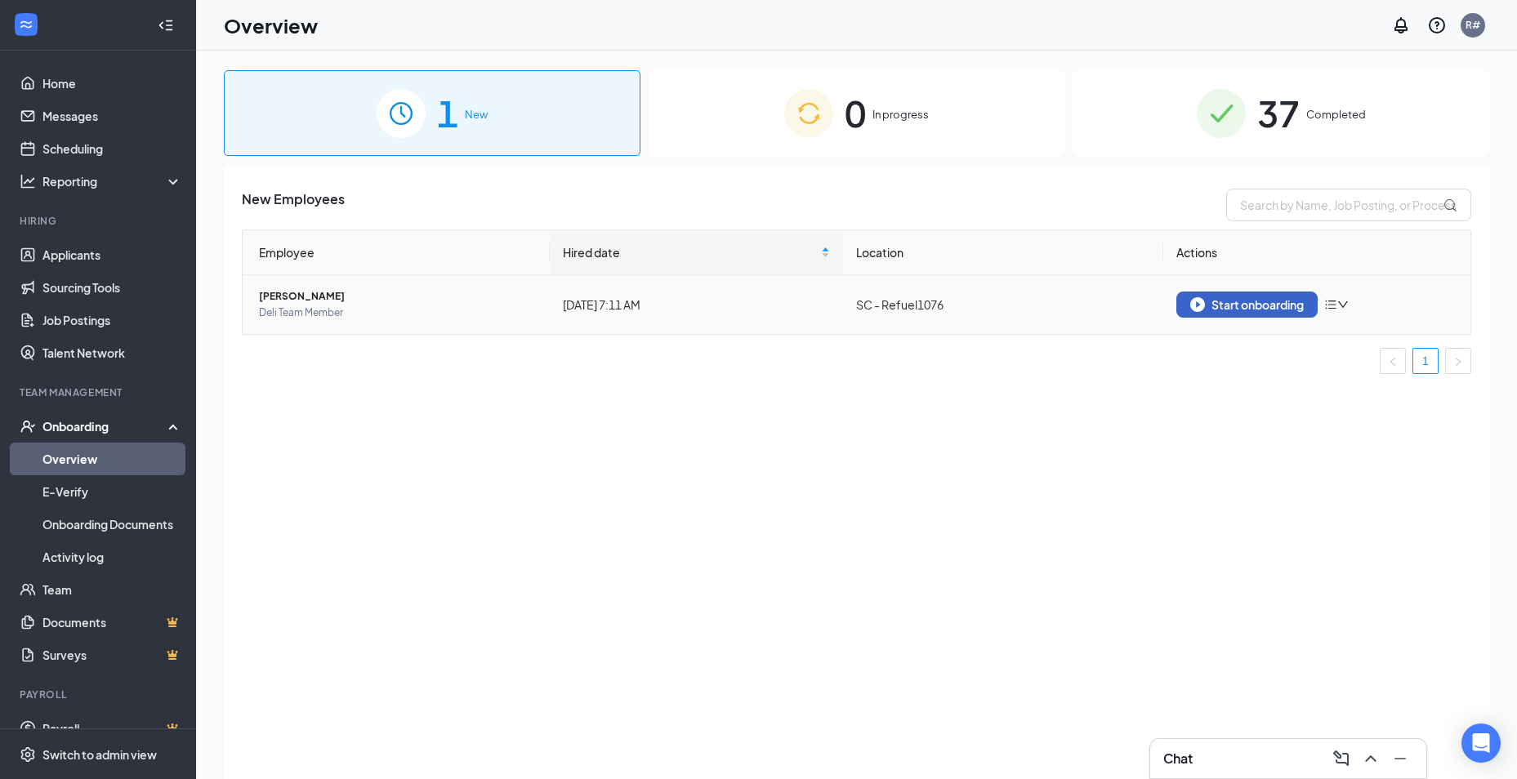
click at [1263, 304] on div "Start onboarding" at bounding box center [1247, 304] width 114 height 15
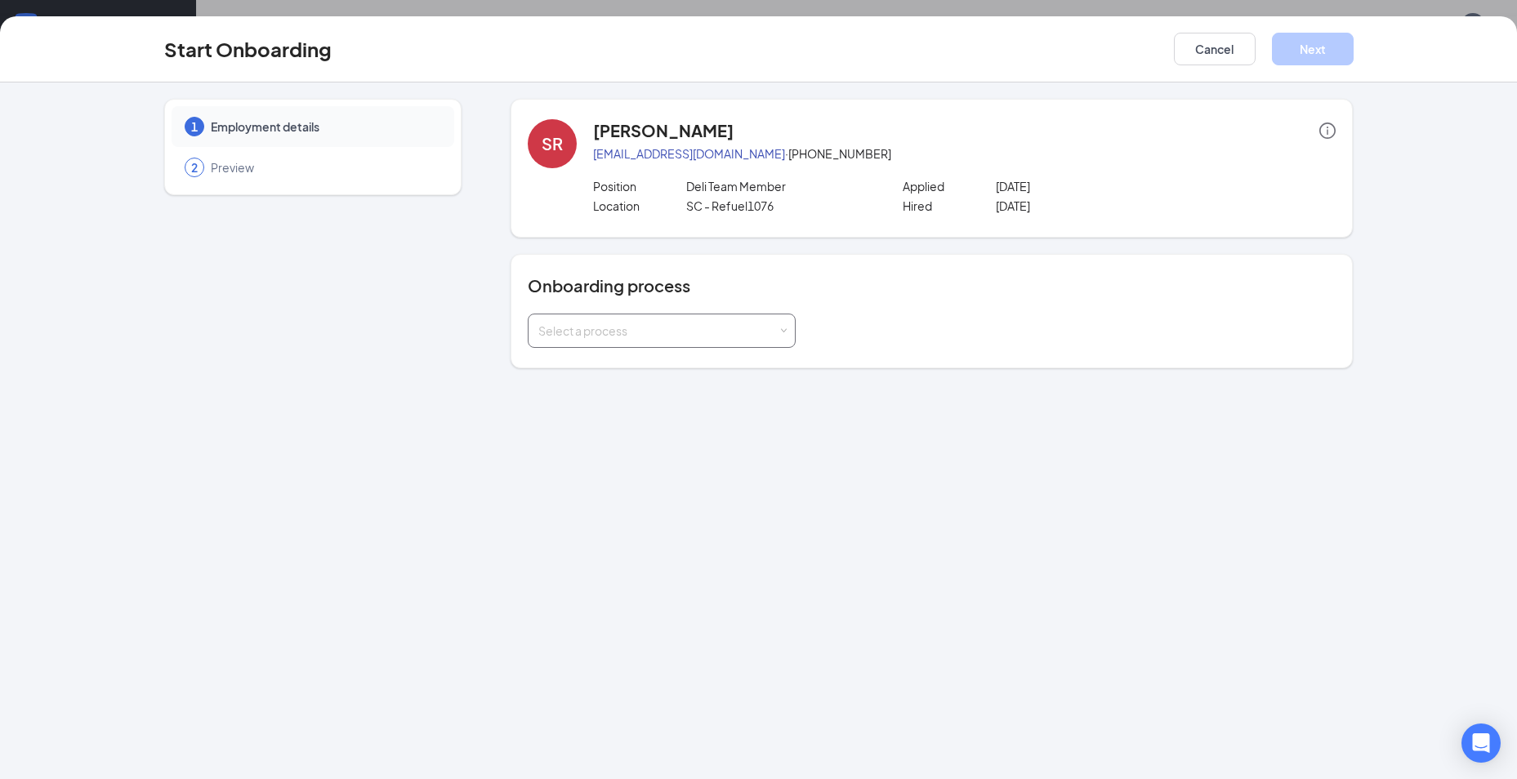
click at [593, 335] on div "Select a process" at bounding box center [657, 331] width 239 height 16
click at [574, 373] on li "New Hire Documentation" at bounding box center [662, 365] width 268 height 29
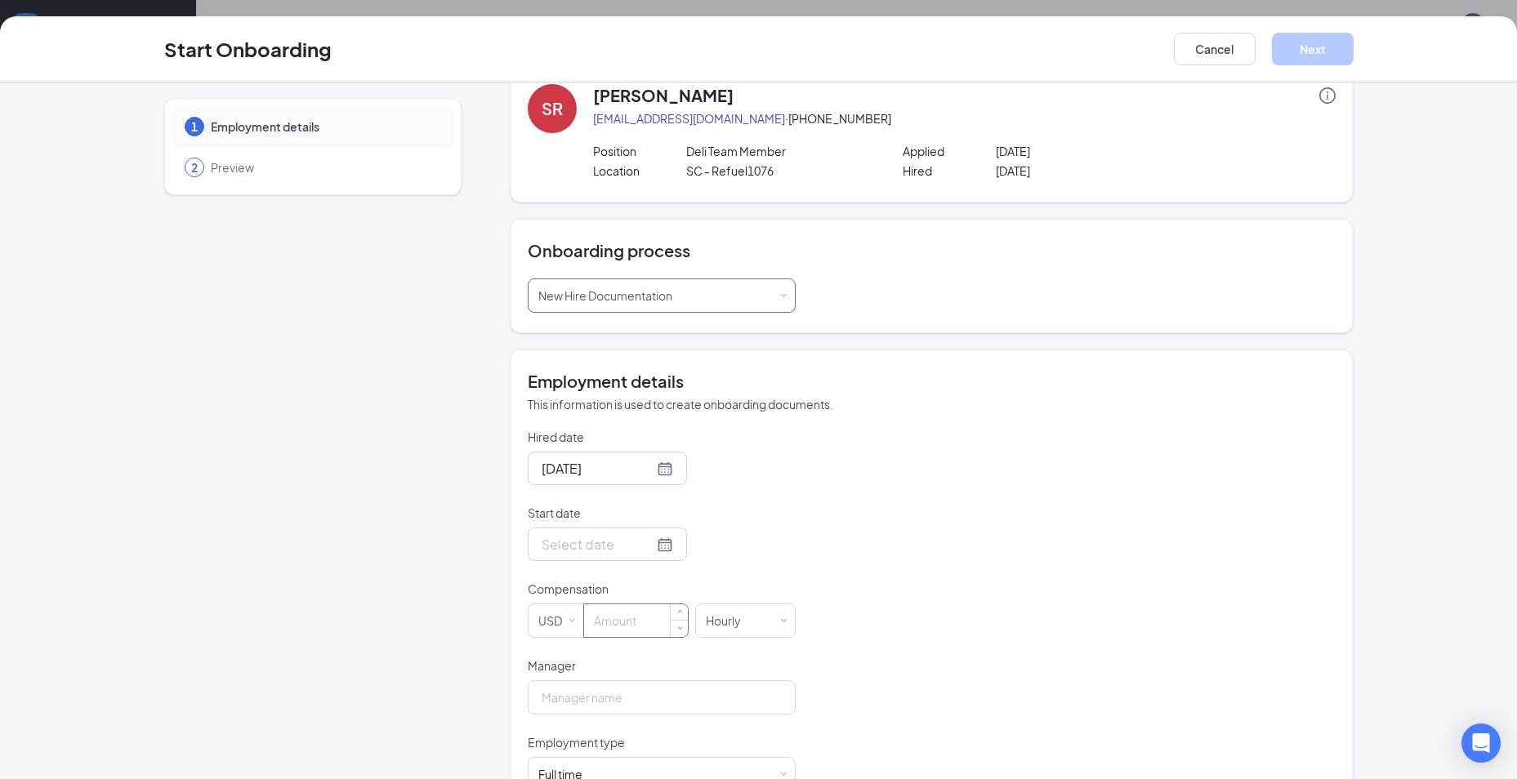
scroll to position [84, 0]
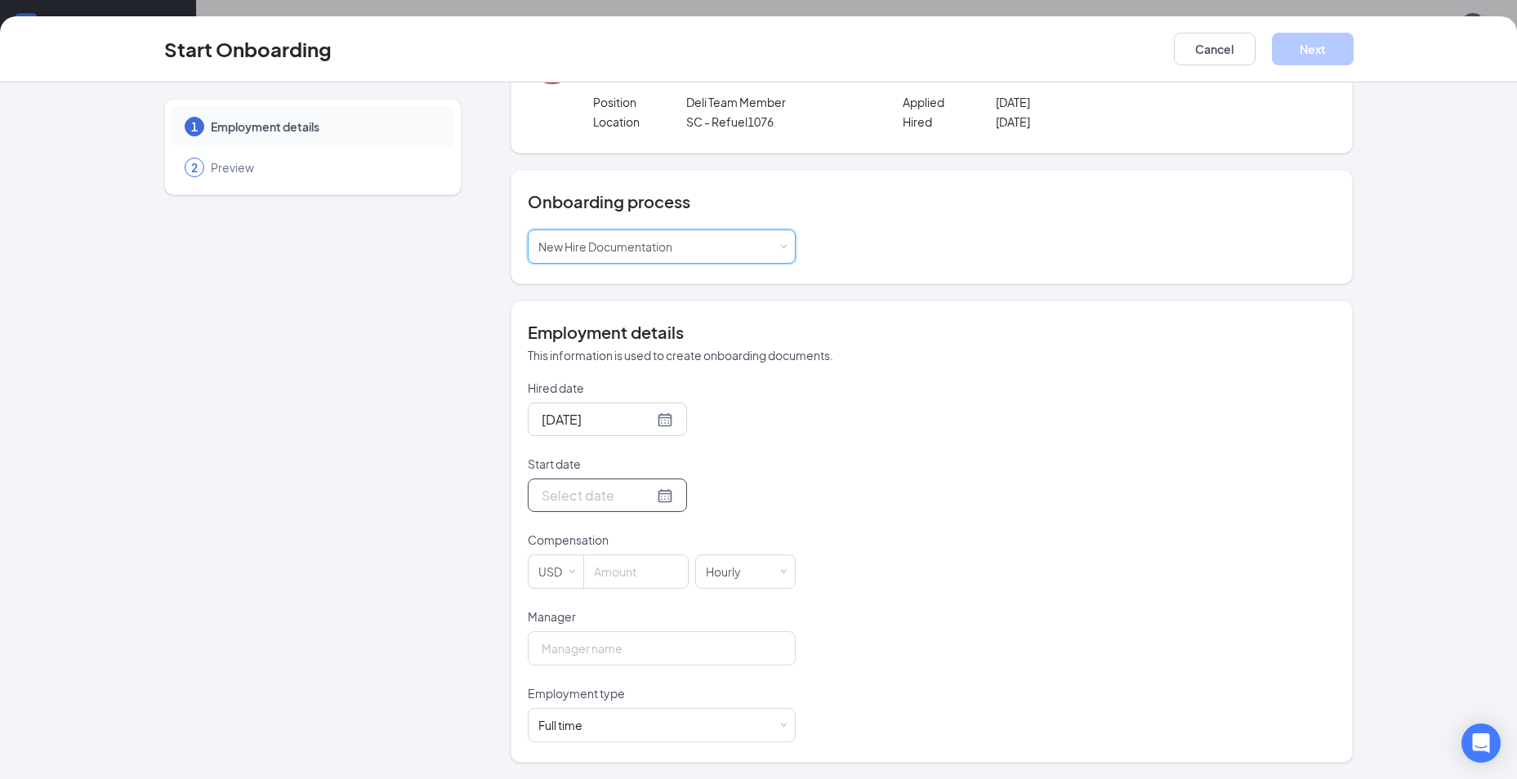
click at [570, 497] on input "Start date" at bounding box center [598, 495] width 112 height 20
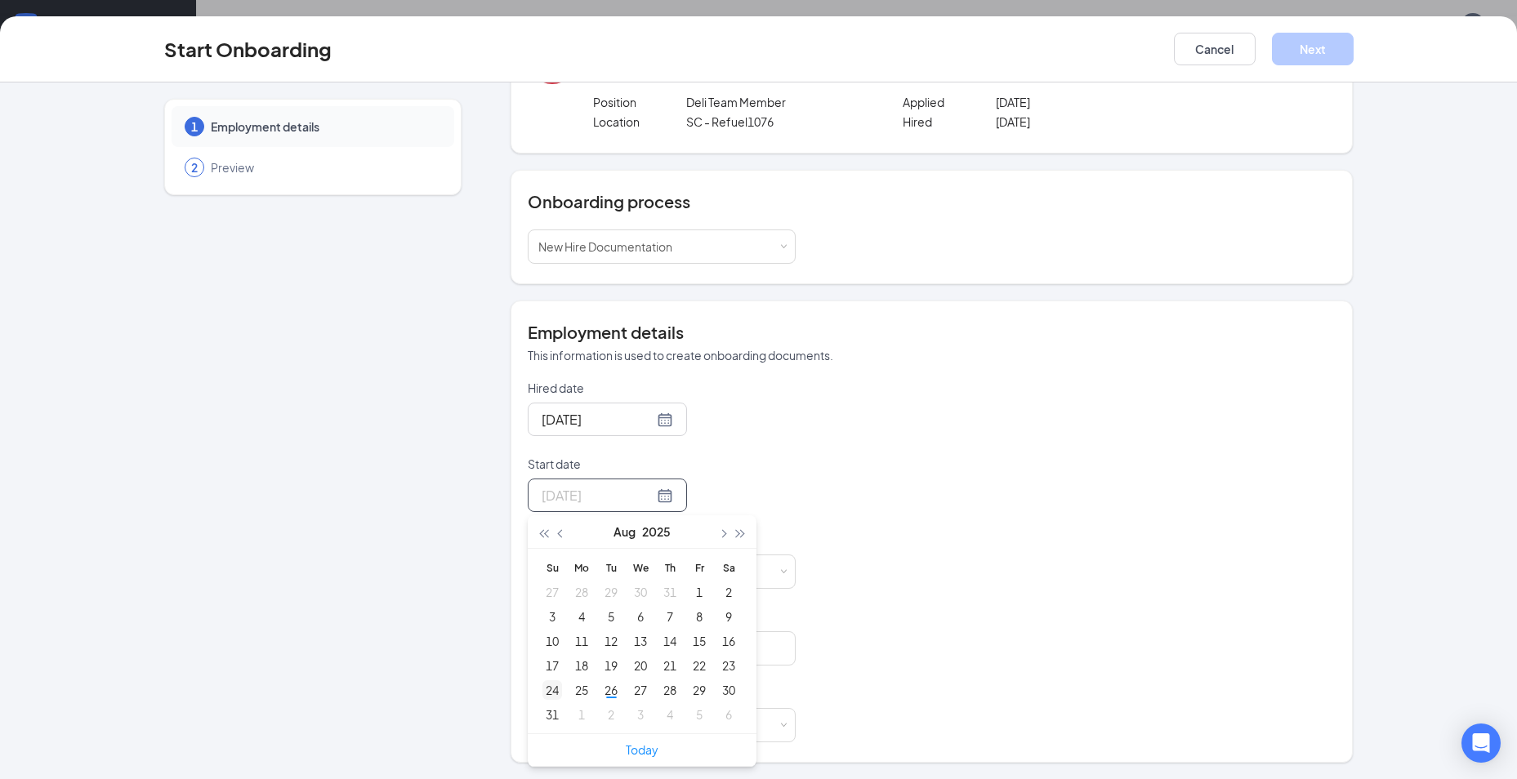
type input "Aug 24, 2025"
type input "Sep 3, 2025"
click at [631, 720] on div "3" at bounding box center [641, 715] width 20 height 20
click at [642, 574] on input at bounding box center [636, 572] width 104 height 33
type input "4"
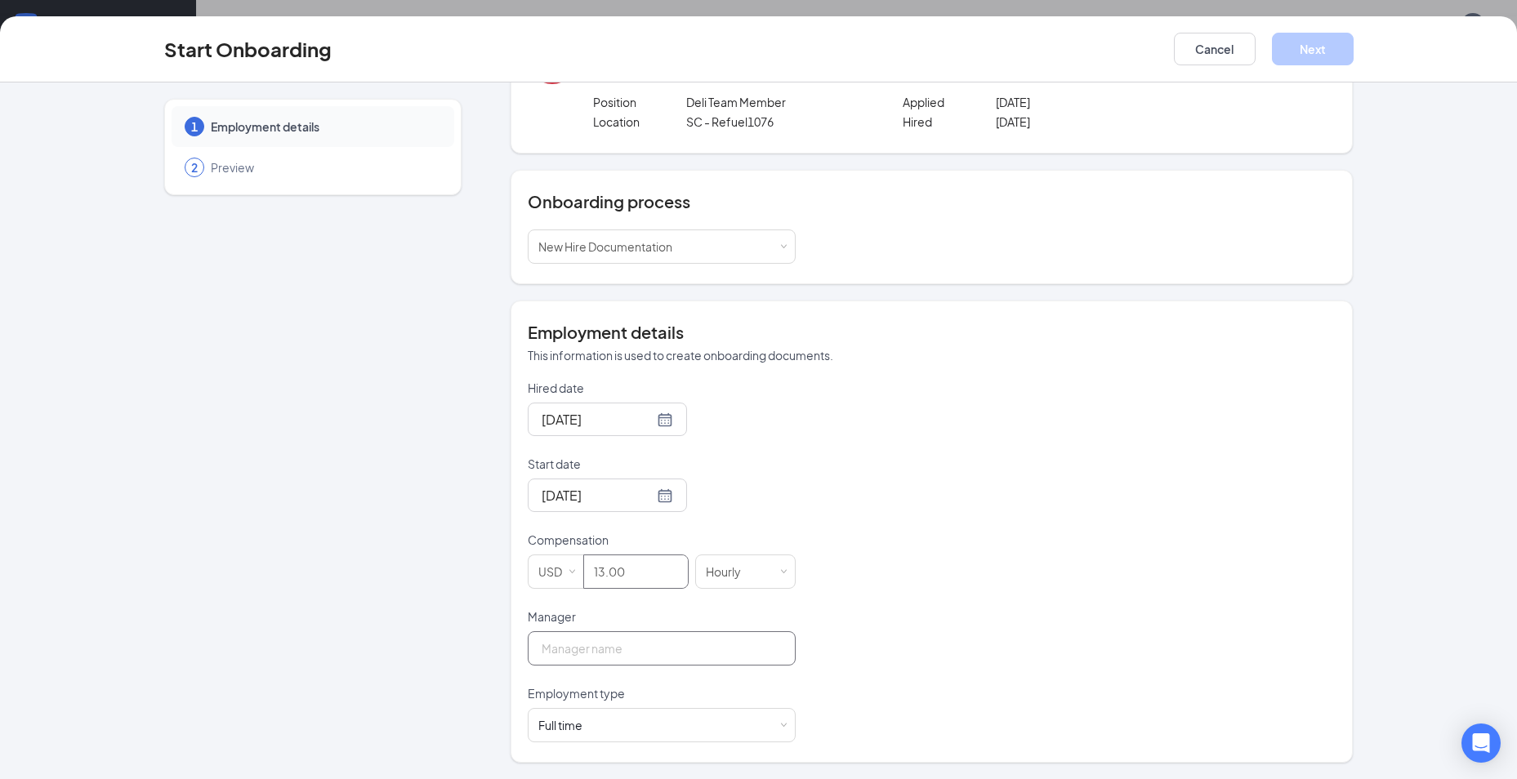
type input "13"
click at [633, 653] on input "Manager" at bounding box center [662, 649] width 268 height 34
type input "Eliza Bishop-Jackson"
click at [677, 717] on div "Full time Works 30+ hours per week and is reasonably expected to work" at bounding box center [661, 725] width 247 height 33
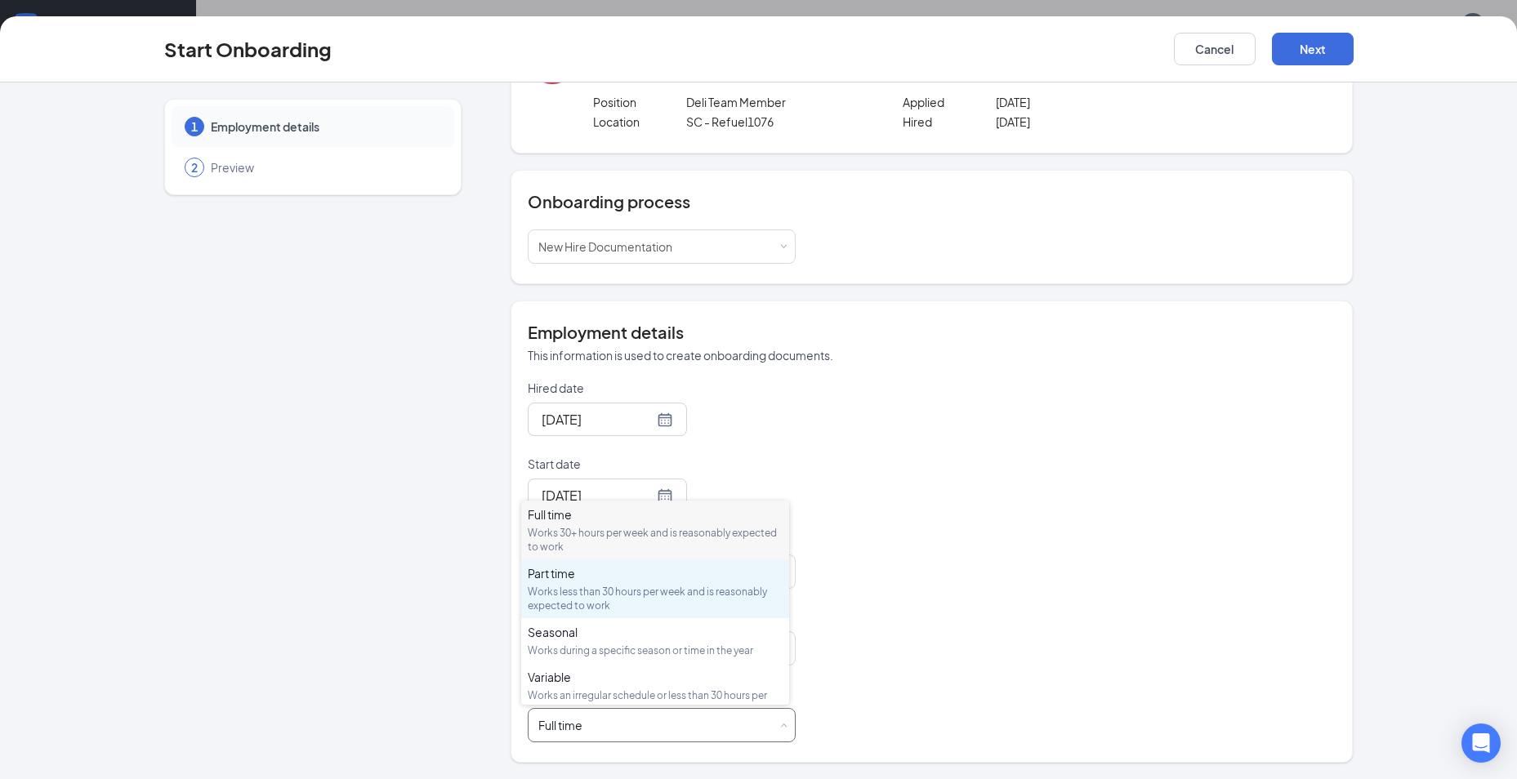
click at [580, 583] on div "Part time Works less than 30 hours per week and is reasonably expected to work" at bounding box center [655, 588] width 255 height 47
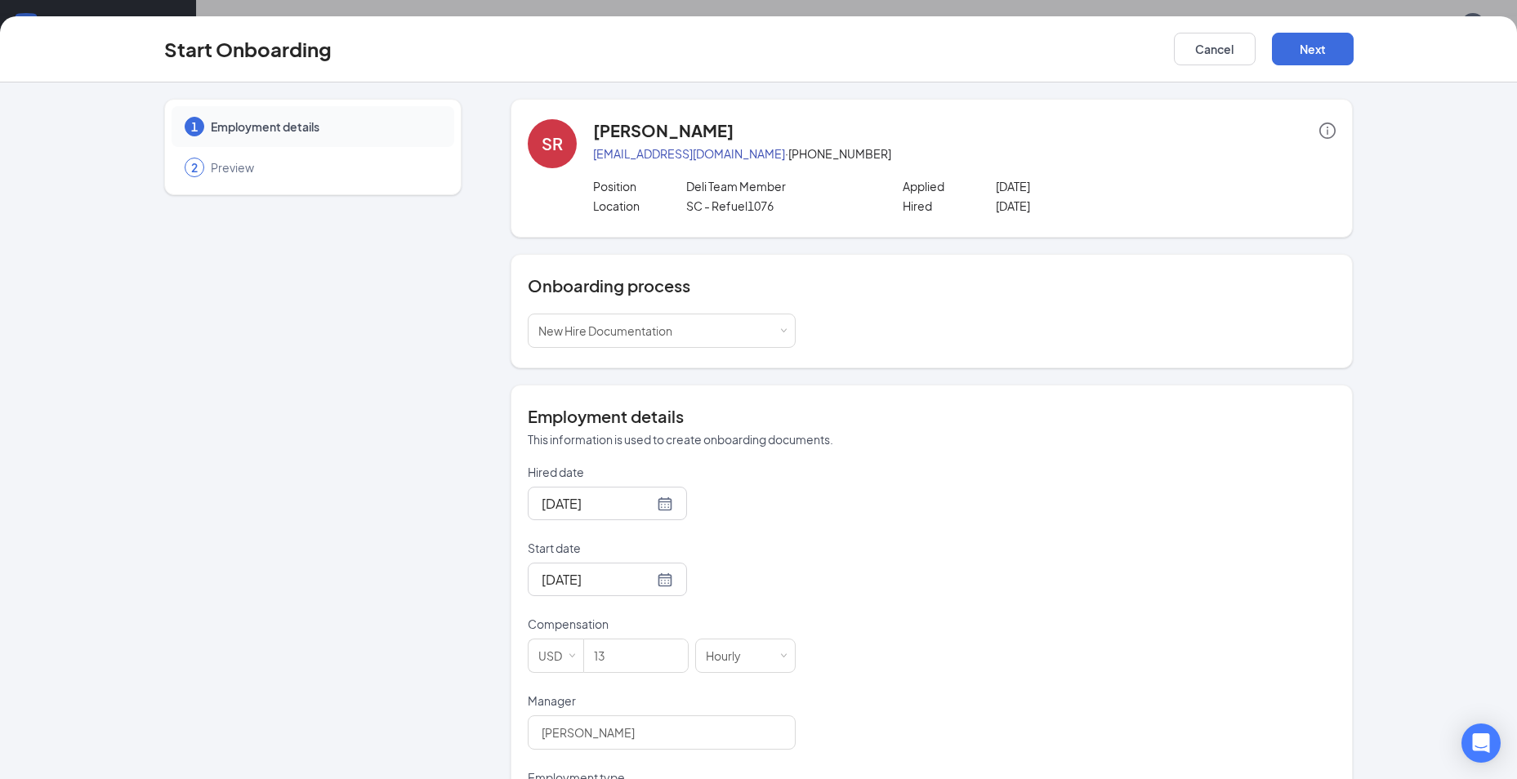
scroll to position [84, 0]
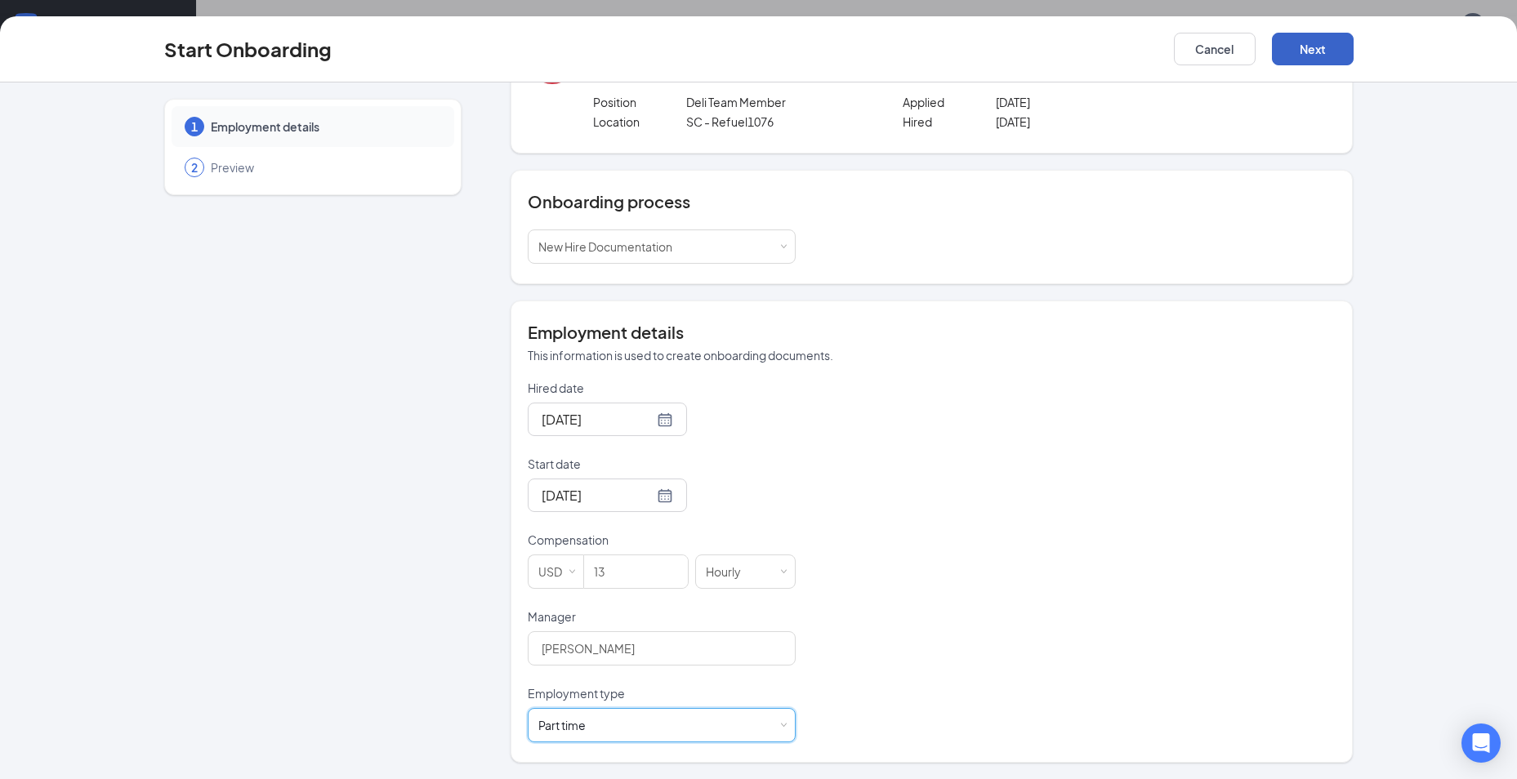
click at [1322, 51] on button "Next" at bounding box center [1313, 49] width 82 height 33
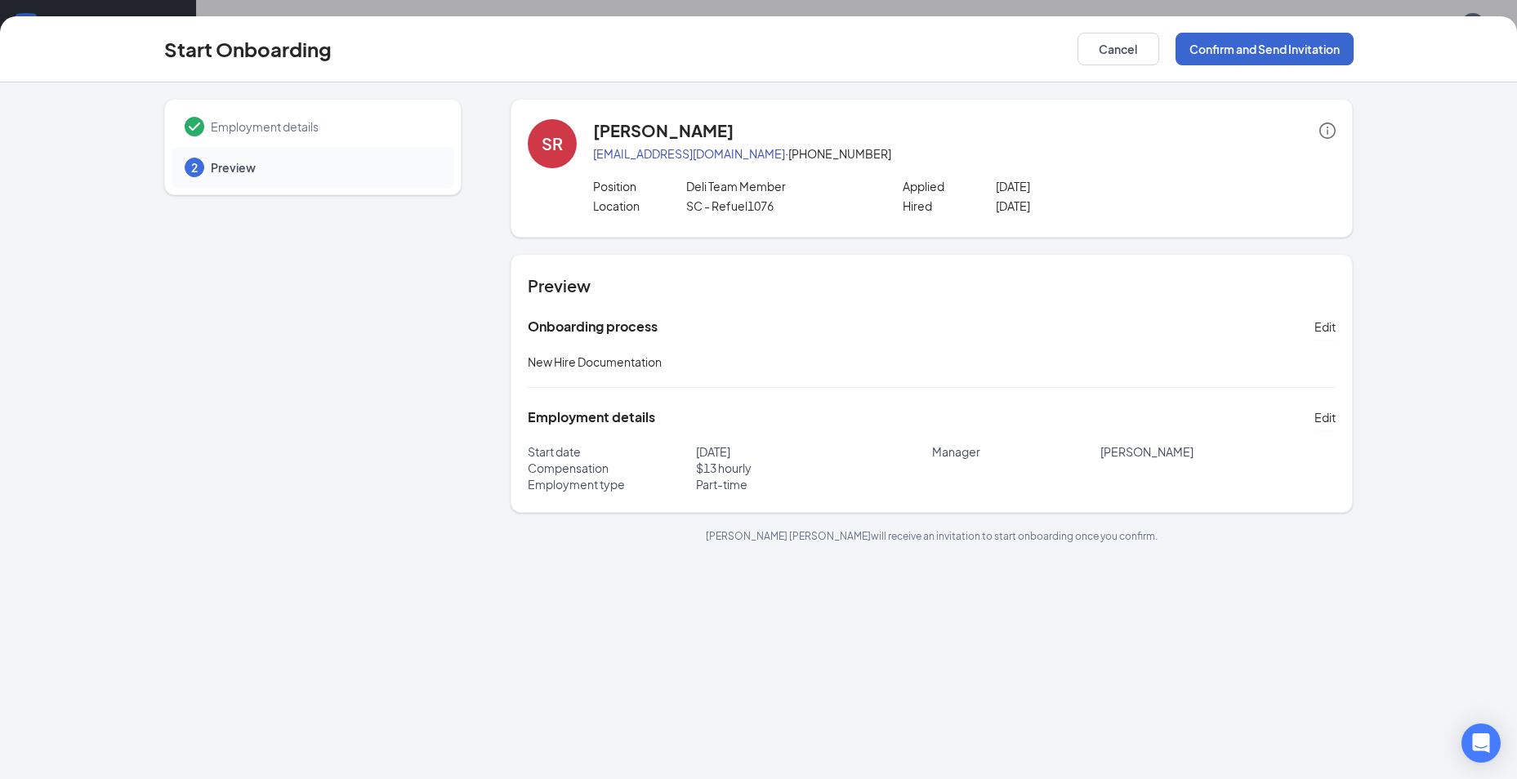
scroll to position [0, 0]
click at [1234, 47] on button "Confirm and Send Invitation" at bounding box center [1265, 49] width 178 height 33
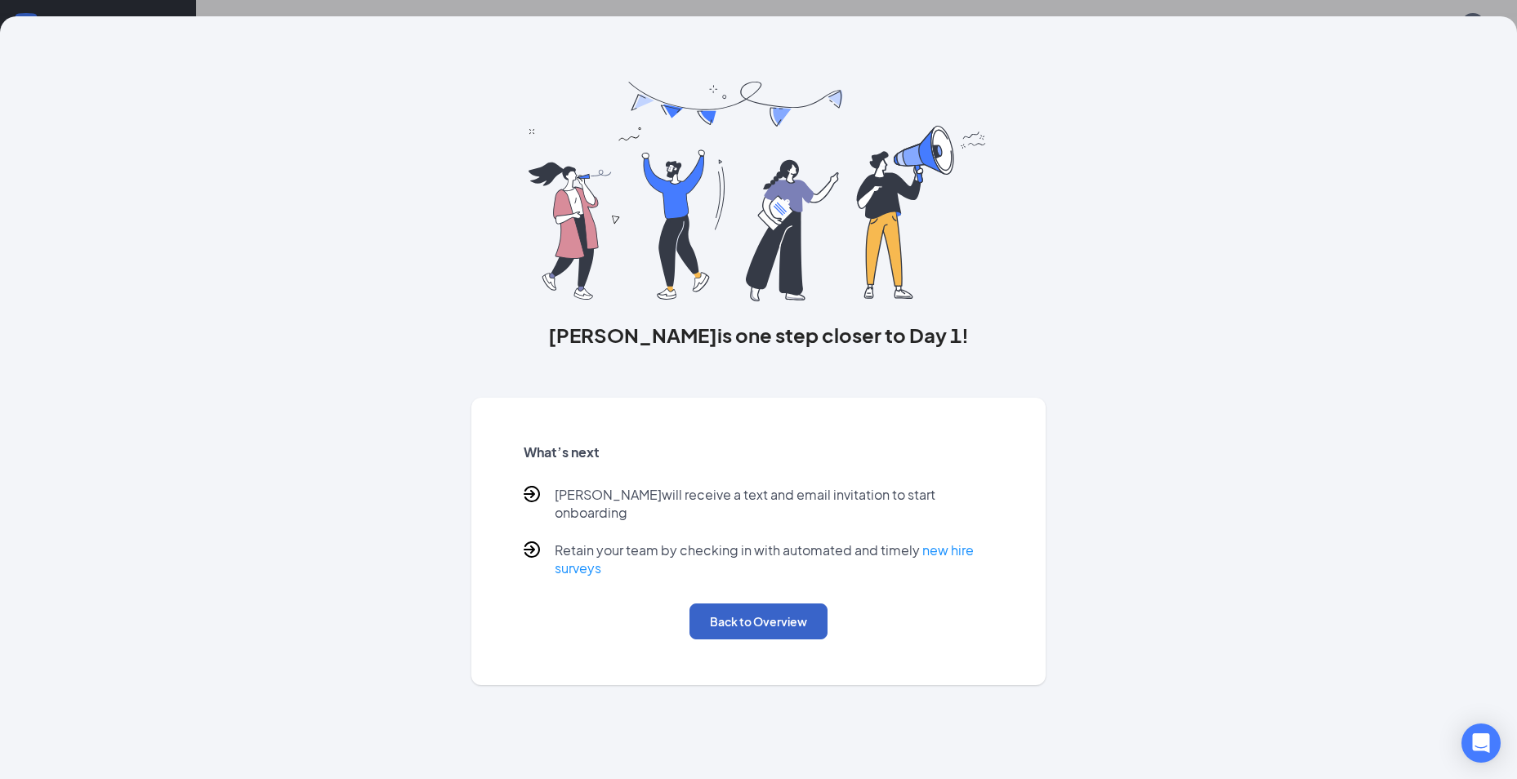
click at [751, 604] on button "Back to Overview" at bounding box center [759, 622] width 138 height 36
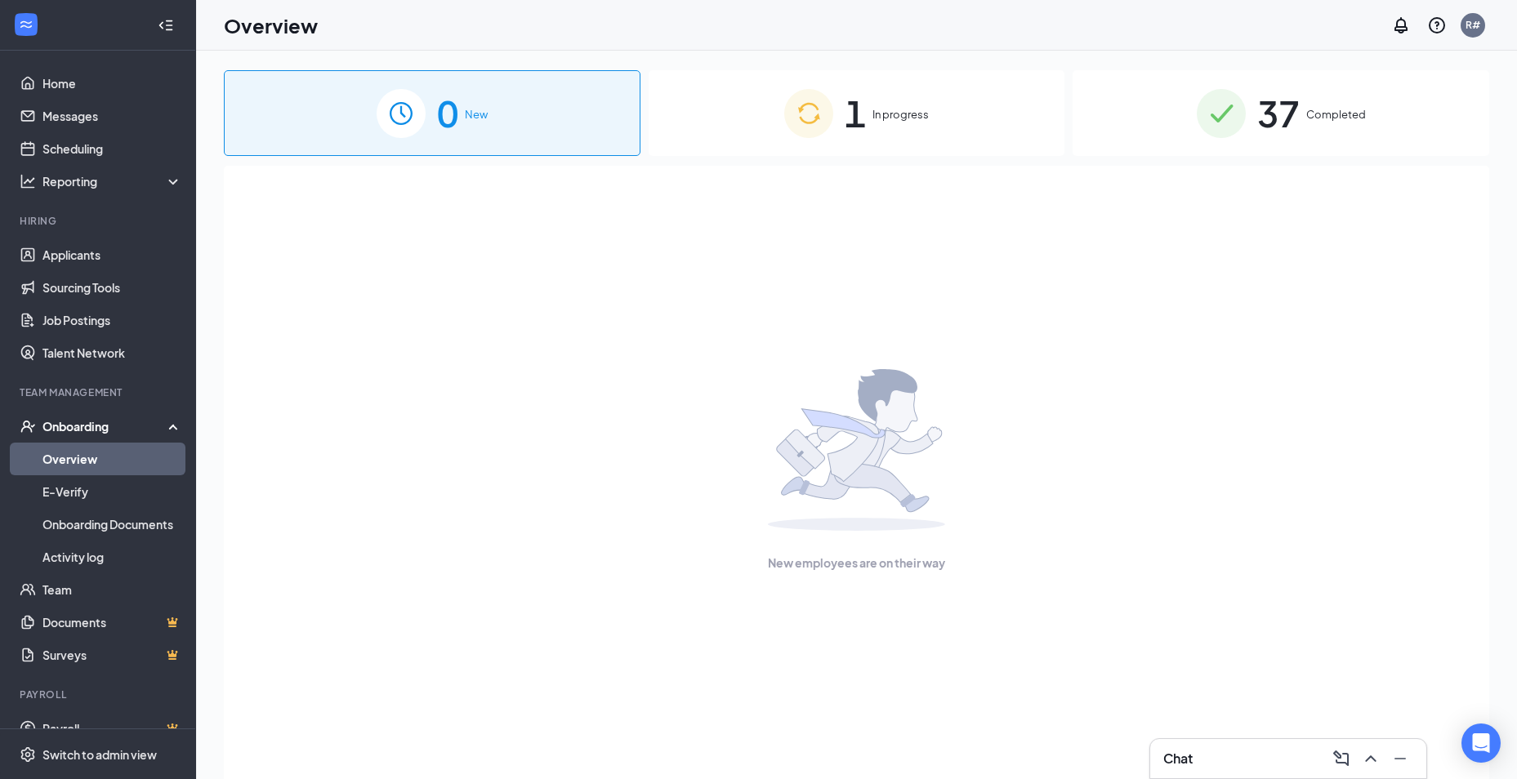
click at [890, 118] on span "In progress" at bounding box center [901, 114] width 56 height 16
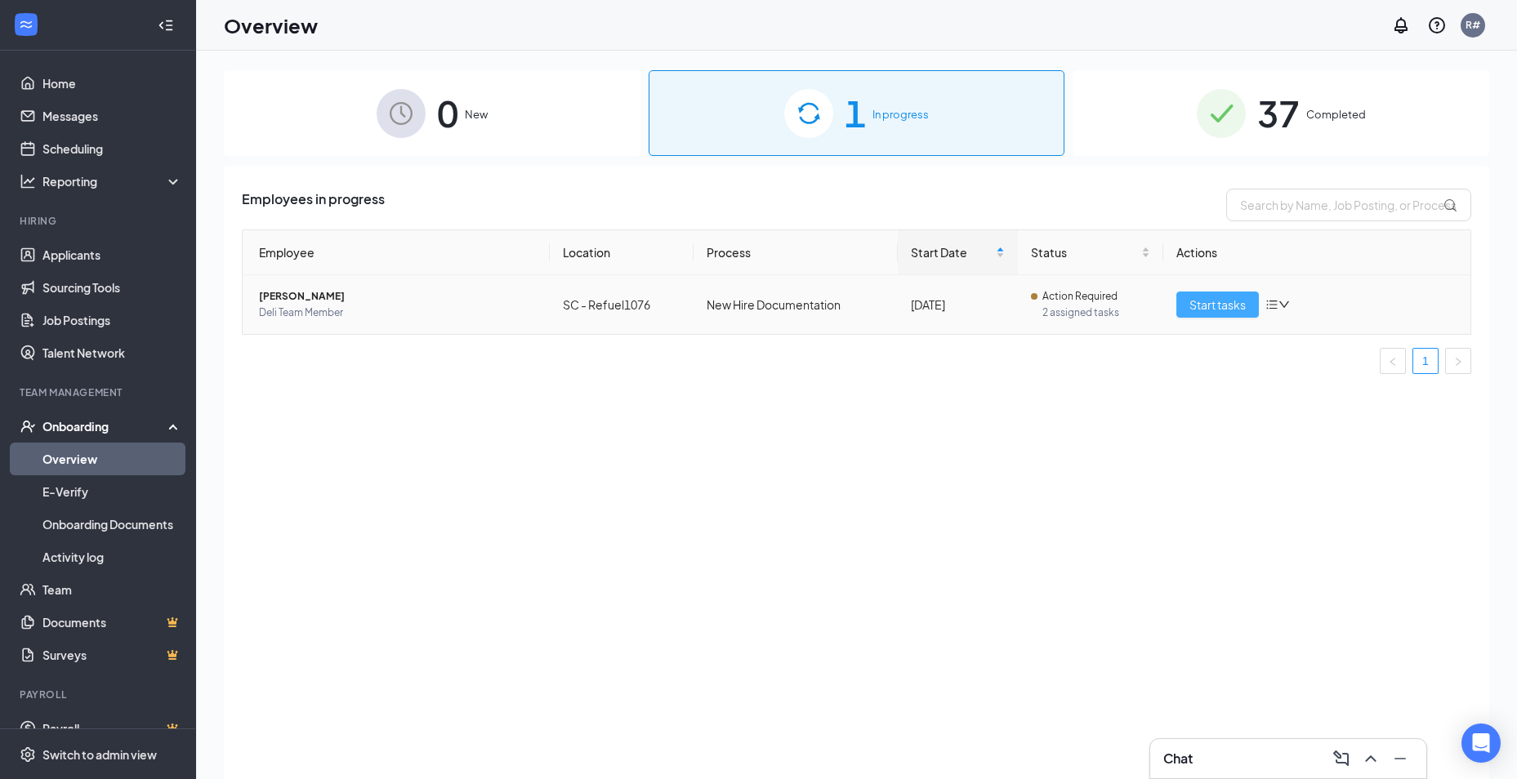
click at [1212, 310] on span "Start tasks" at bounding box center [1218, 305] width 56 height 18
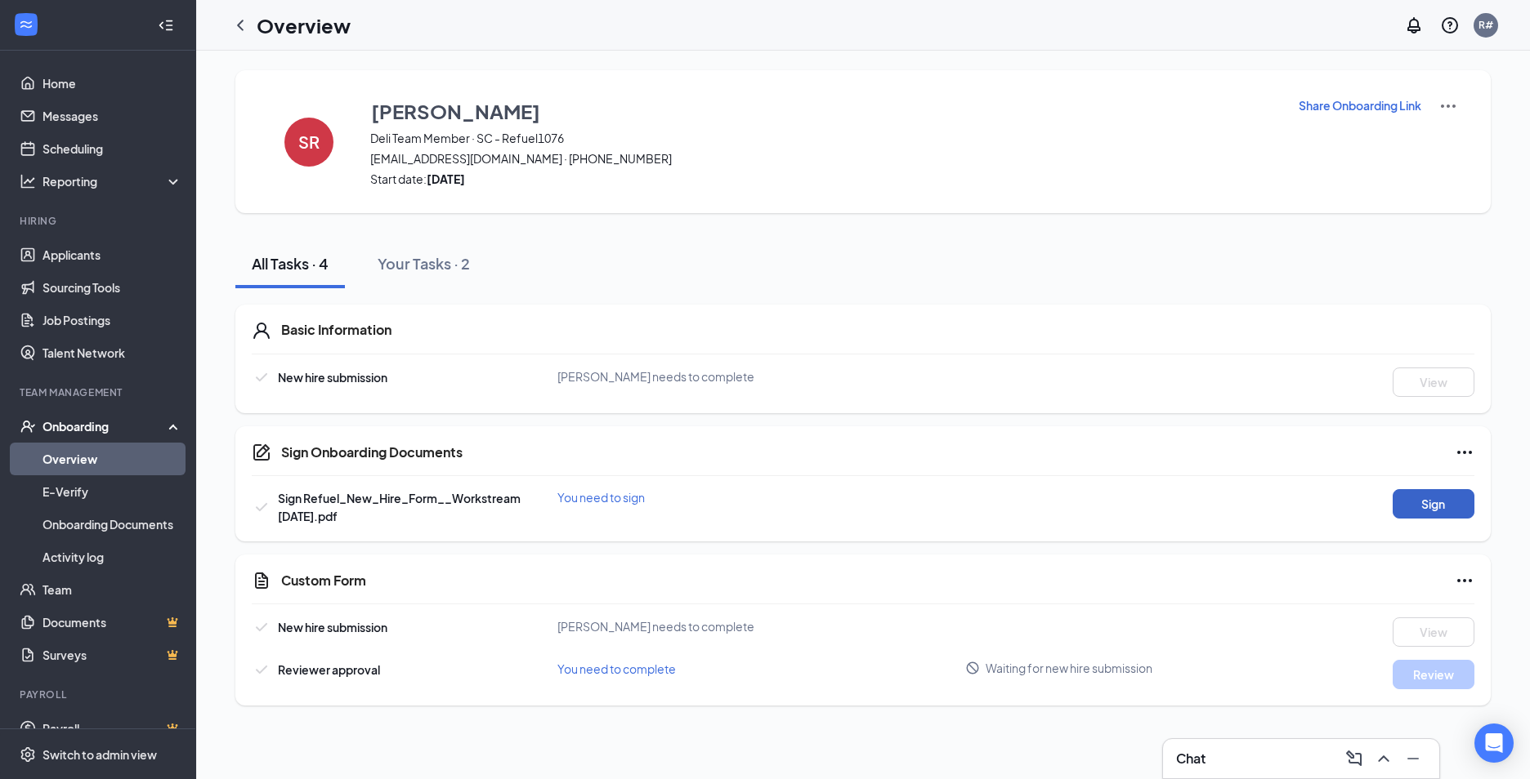
click at [1461, 506] on button "Sign" at bounding box center [1433, 503] width 82 height 29
click at [1459, 501] on button "View" at bounding box center [1433, 503] width 82 height 29
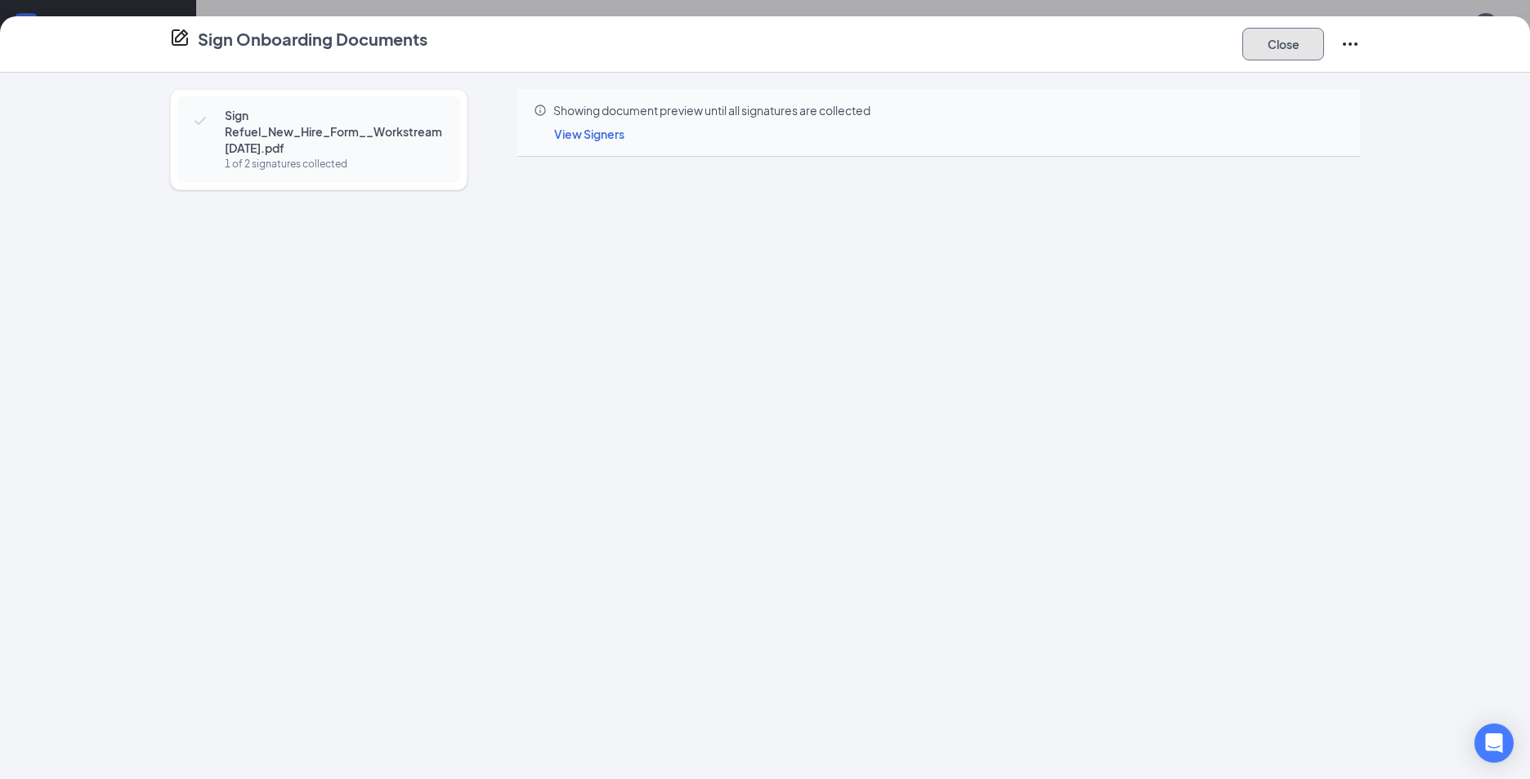
click at [1280, 41] on button "Close" at bounding box center [1283, 44] width 82 height 33
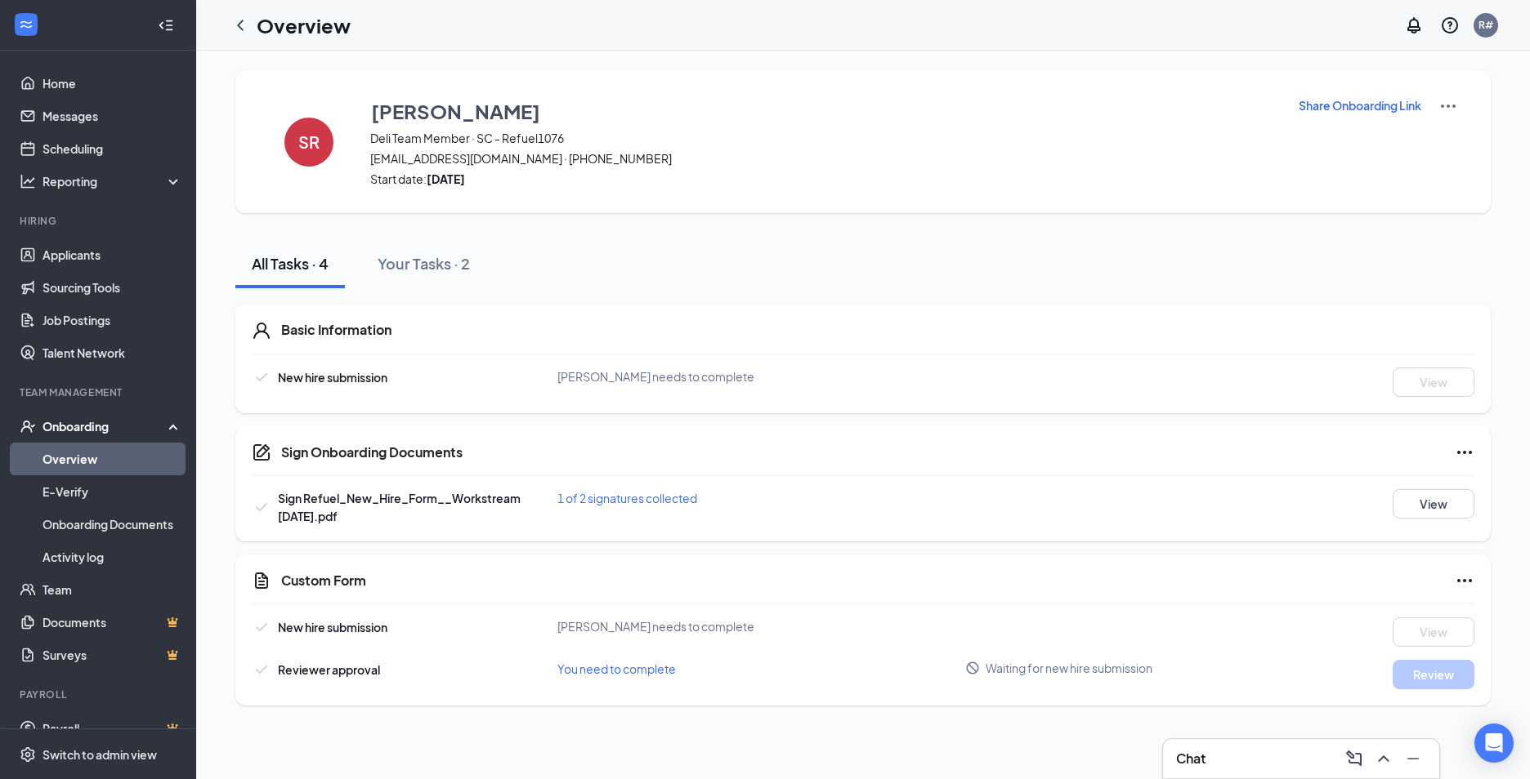
click at [87, 423] on div "Onboarding" at bounding box center [105, 426] width 126 height 16
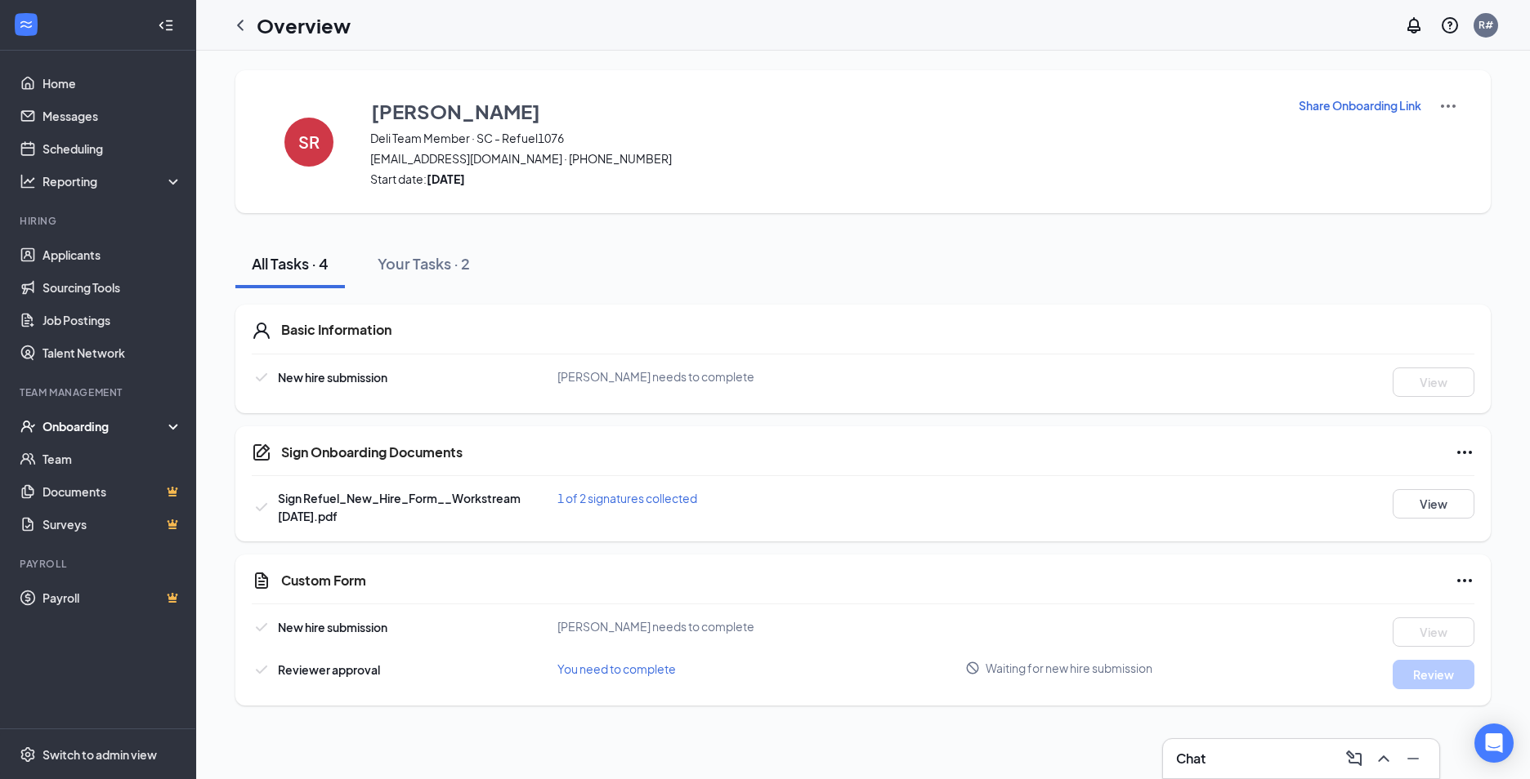
click at [87, 423] on div "Onboarding" at bounding box center [105, 426] width 126 height 16
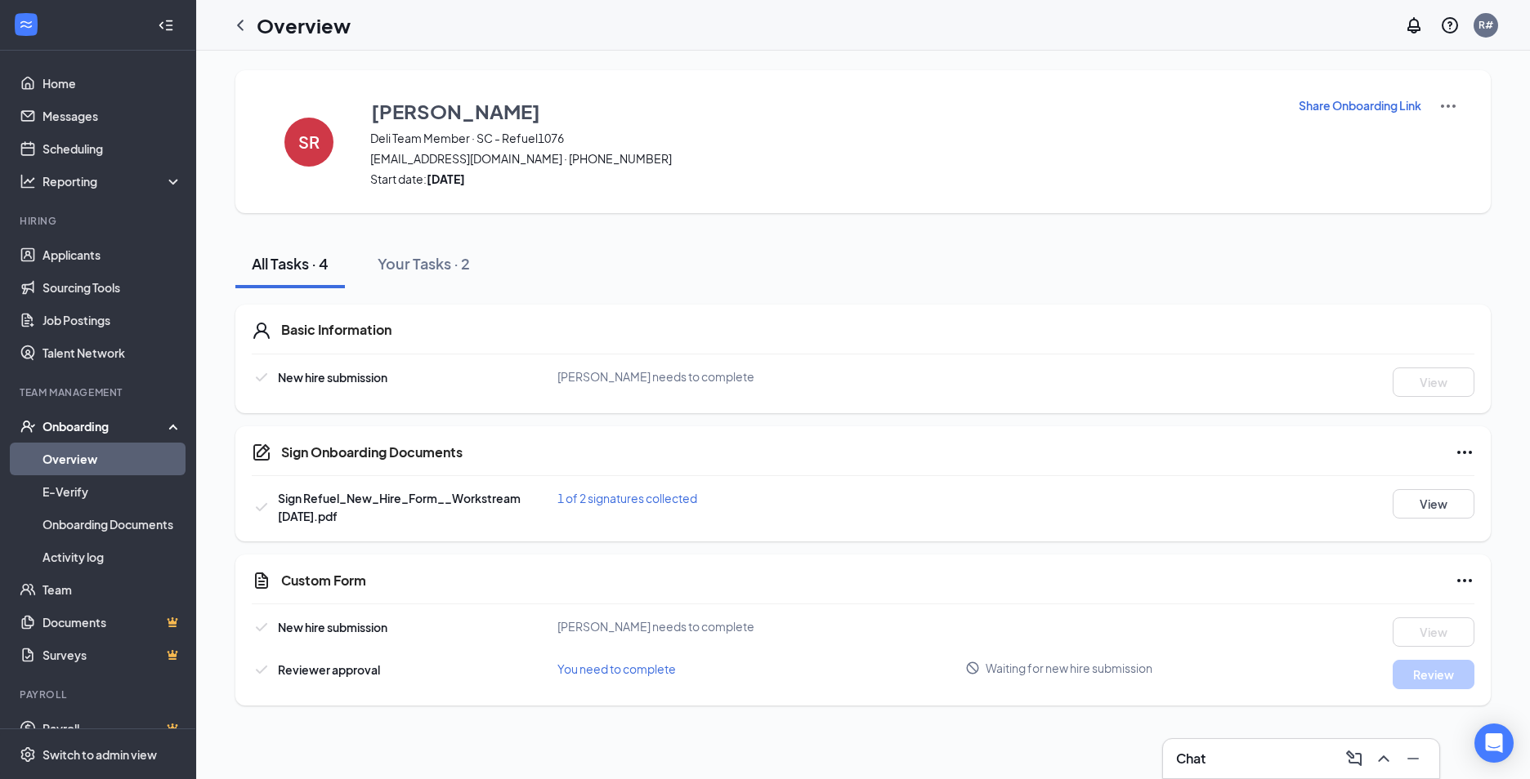
click at [74, 462] on link "Overview" at bounding box center [112, 459] width 140 height 33
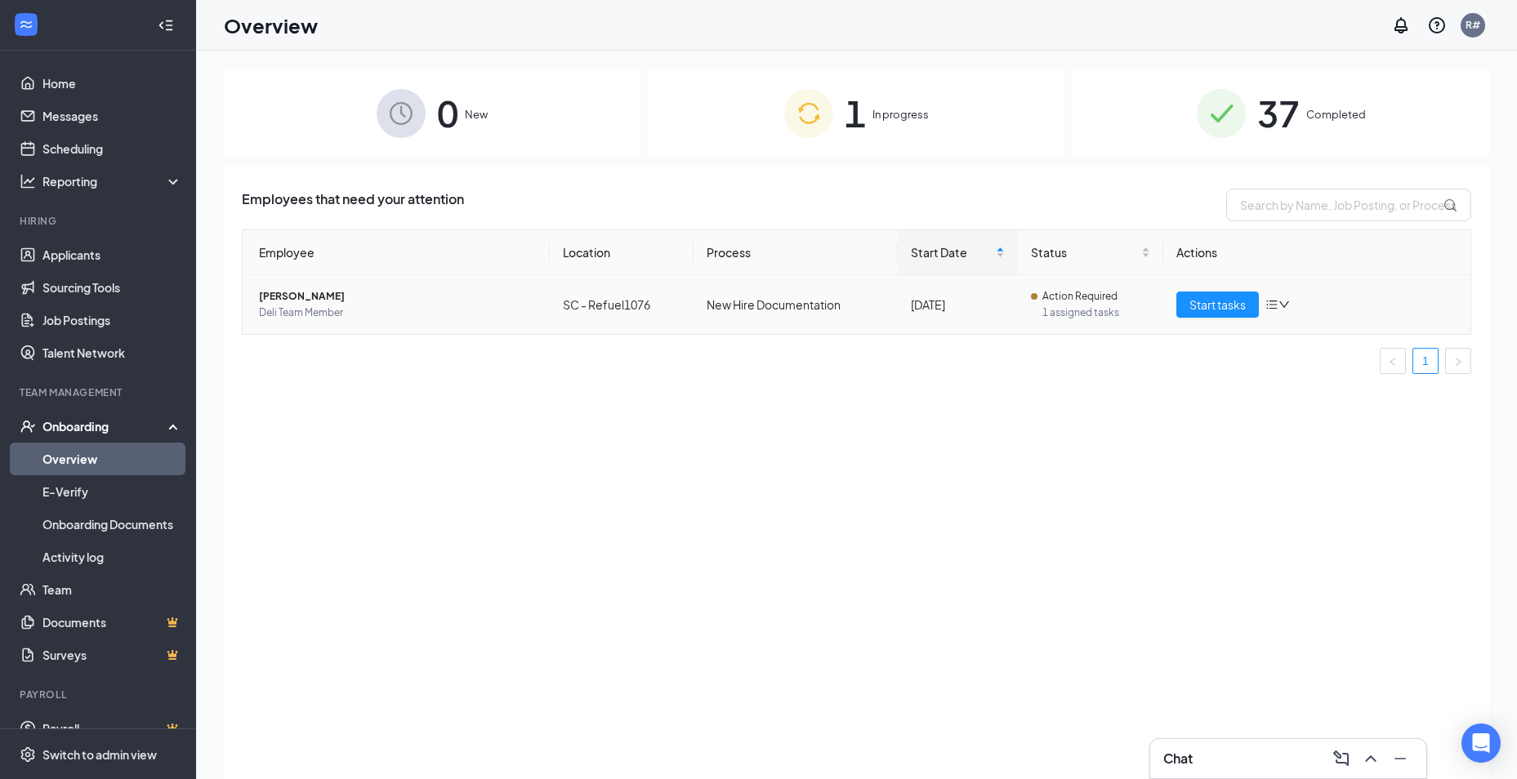
click at [1215, 290] on td "Start tasks" at bounding box center [1317, 304] width 307 height 59
click at [1208, 312] on span "Start tasks" at bounding box center [1218, 305] width 56 height 18
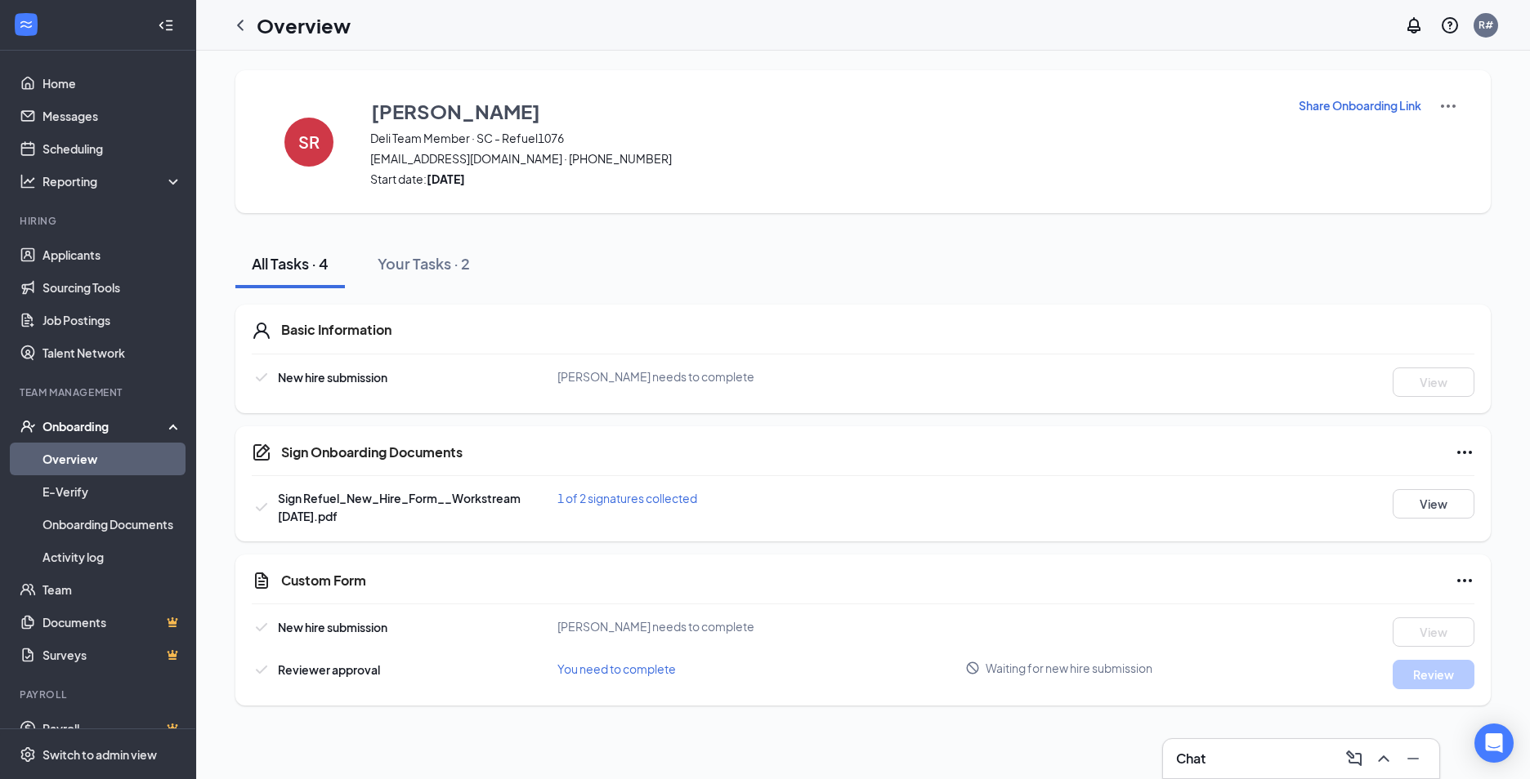
click at [1354, 93] on div "SR Shanon Rowe Deli Team Member · SC - Refuel1076 shanonrowe2025@gmail.com · (8…" at bounding box center [862, 141] width 1255 height 143
click at [1339, 107] on p "Share Onboarding Link" at bounding box center [1359, 105] width 123 height 16
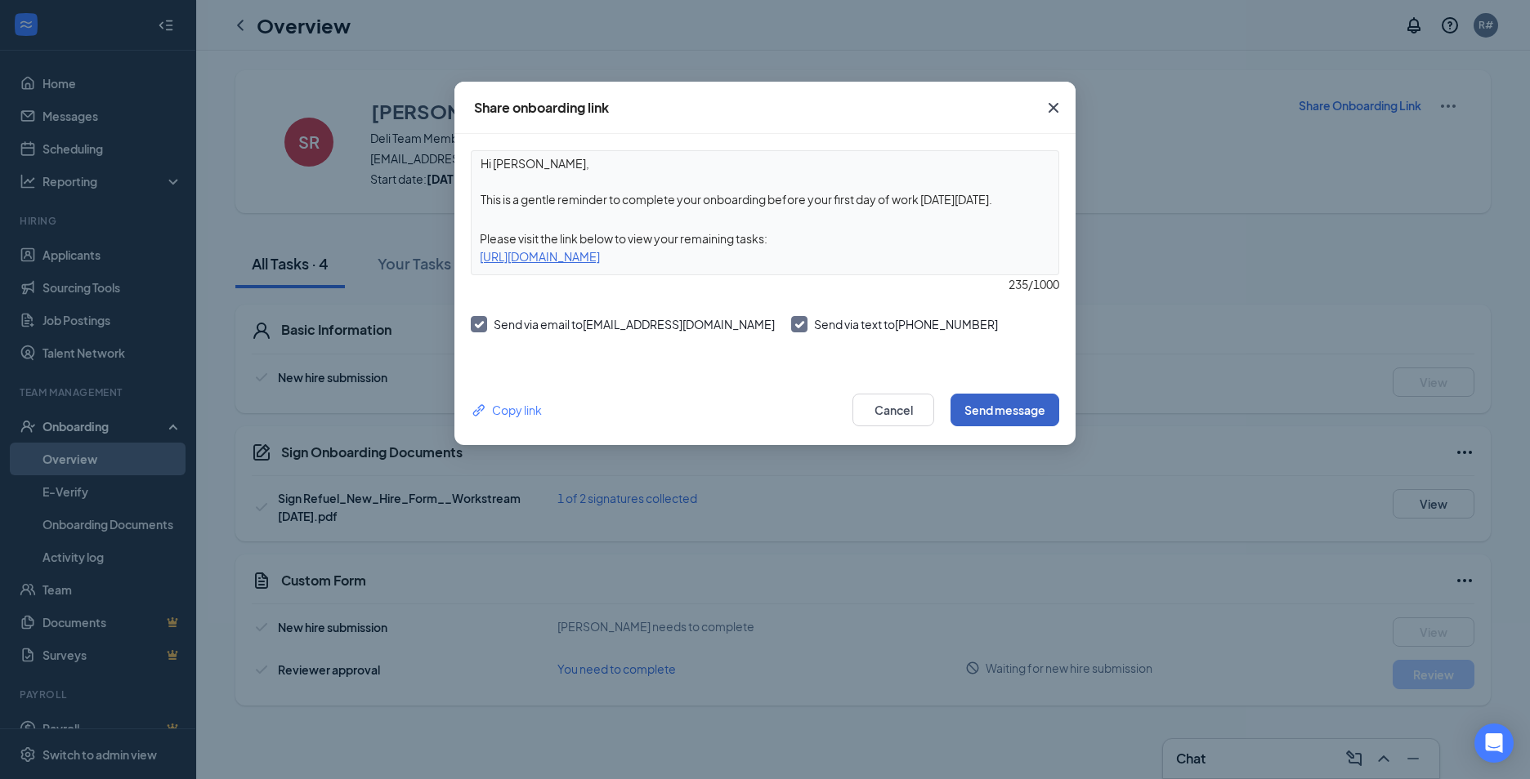
click at [1016, 413] on button "Send message" at bounding box center [1004, 410] width 109 height 33
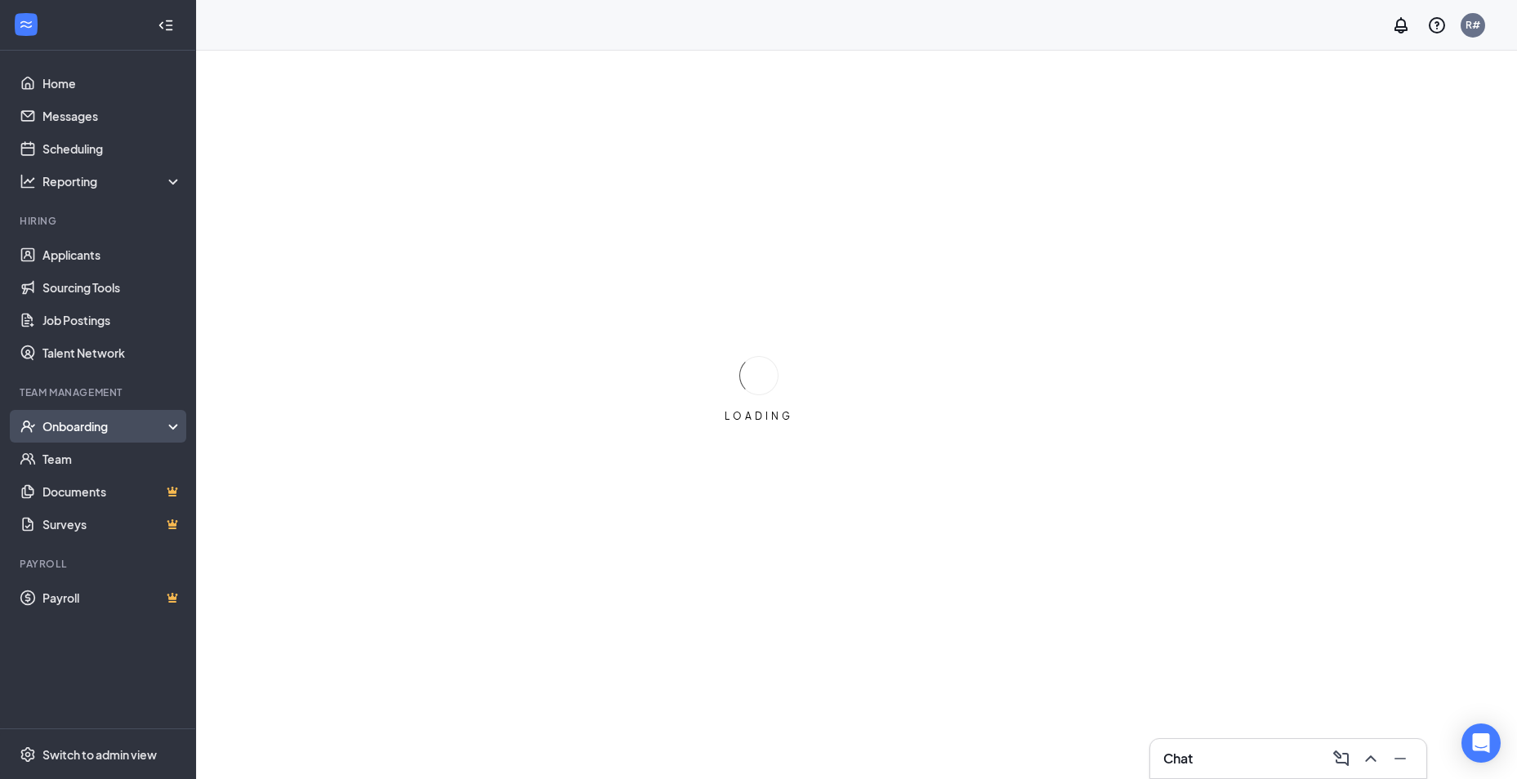
click at [65, 429] on div "Onboarding" at bounding box center [105, 426] width 126 height 16
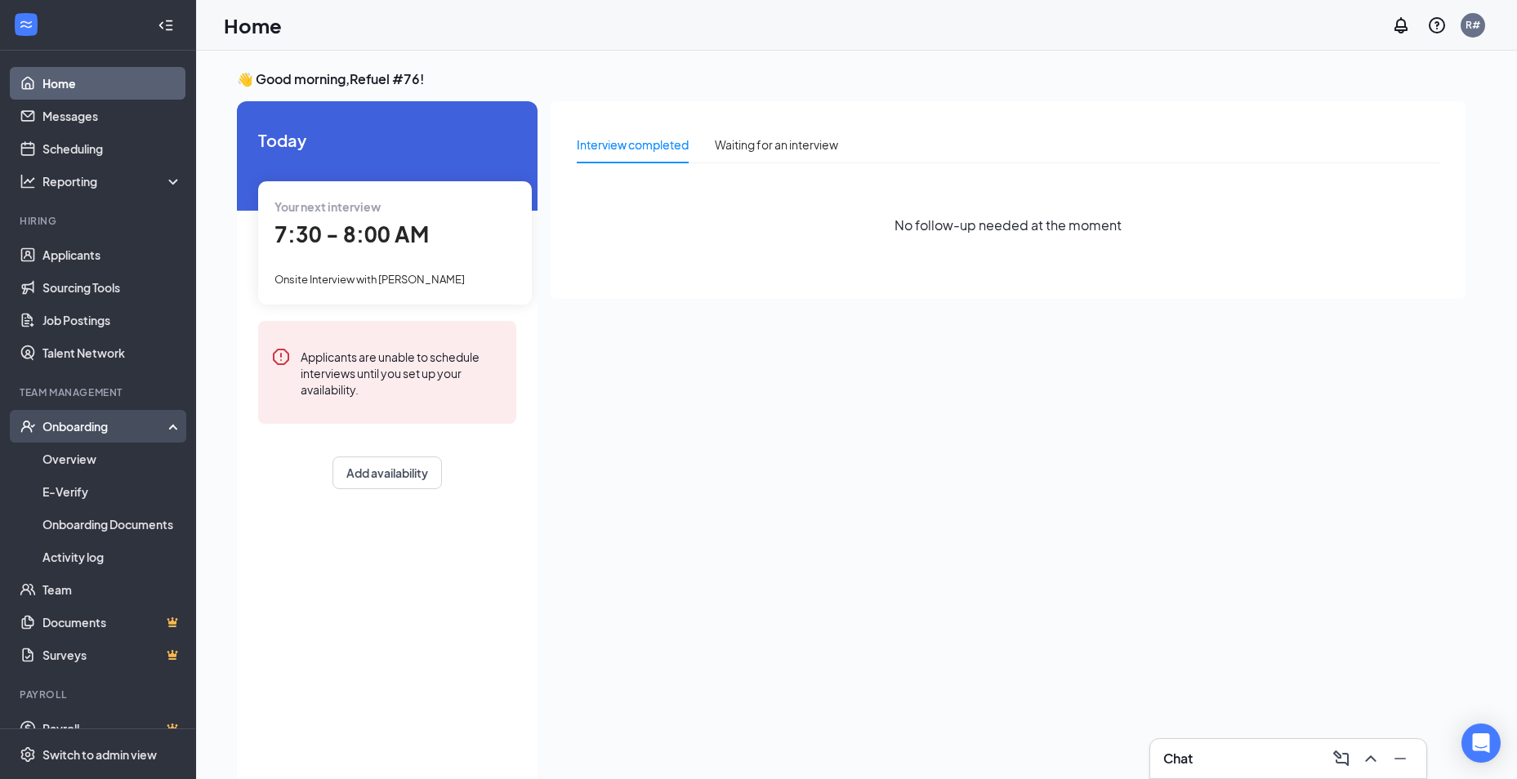
click at [55, 425] on div "Onboarding" at bounding box center [105, 426] width 126 height 16
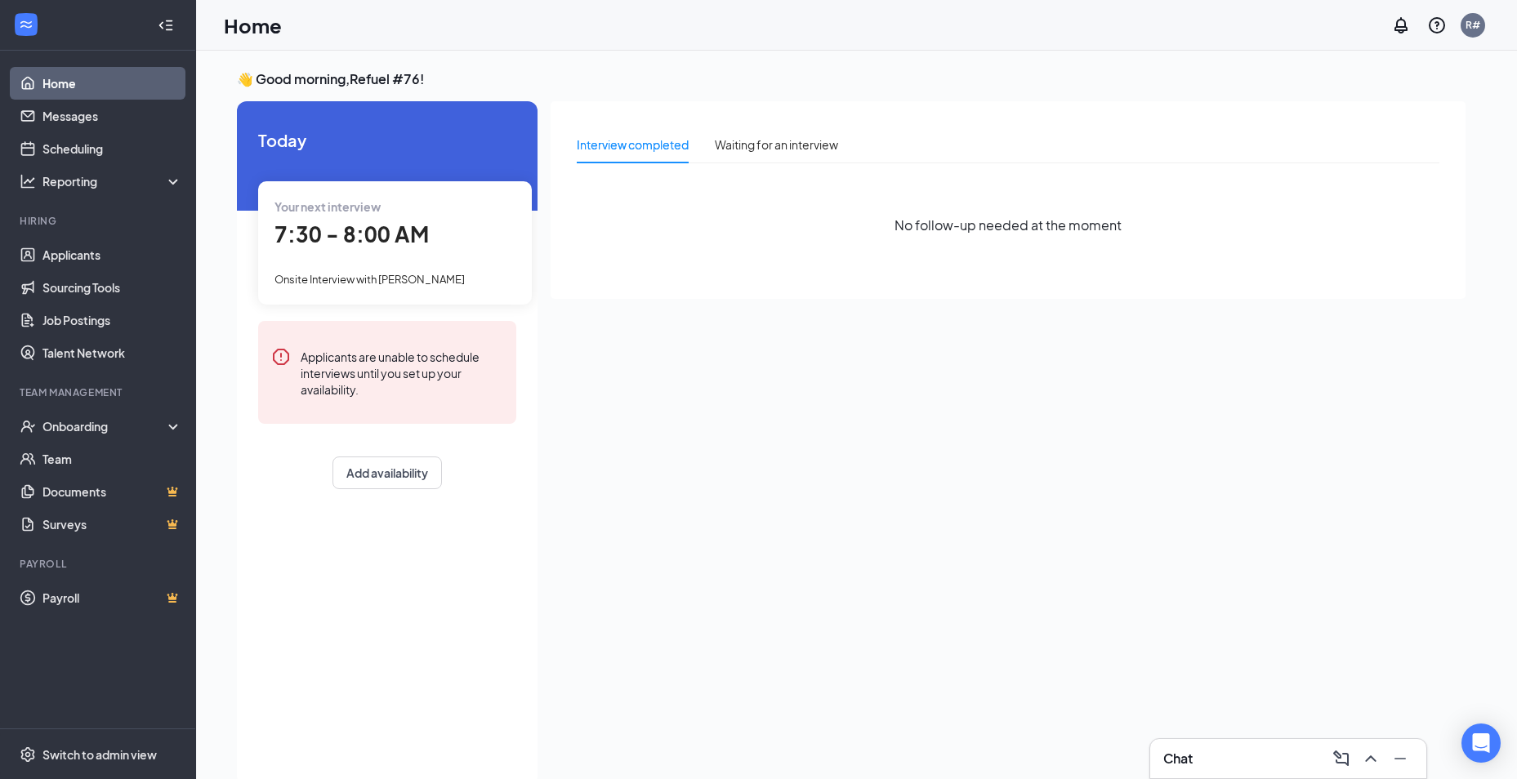
click at [352, 236] on span "7:30 - 8:00 AM" at bounding box center [352, 234] width 154 height 27
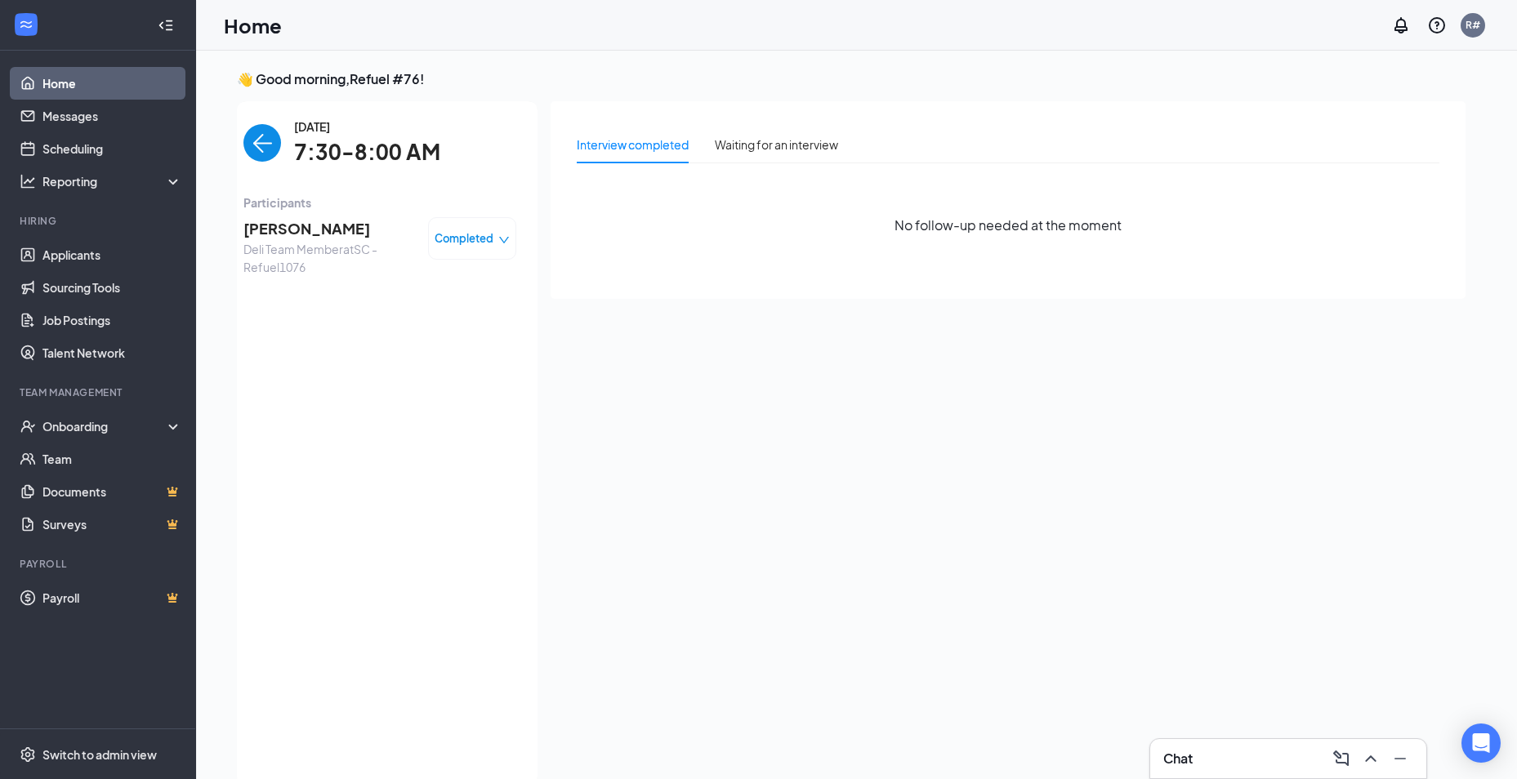
scroll to position [7, 0]
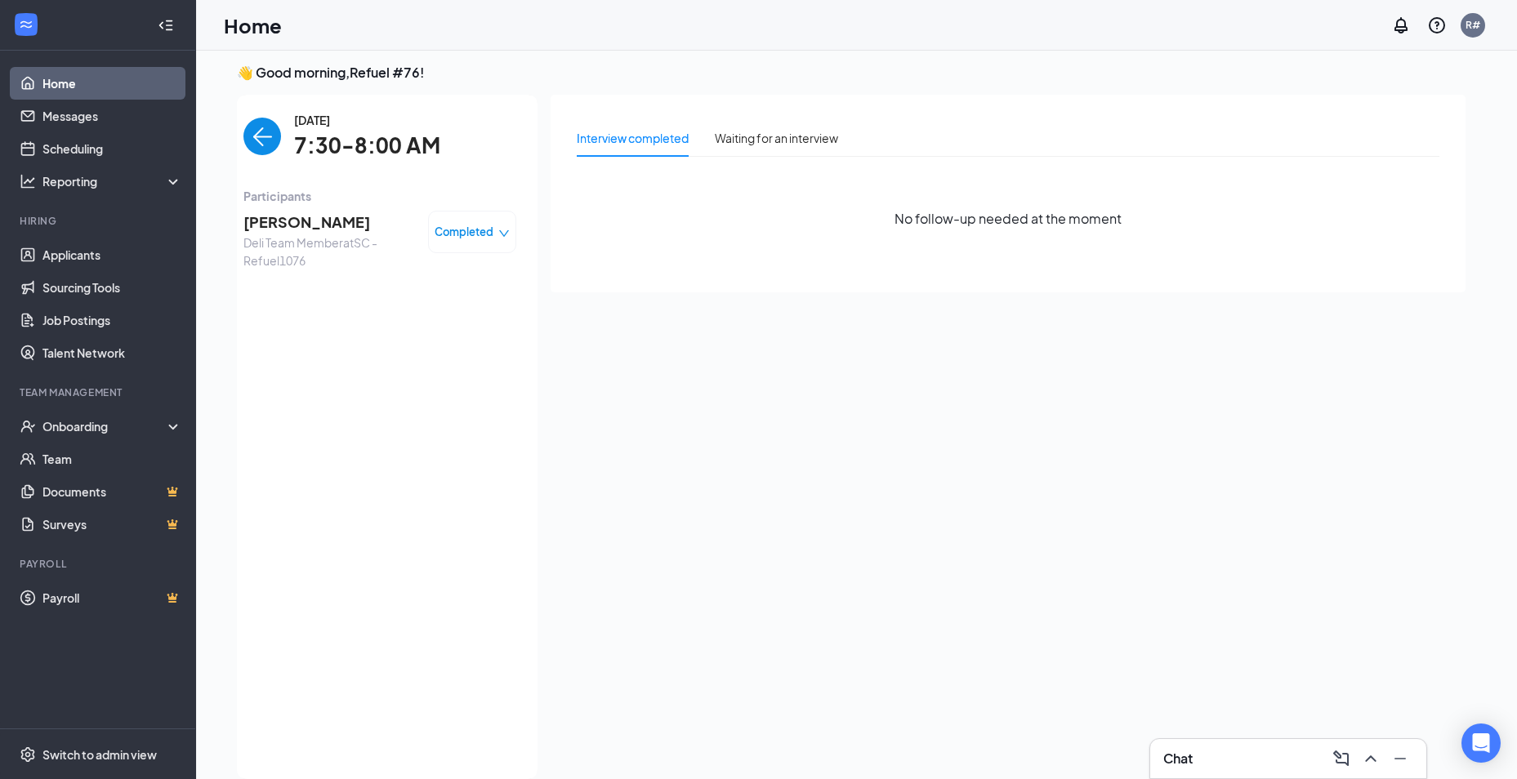
click at [494, 235] on div "Completed" at bounding box center [472, 232] width 75 height 16
click at [427, 223] on div "Shanon Rowe Deli Team Member at SC - Refuel1076 Completed" at bounding box center [379, 240] width 273 height 59
click at [754, 138] on div "Waiting for an interview" at bounding box center [776, 138] width 123 height 18
click at [652, 135] on div "Interview completed" at bounding box center [633, 138] width 112 height 18
click at [69, 434] on div "Onboarding" at bounding box center [105, 426] width 126 height 16
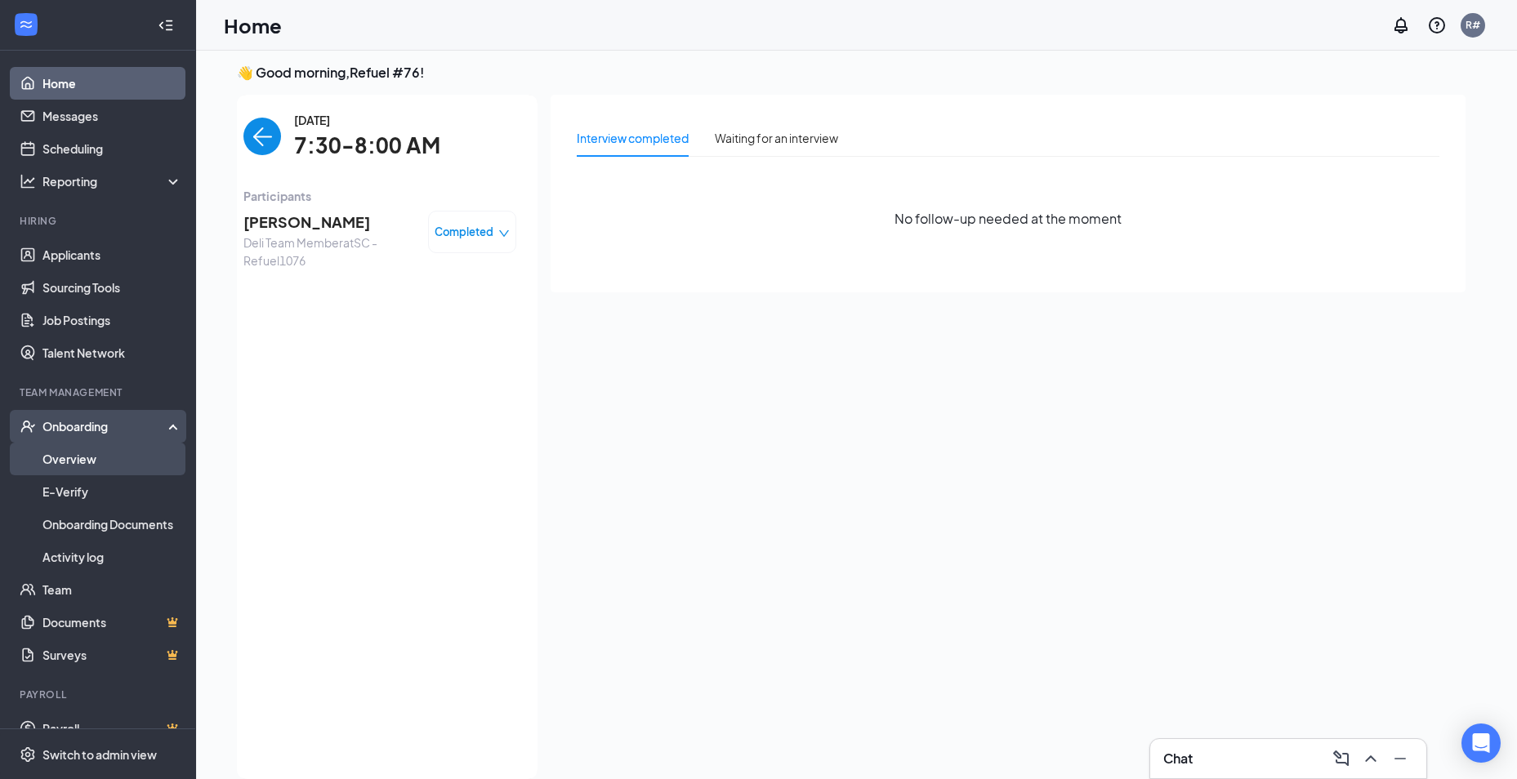
click at [69, 464] on link "Overview" at bounding box center [112, 459] width 140 height 33
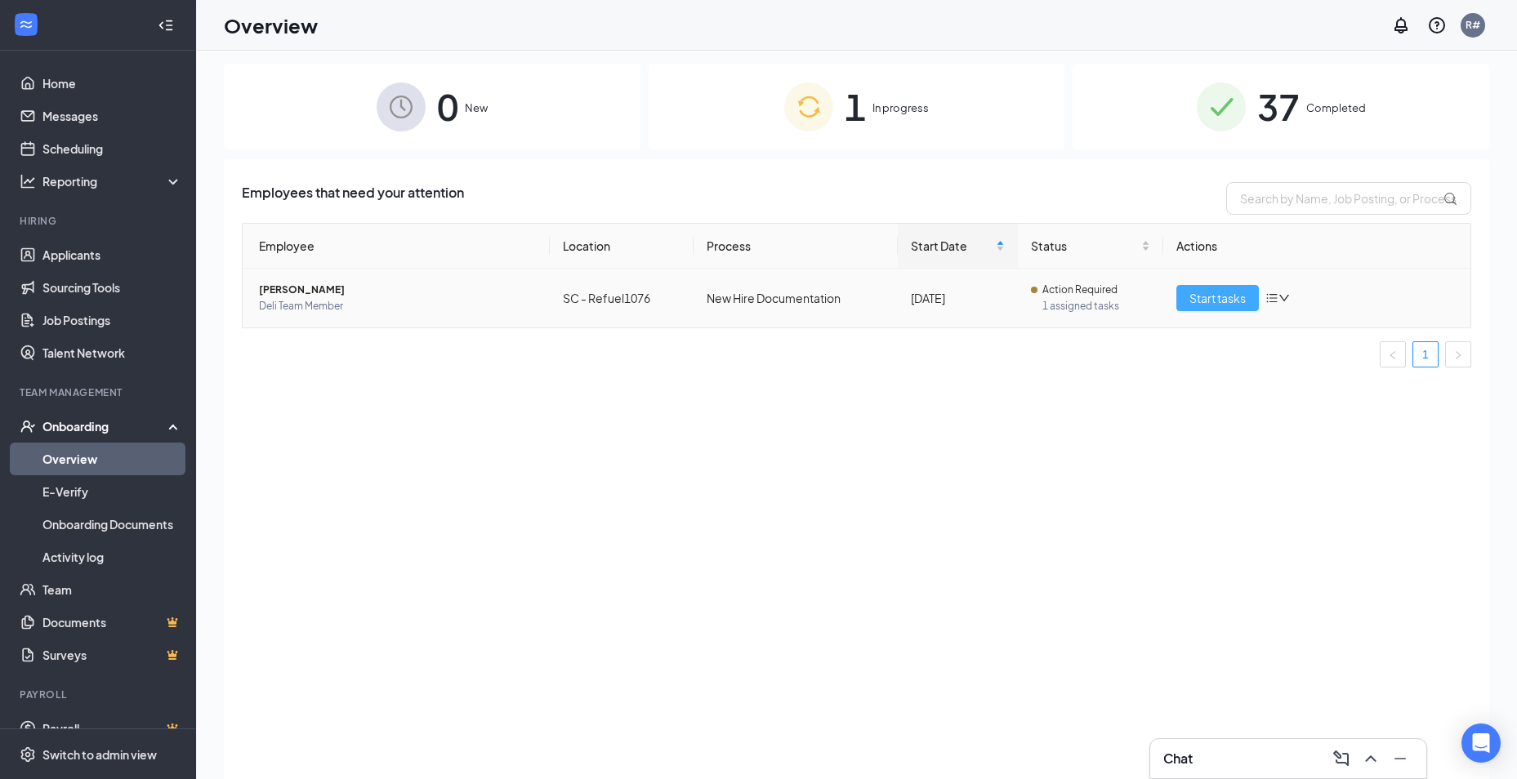
click at [1241, 298] on span "Start tasks" at bounding box center [1218, 298] width 56 height 18
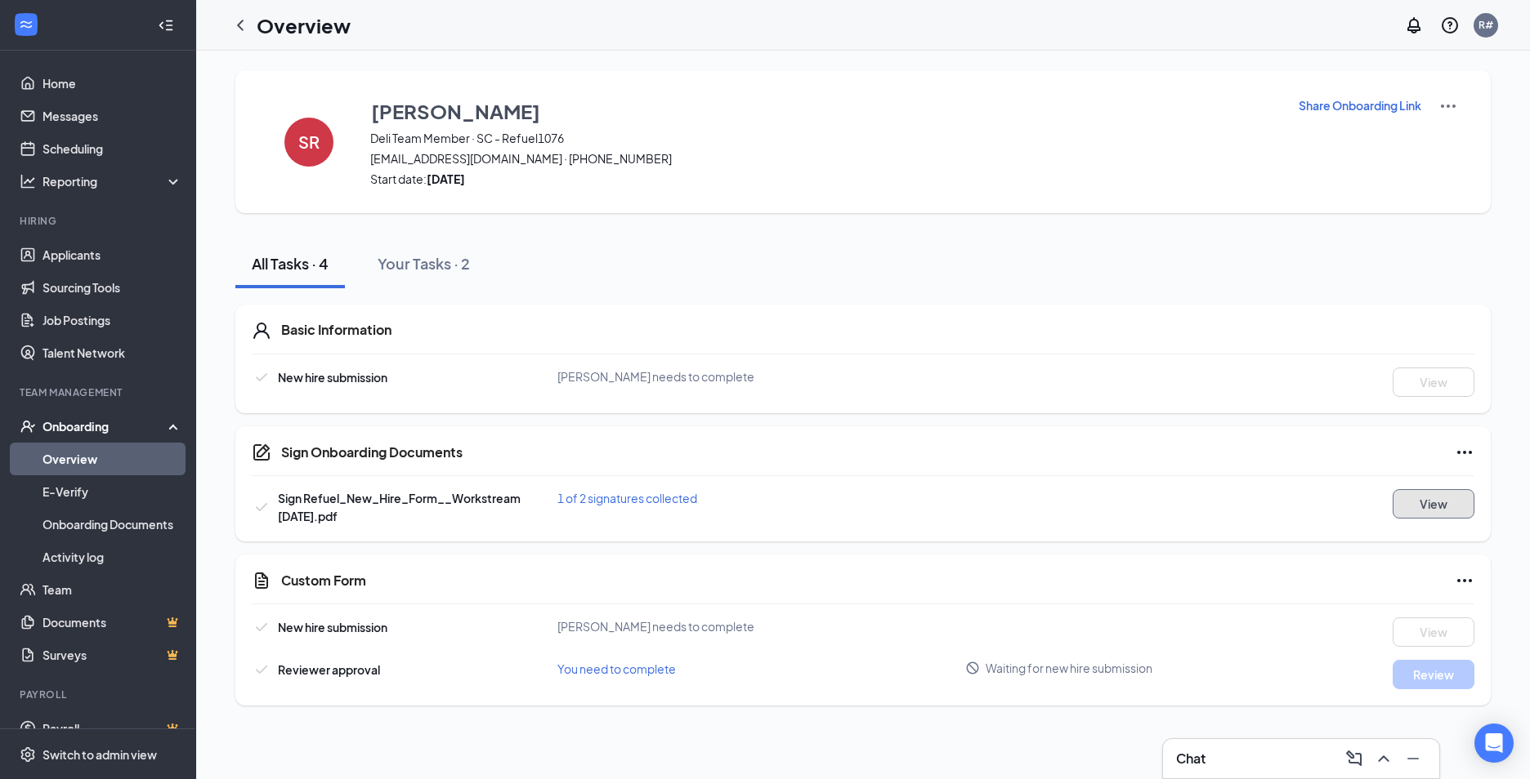
click at [1409, 507] on button "View" at bounding box center [1433, 503] width 82 height 29
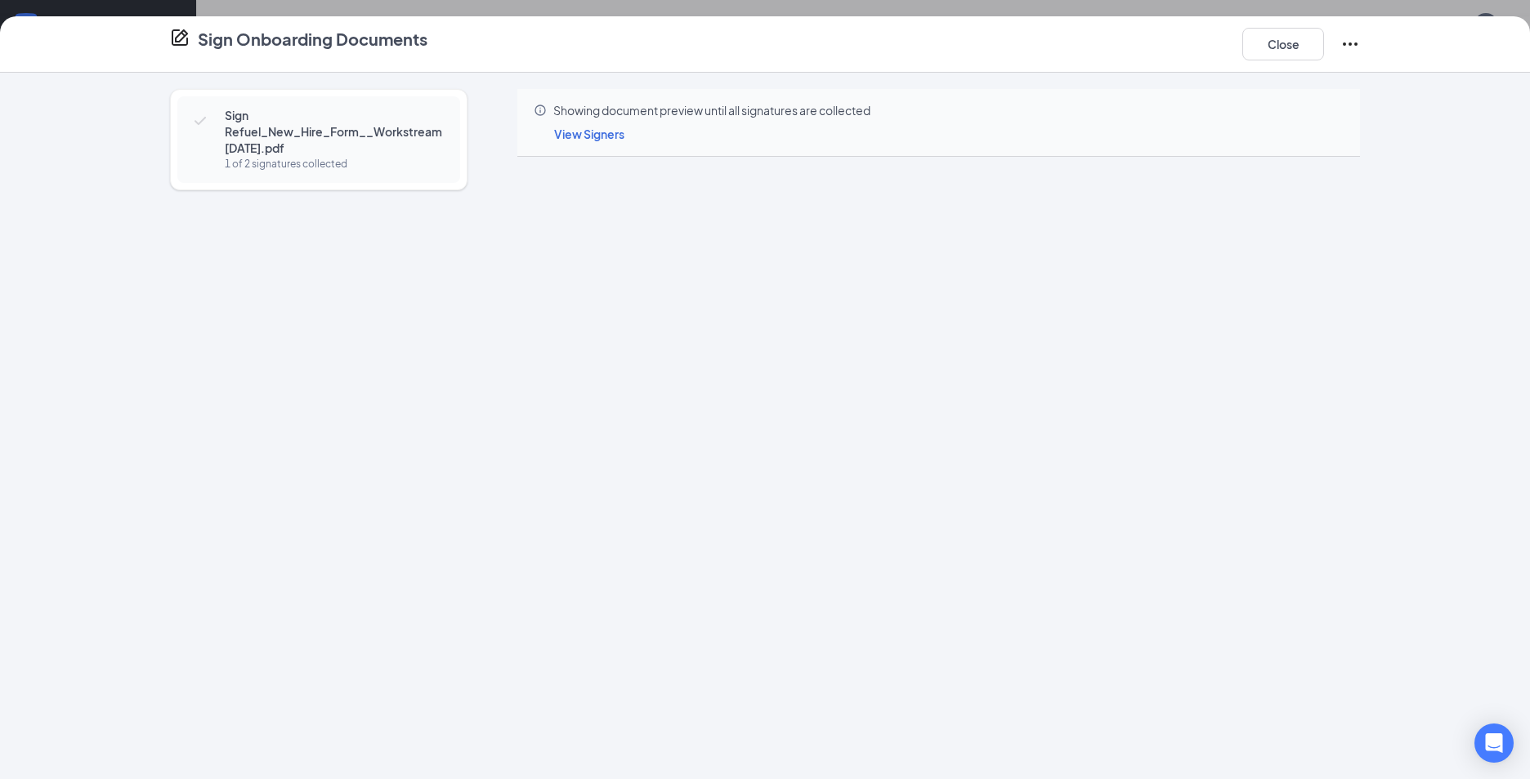
click at [605, 135] on span "View Signers" at bounding box center [589, 134] width 70 height 15
click at [640, 217] on span "New Hire" at bounding box center [658, 220] width 93 height 16
click at [695, 266] on span "Store Manager" at bounding box center [687, 270] width 150 height 16
click at [645, 210] on span "[PERSON_NAME]" at bounding box center [658, 204] width 93 height 16
drag, startPoint x: 642, startPoint y: 203, endPoint x: 783, endPoint y: 192, distance: 140.9
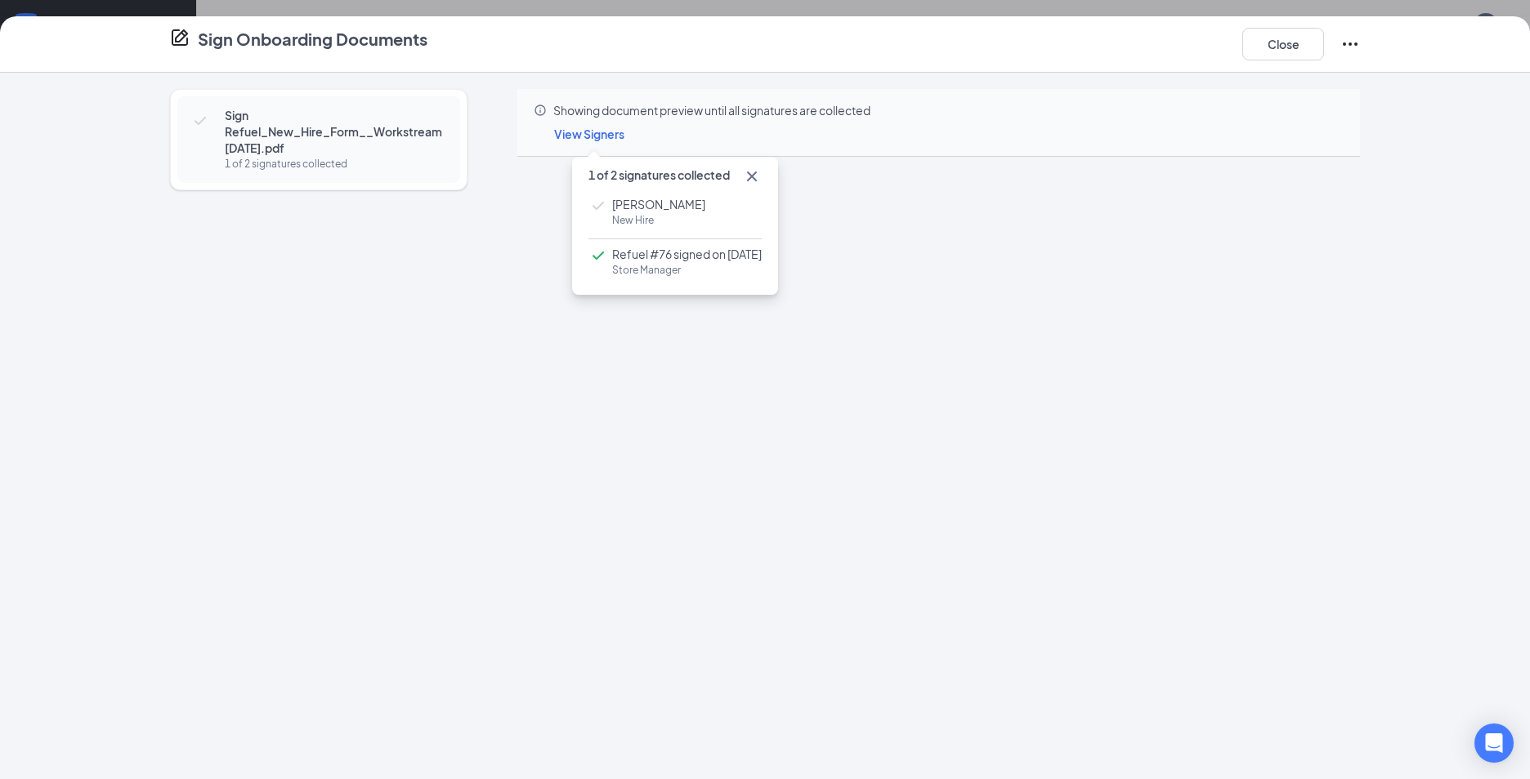
click at [642, 202] on span "[PERSON_NAME]" at bounding box center [658, 204] width 93 height 16
click at [1299, 47] on button "Close" at bounding box center [1283, 44] width 82 height 33
